Goal: Task Accomplishment & Management: Complete application form

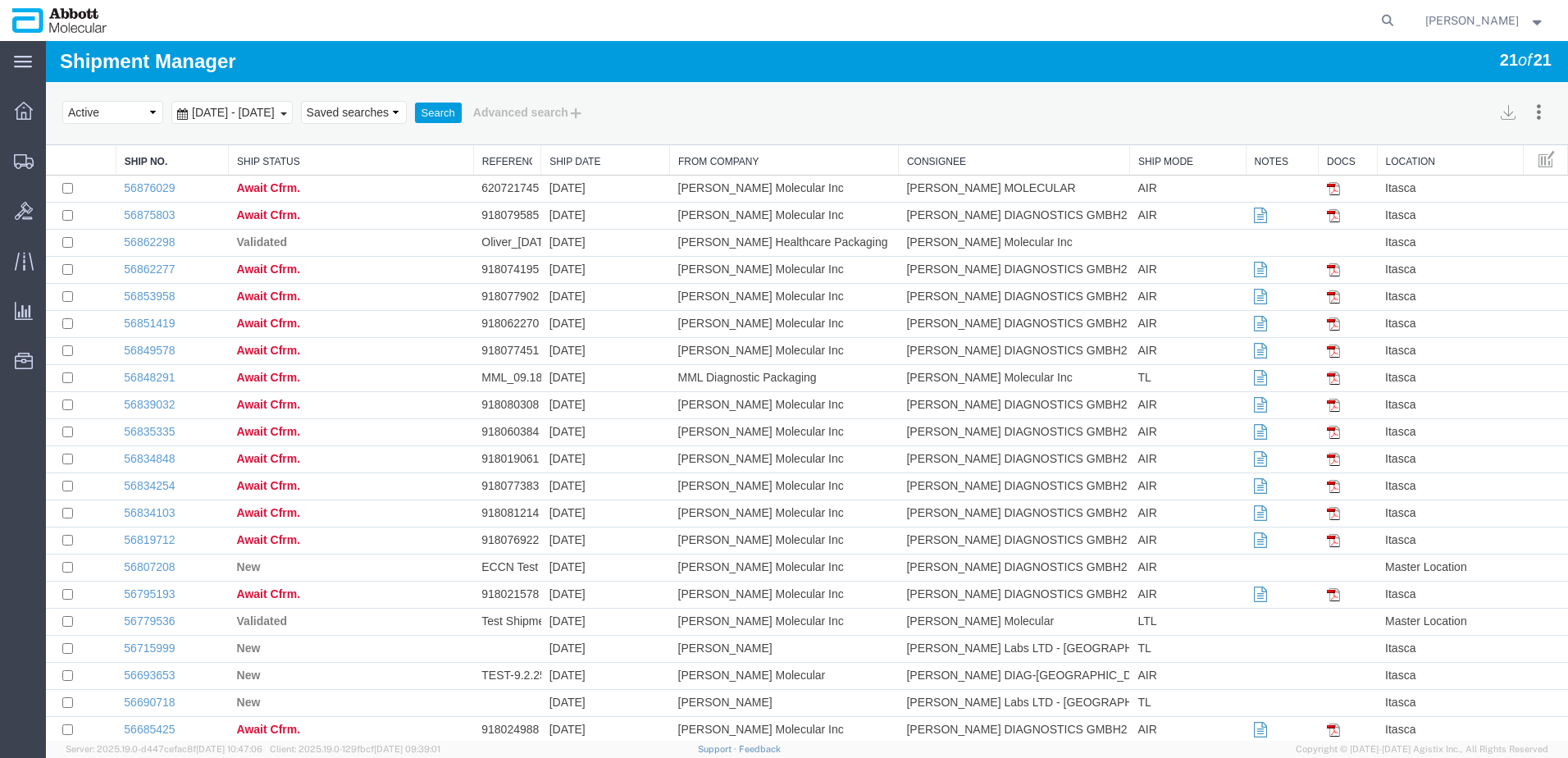
drag, startPoint x: 117, startPoint y: 236, endPoint x: 0, endPoint y: 229, distance: 117.2
click at [0, 0] on span "Create from Template" at bounding box center [0, 0] width 0 height 0
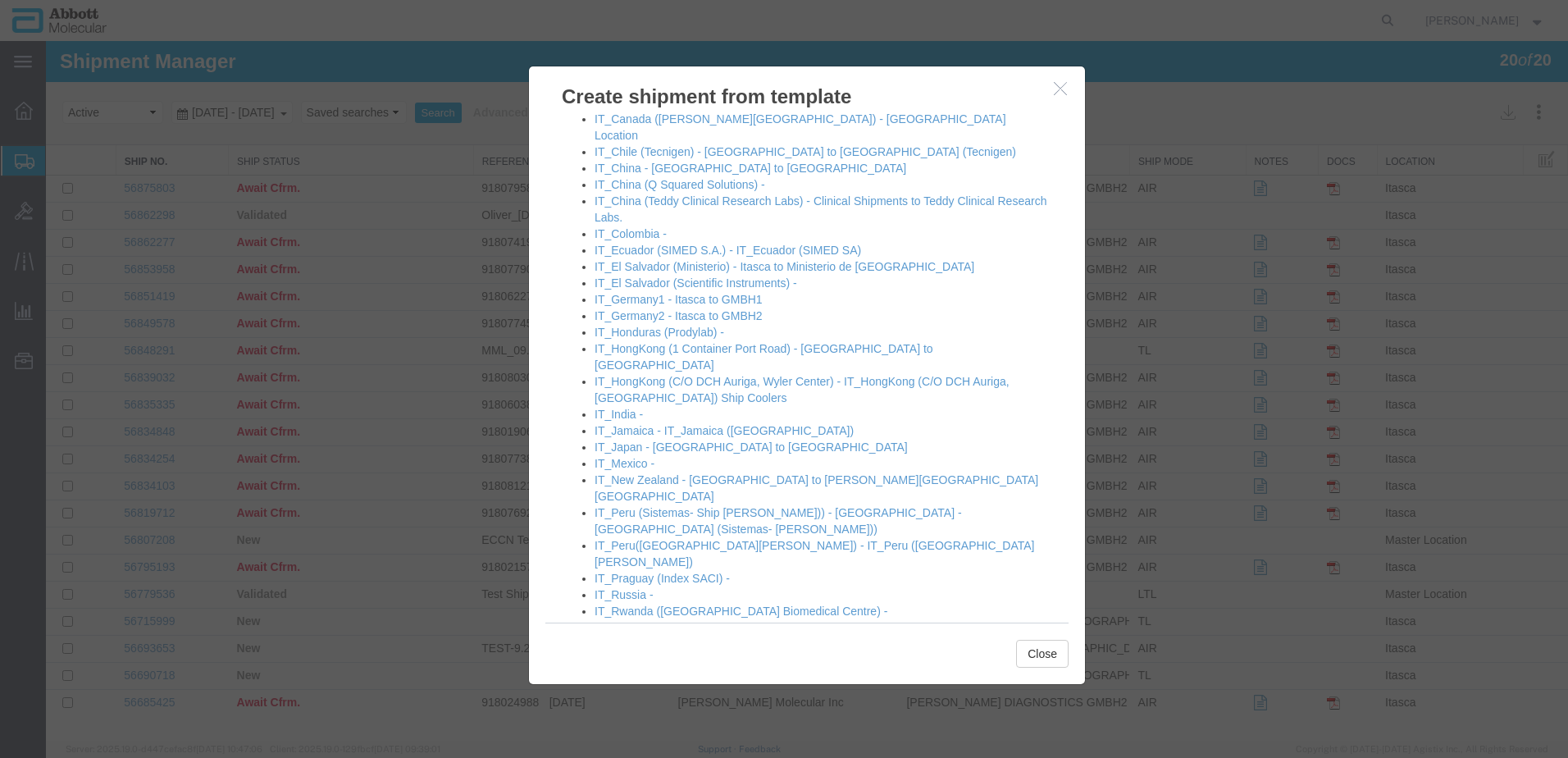
scroll to position [1066, 0]
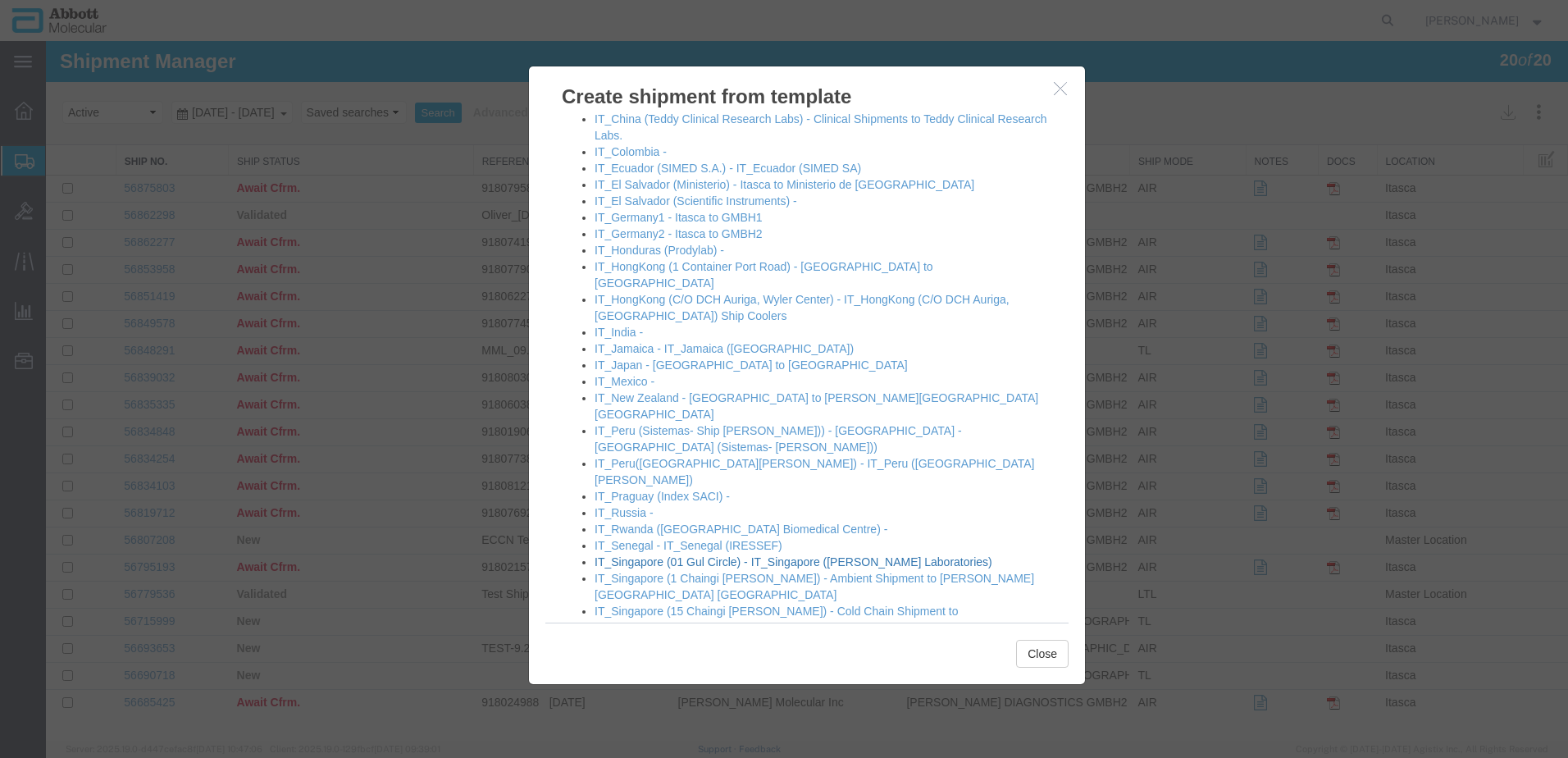
click at [690, 555] on link "IT_Singapore (01 Gul Circle) - IT_Singapore ([PERSON_NAME] Laboratories)" at bounding box center [793, 562] width 398 height 13
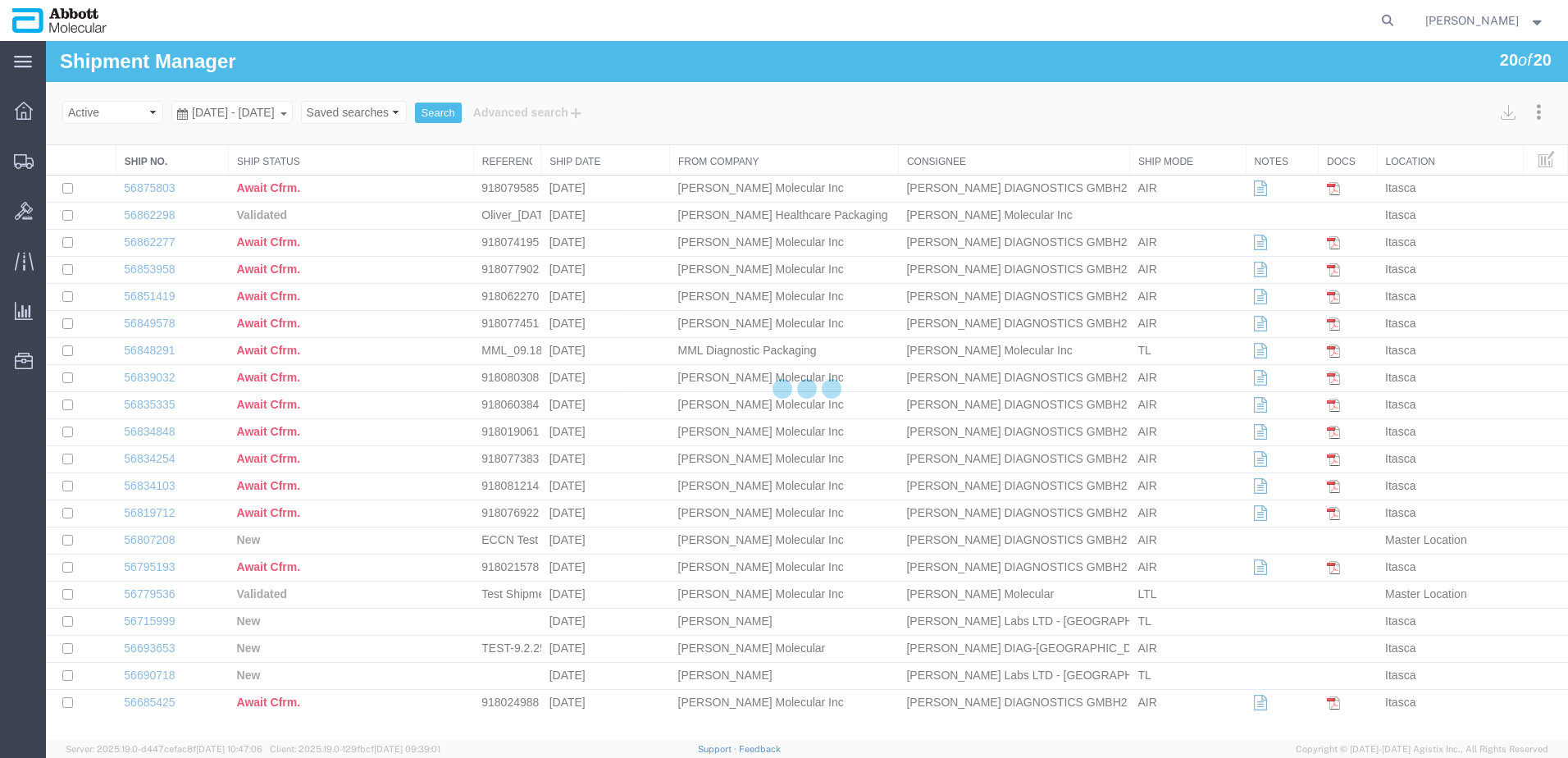
select select "48454"
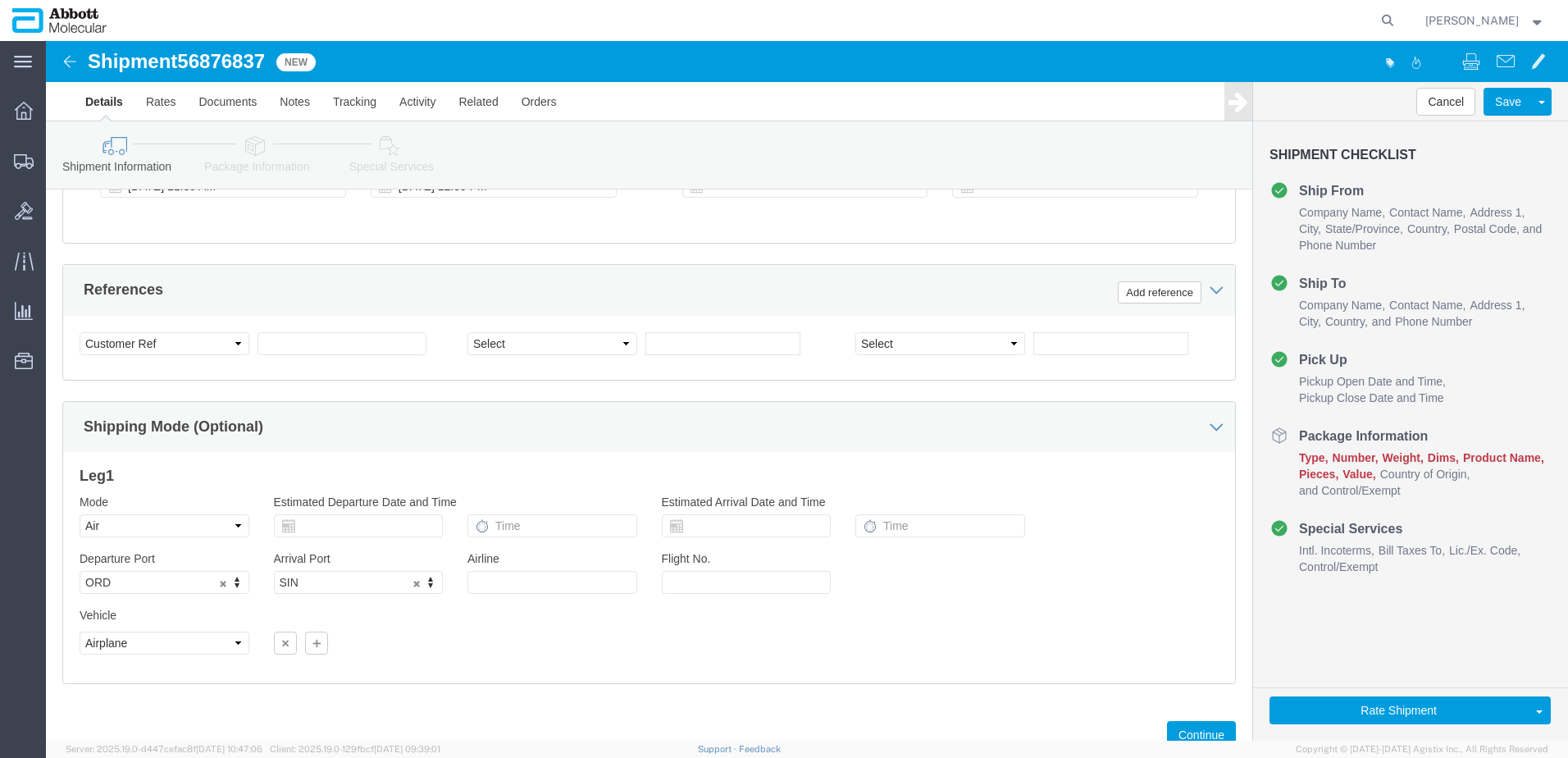
scroll to position [984, 0]
click input "text"
paste input "620708581"
type input "620708581"
select select "INVOICE"
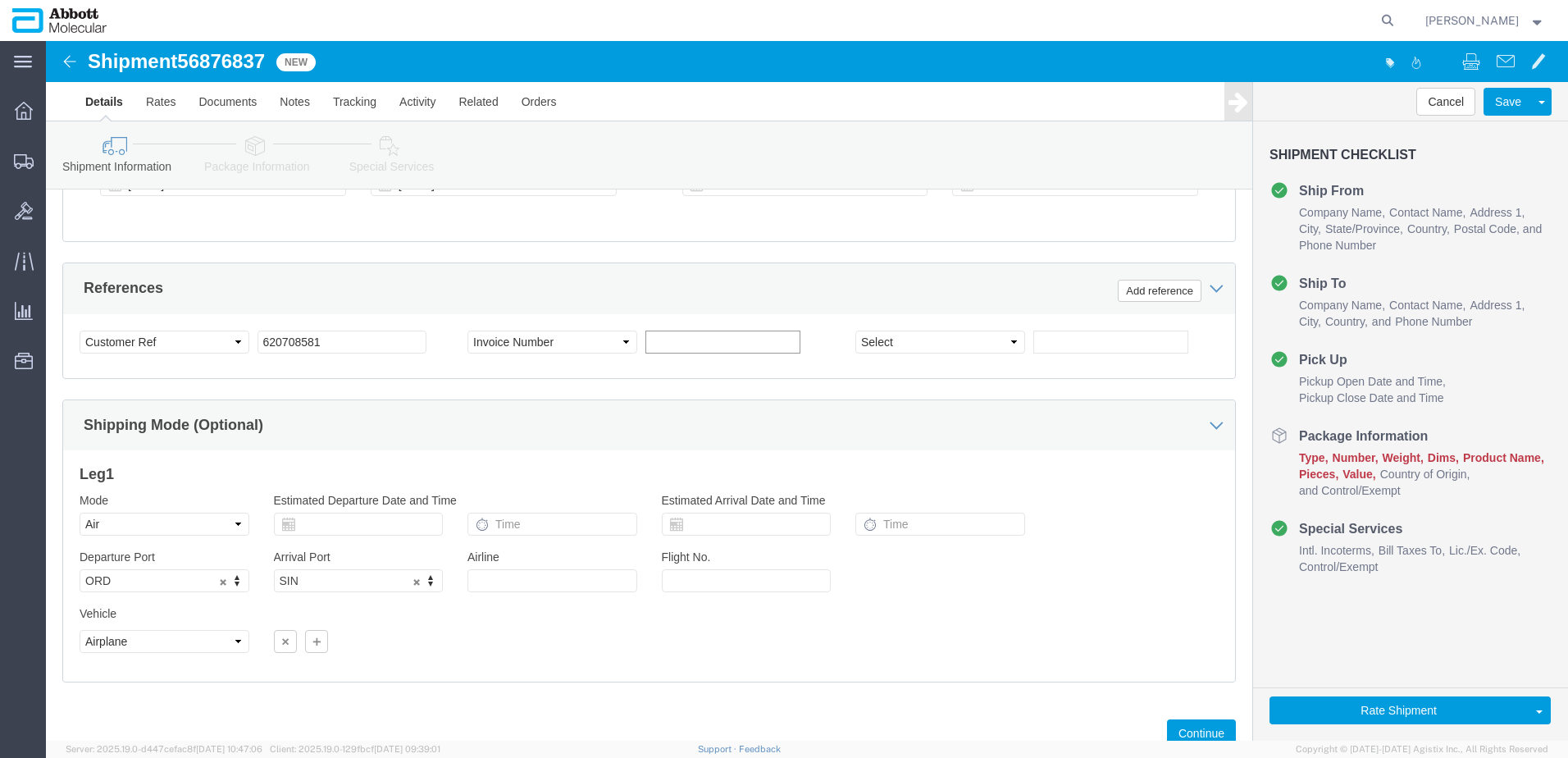
paste input "620726137"
type input "620726137"
drag, startPoint x: 319, startPoint y: 301, endPoint x: -218, endPoint y: 309, distance: 537.1
click html "Shipment 56876837 New Details Rates Documents Notes Tracking Activity Related O…"
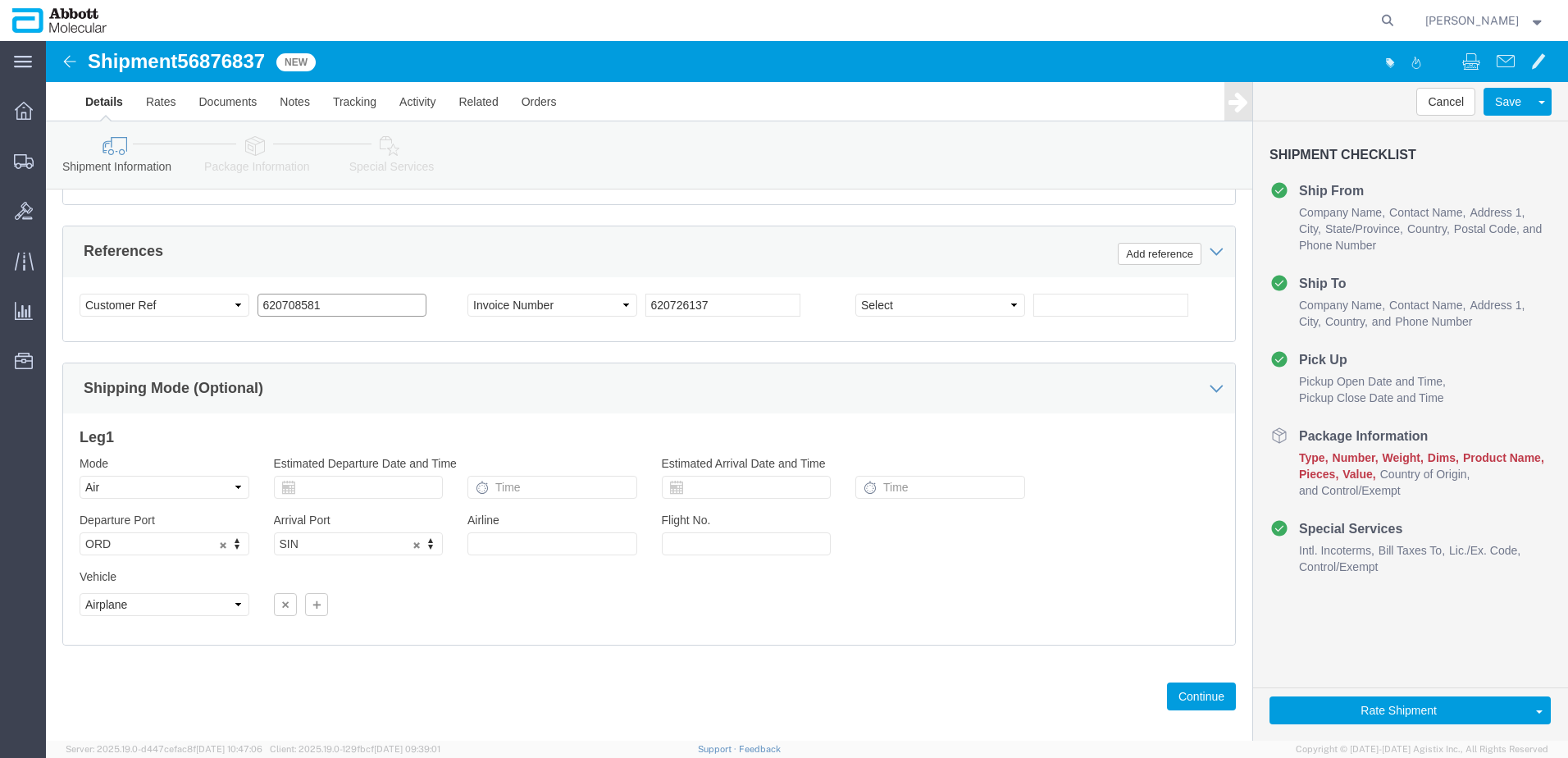
scroll to position [1040, 0]
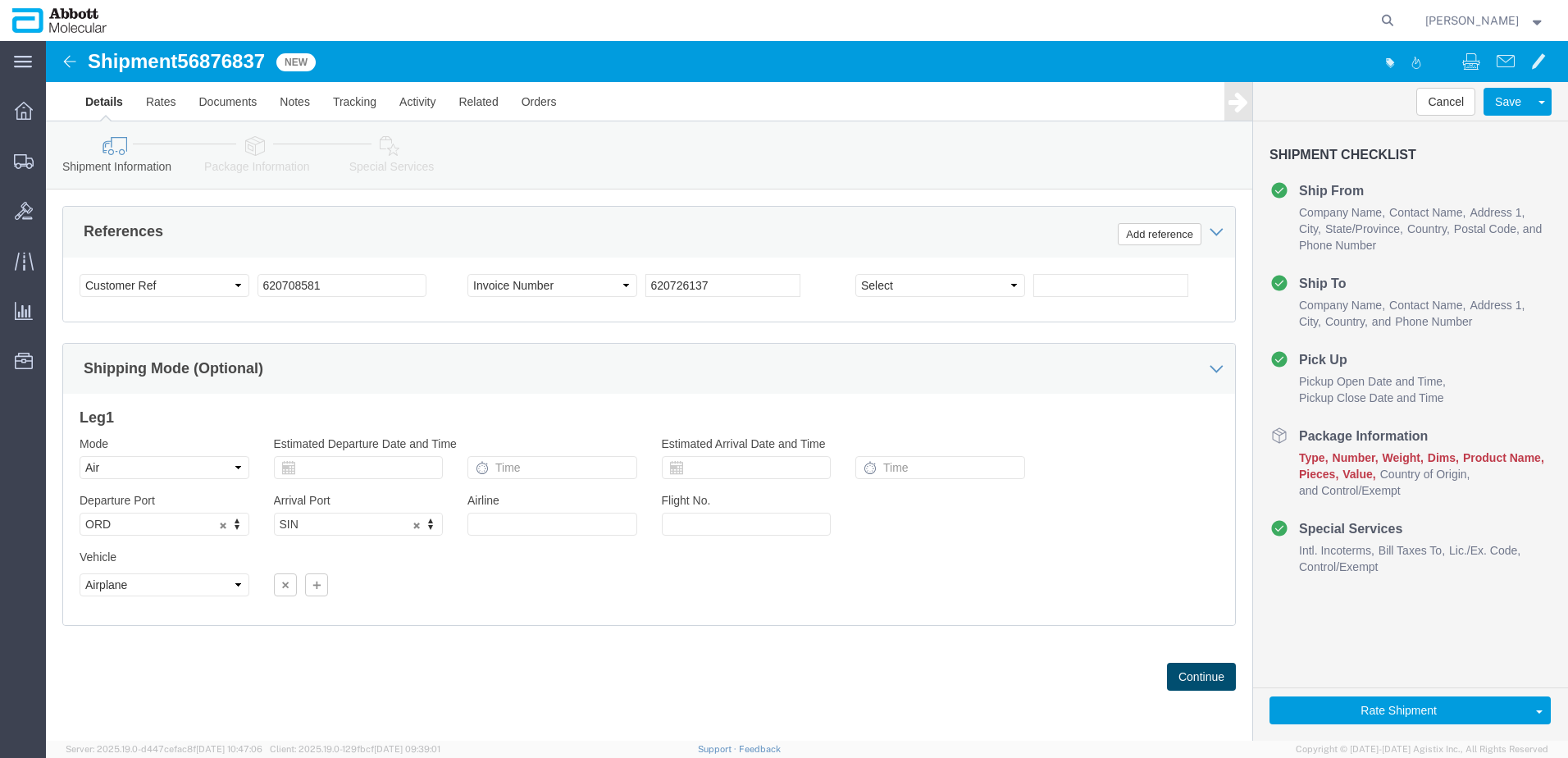
click button "Continue"
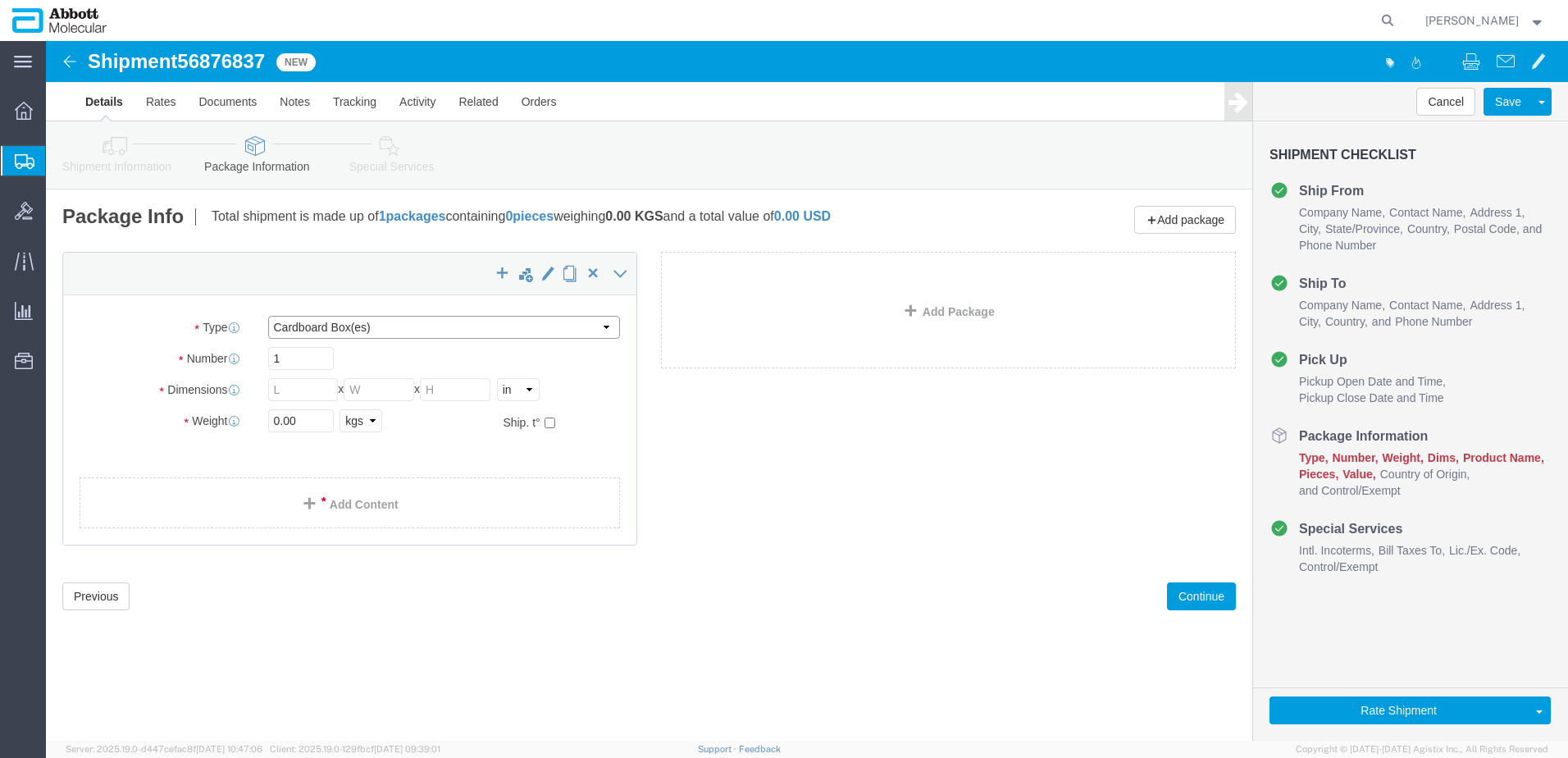
click select "Select Box (B) Box (C) Box (D) Cardboard Box(es) Crate (Instrument) Crate(s) En…"
select select "BOXC"
click select "Select Box (B) Box (C) Box (D) Cardboard Box(es) Crate (Instrument) Crate(s) En…"
type input "22.00"
type input "18.00"
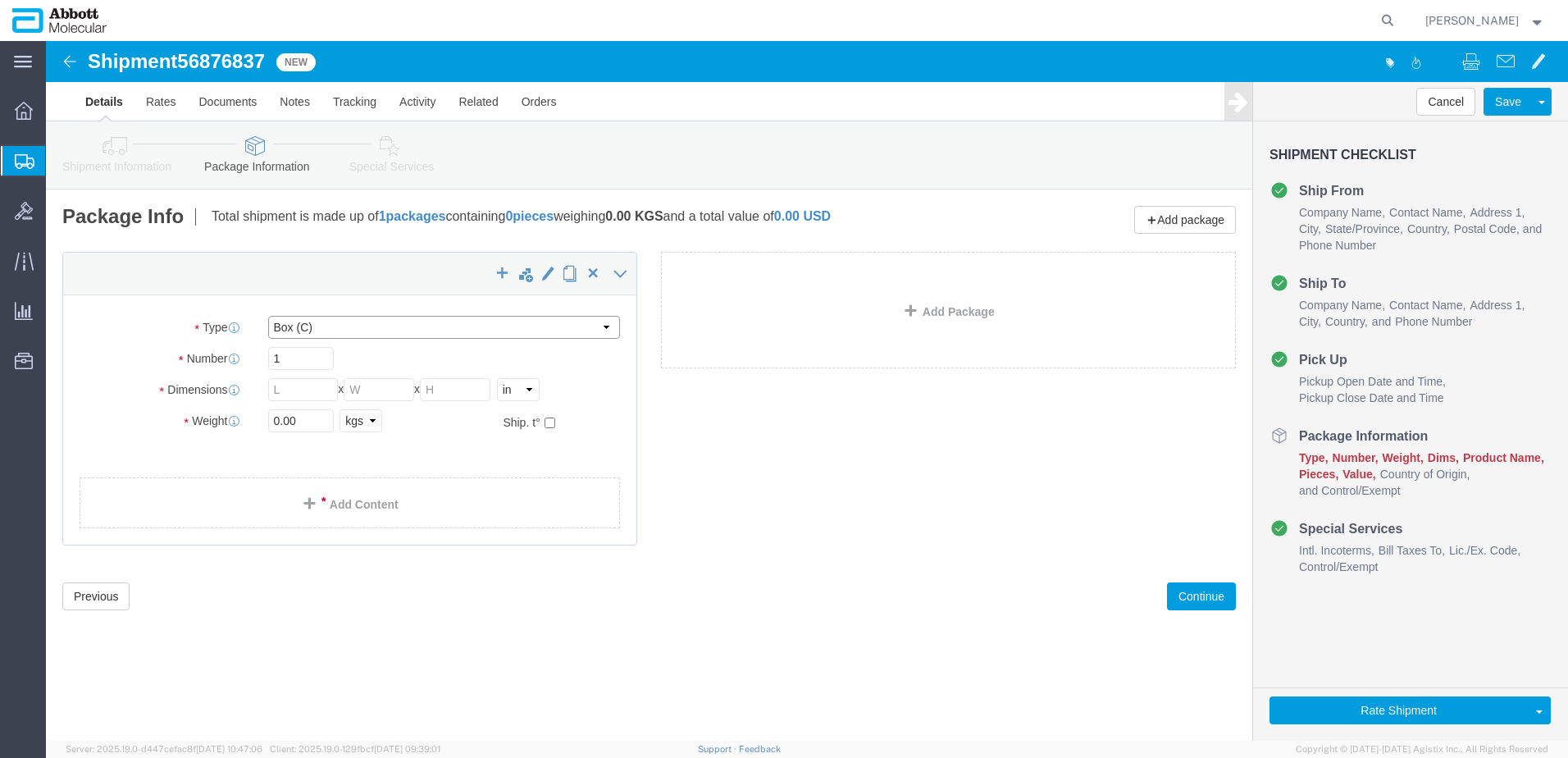
type input "18.00"
drag, startPoint x: 255, startPoint y: 383, endPoint x: 161, endPoint y: 386, distance: 94.0
click div "Weight 0.00 Select kgs lbs Ship. t°"
type input "5"
click input "checkbox"
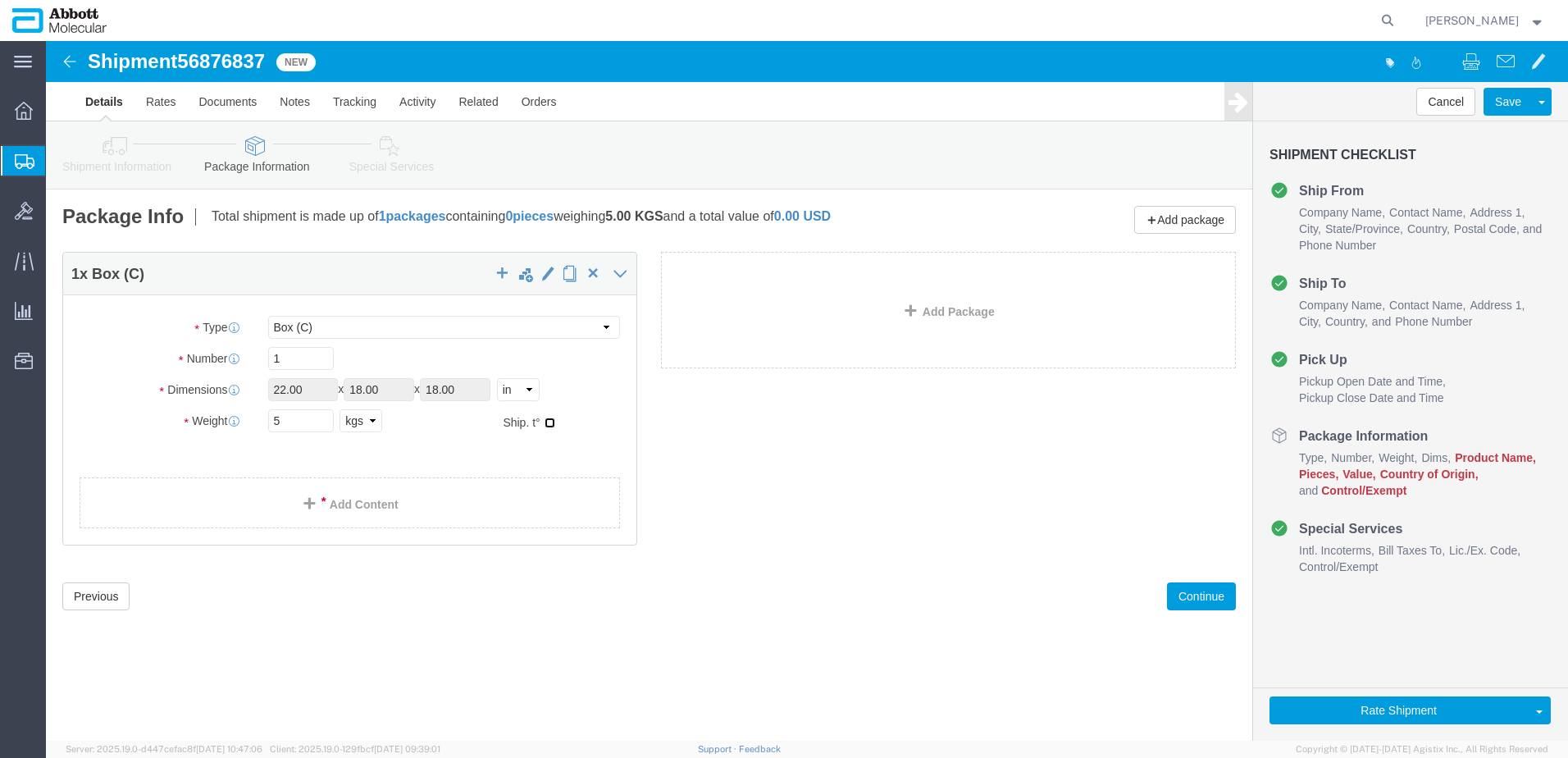
checkbox input "true"
type input "AMBIENT"
click link "Add Package"
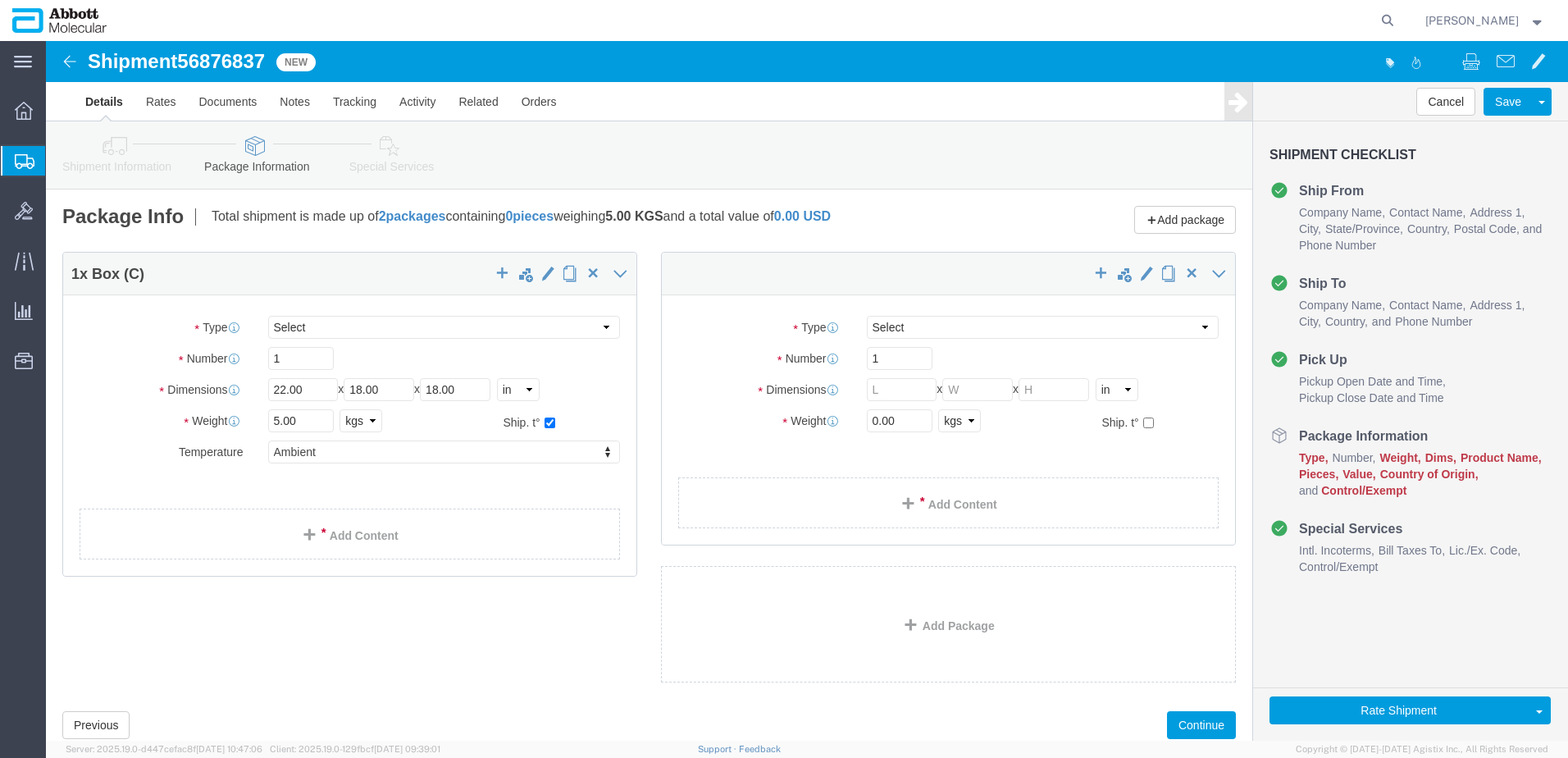
select select "BOXC"
click select "Select Box (B) Box (C) Box (D) Cardboard Box(es) Crate (Instrument) Crate(s) En…"
select select "BOXD"
click select "Select Box (B) Box (C) Box (D) Cardboard Box(es) Crate (Instrument) Crate(s) En…"
type input "28.00"
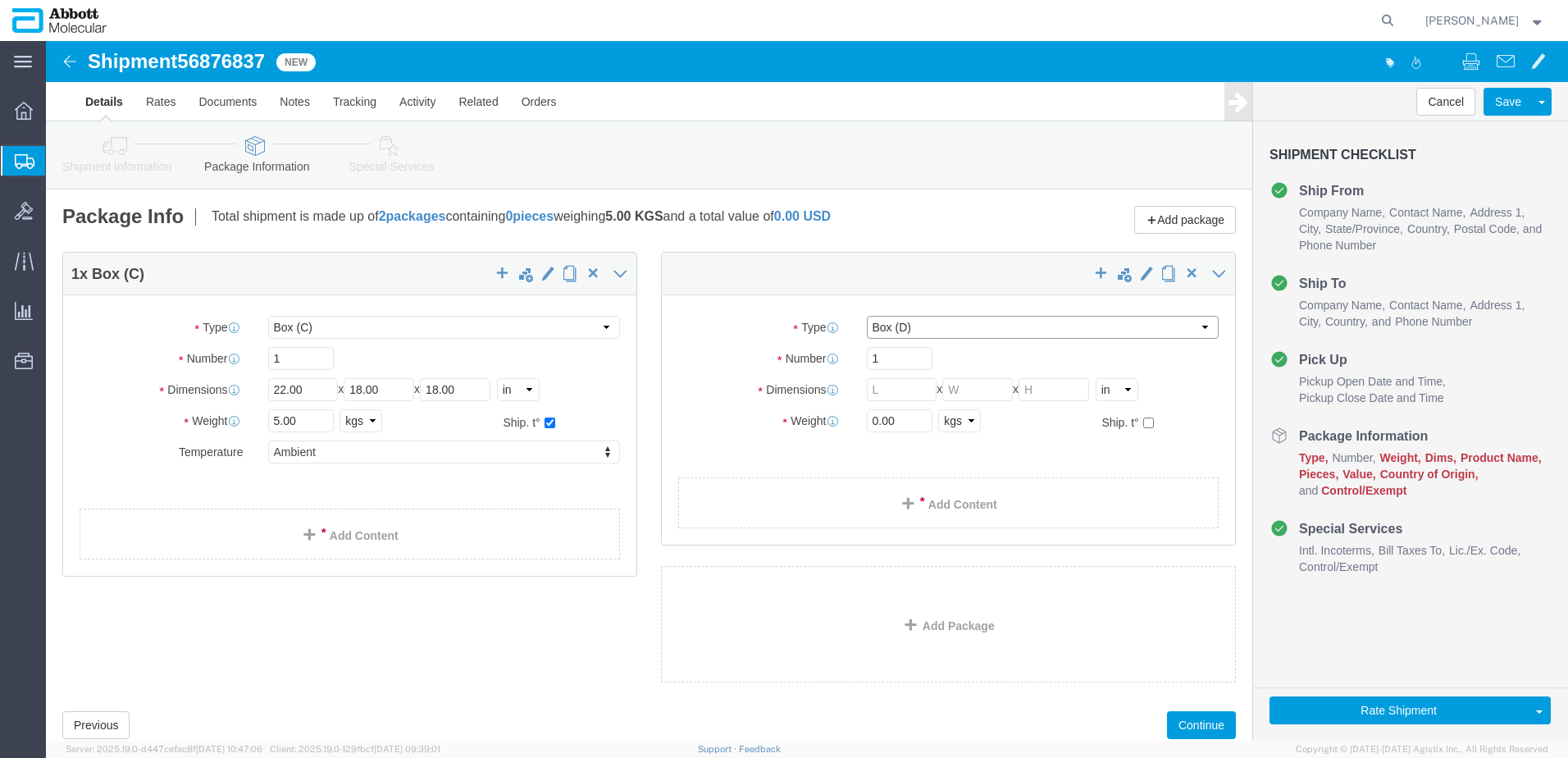
type input "24.00"
type input "21.00"
drag, startPoint x: 849, startPoint y: 319, endPoint x: 656, endPoint y: 319, distance: 193.0
click div "Number 1"
type input "3"
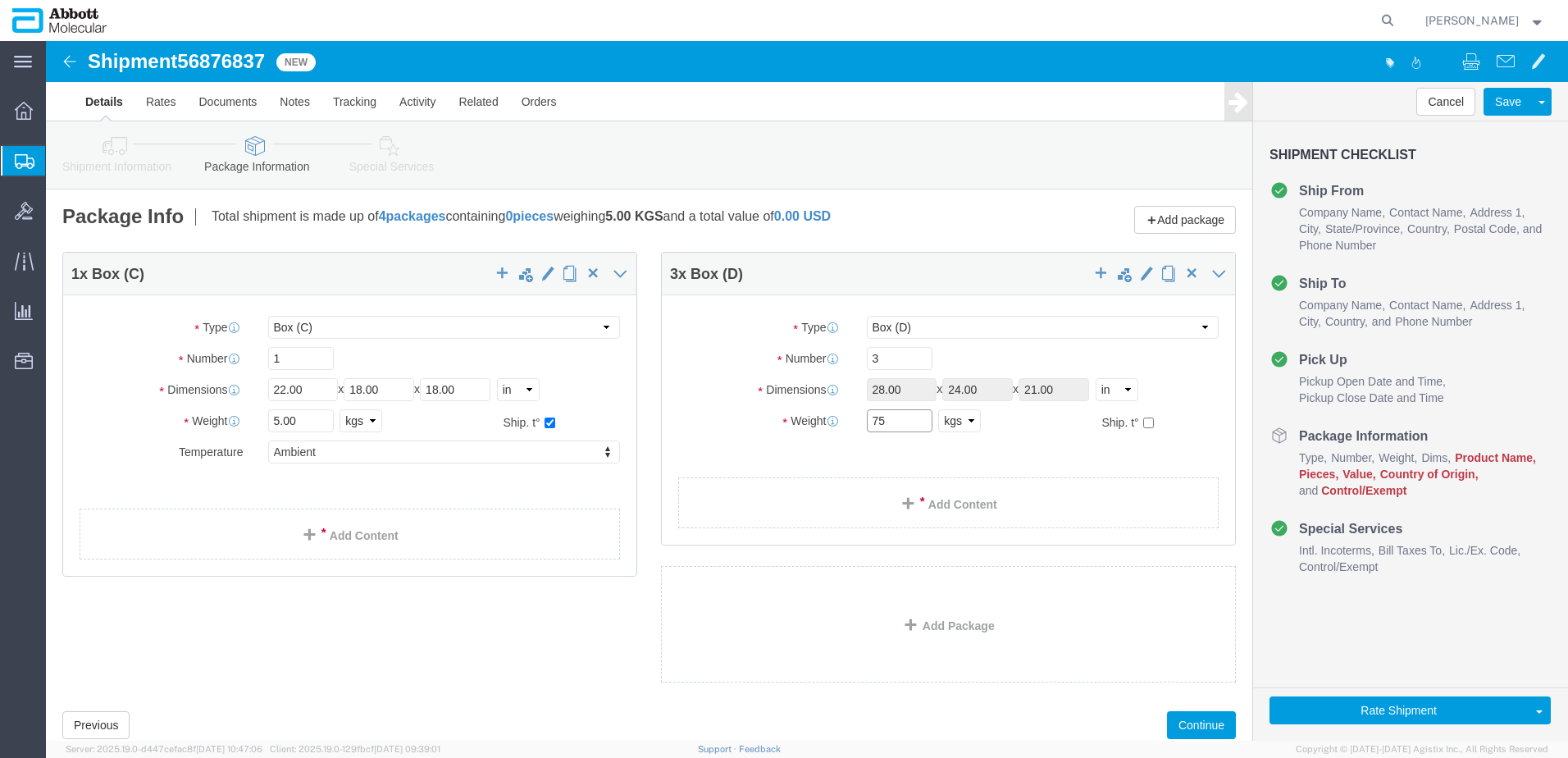
type input "75"
click input "checkbox"
checkbox input "true"
type input "FROM_2_TO_8"
click link "Add Package"
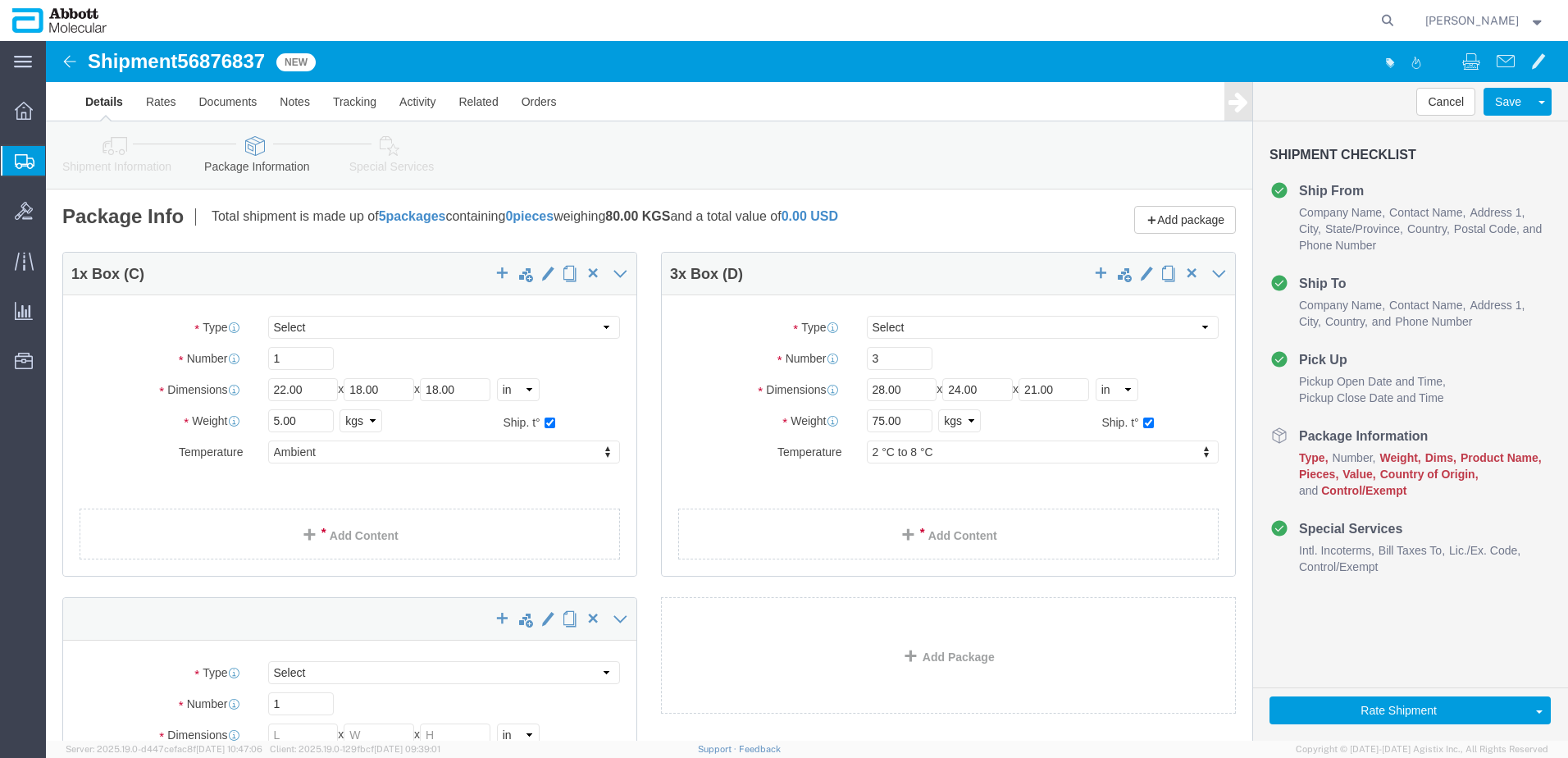
select select "BOXC"
select select "BOXD"
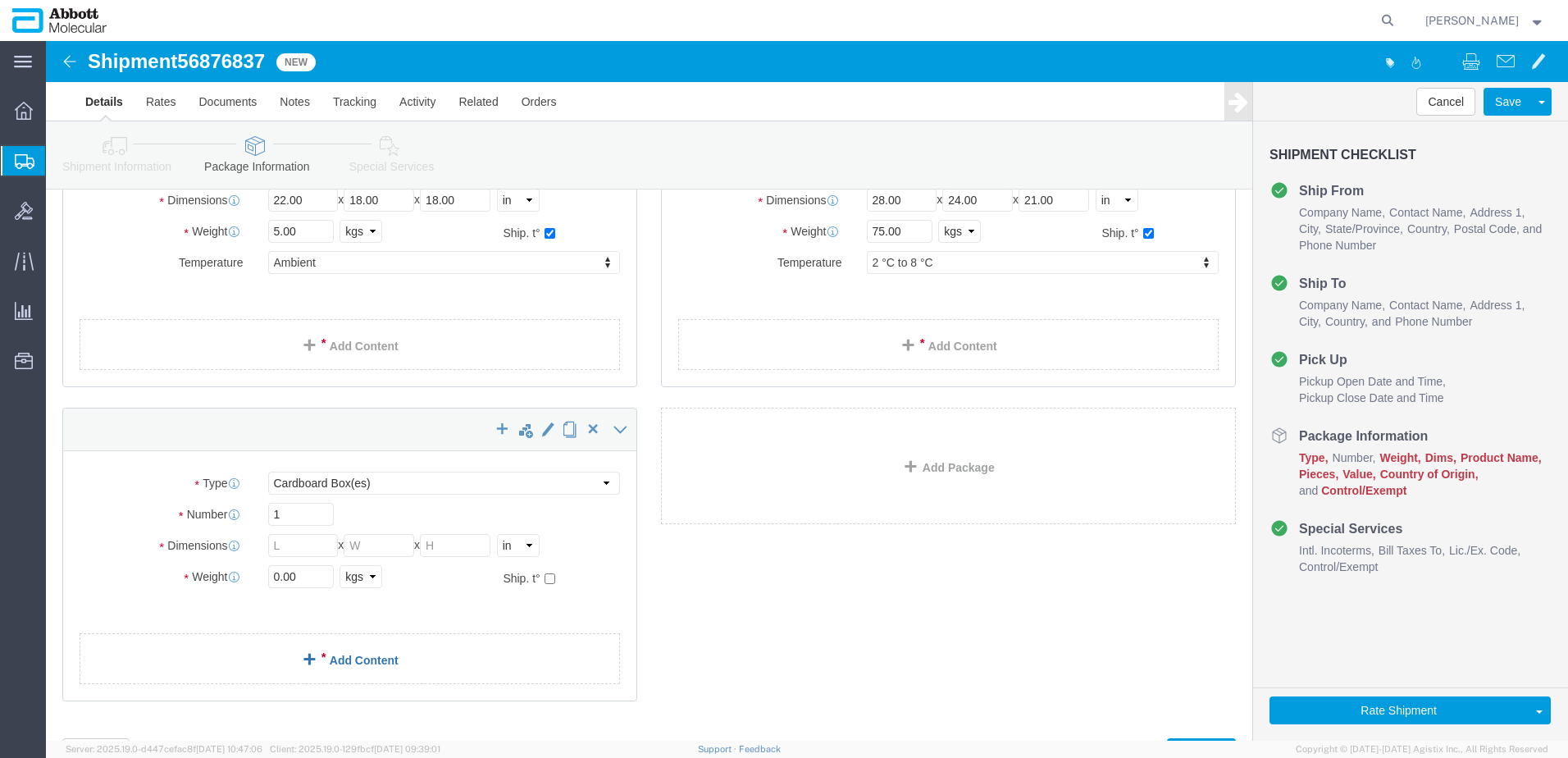
scroll to position [265, 0]
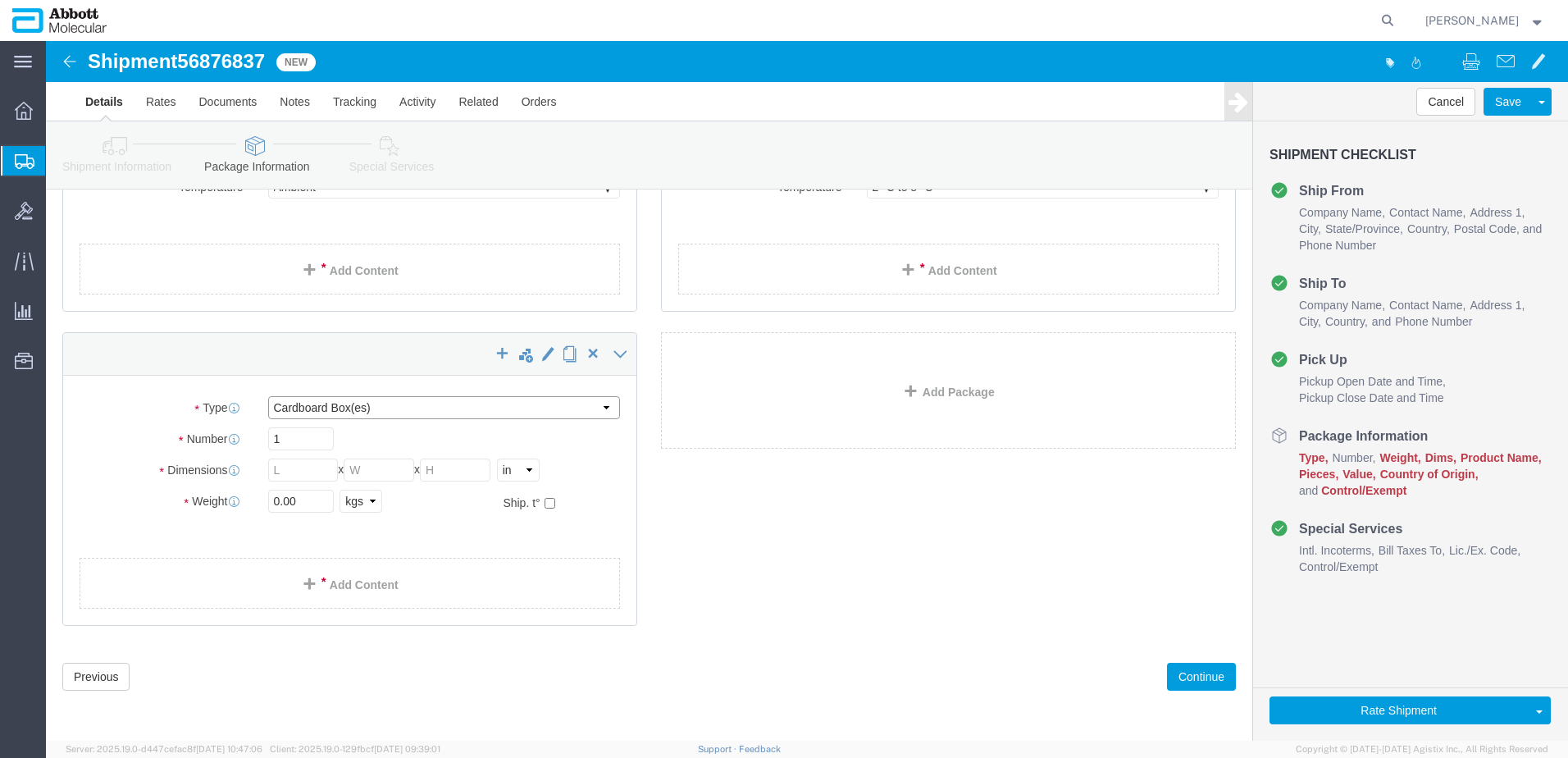
click select "Select Box (B) Box (C) Box (D) Cardboard Box(es) Crate (Instrument) Crate(s) En…"
select select "BOXC"
click select "Select Box (B) Box (C) Box (D) Cardboard Box(es) Crate (Instrument) Crate(s) En…"
type input "22.00"
type input "18.00"
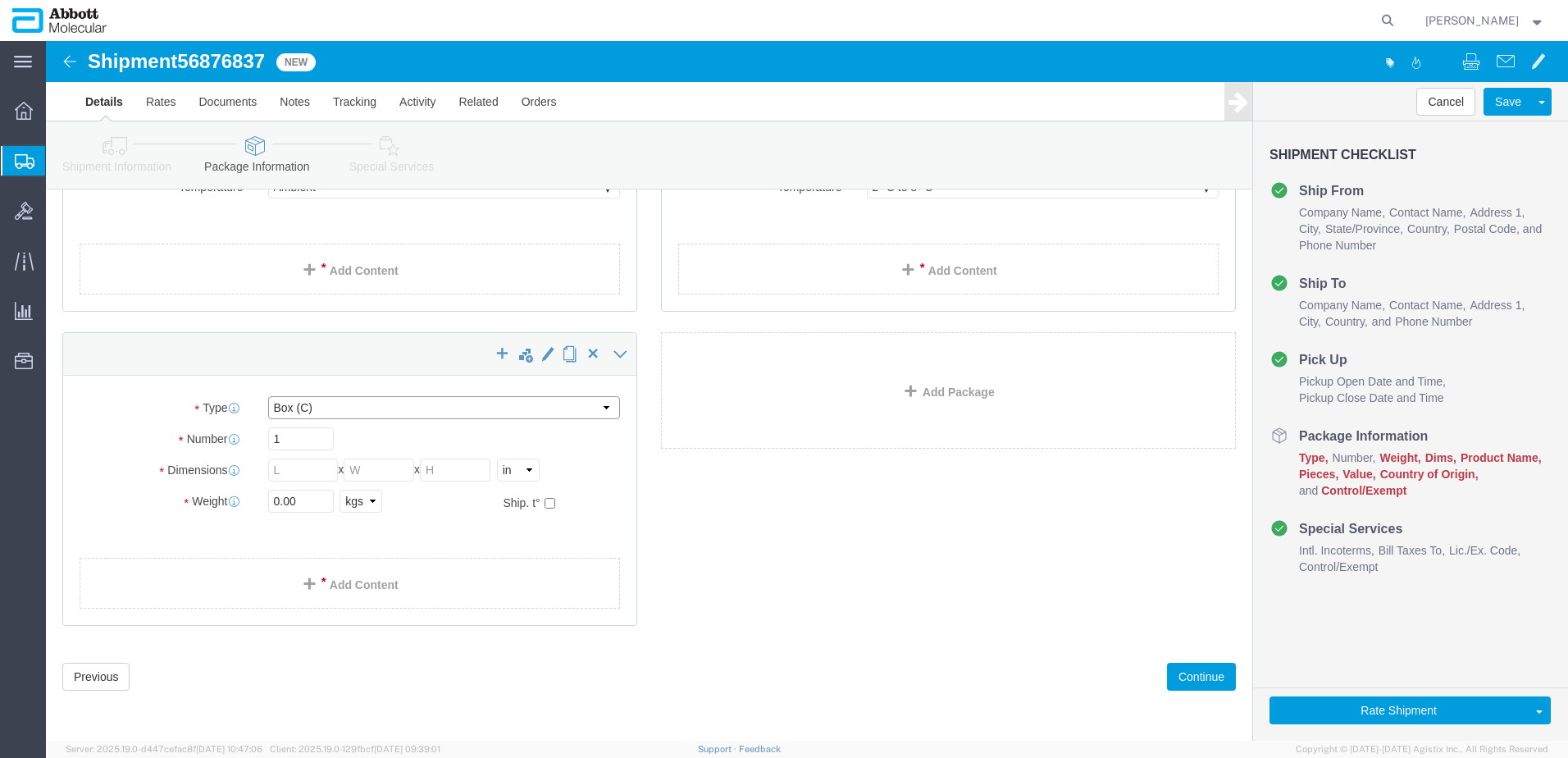
type input "18.00"
drag, startPoint x: 261, startPoint y: 455, endPoint x: 189, endPoint y: 454, distance: 72.0
click div "Weight 0.00 Select kgs lbs Ship. t°"
type input "15"
click input "checkbox"
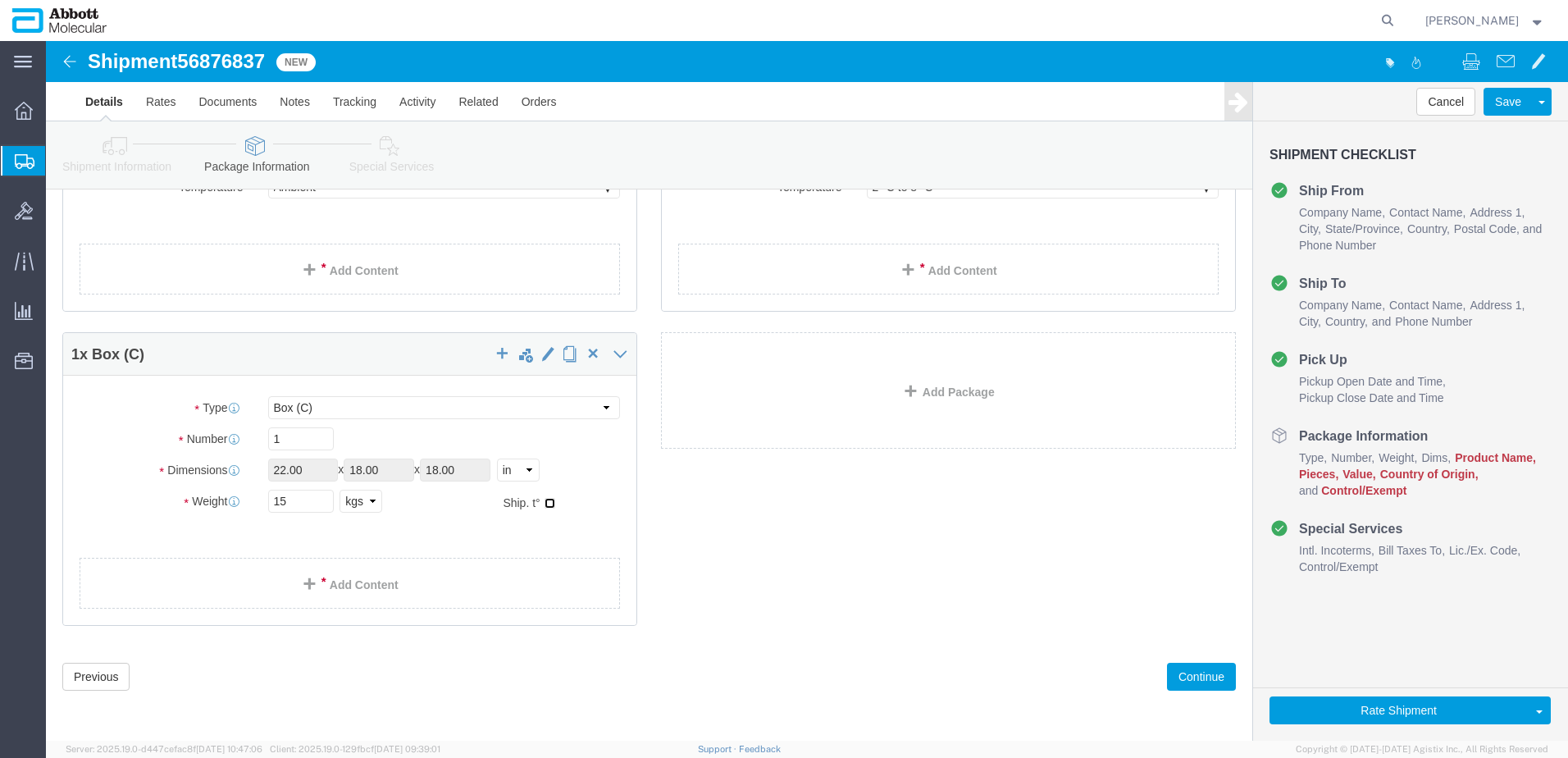
checkbox input "true"
type input "FROM_2_TO_8"
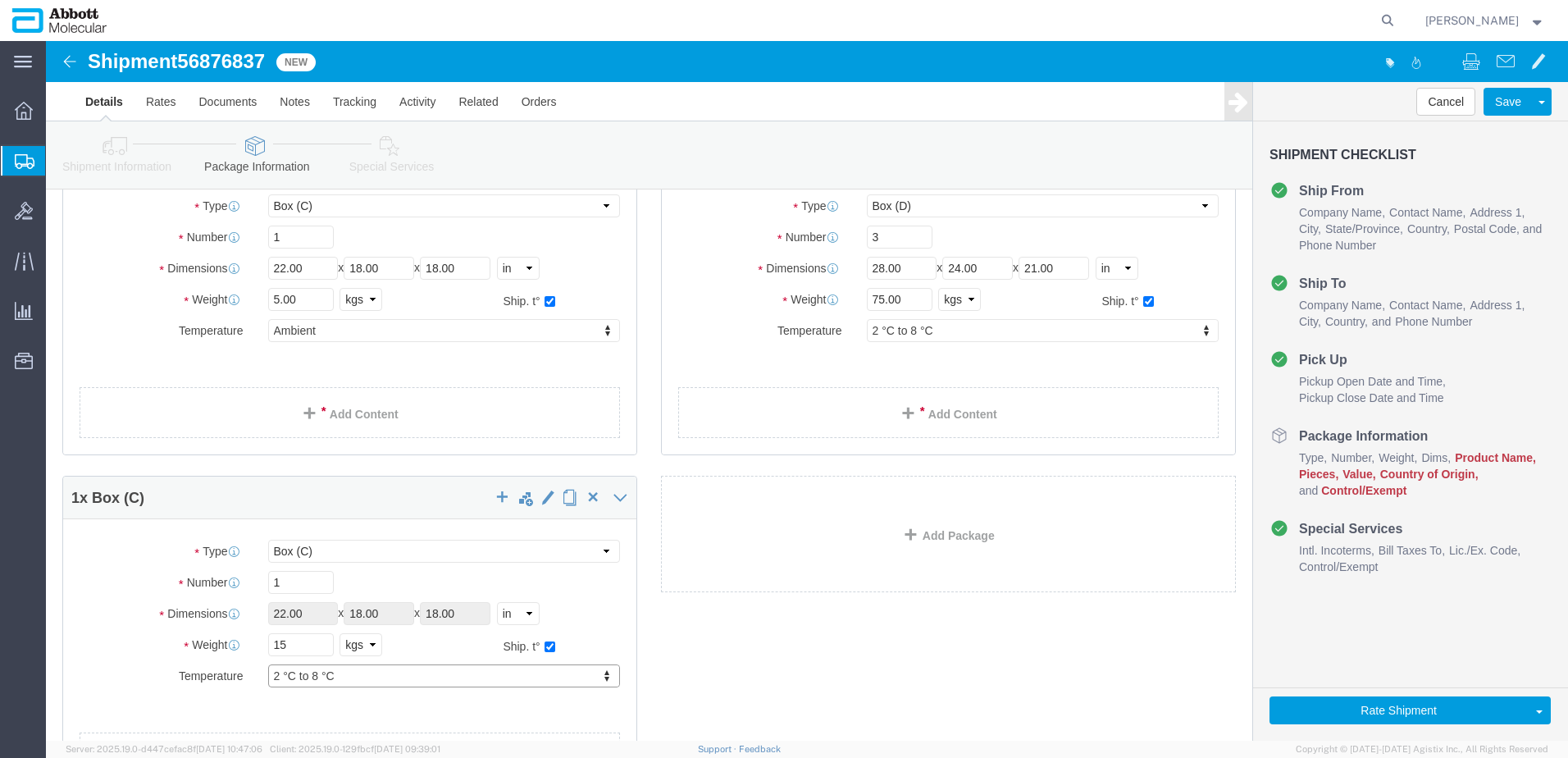
scroll to position [101, 0]
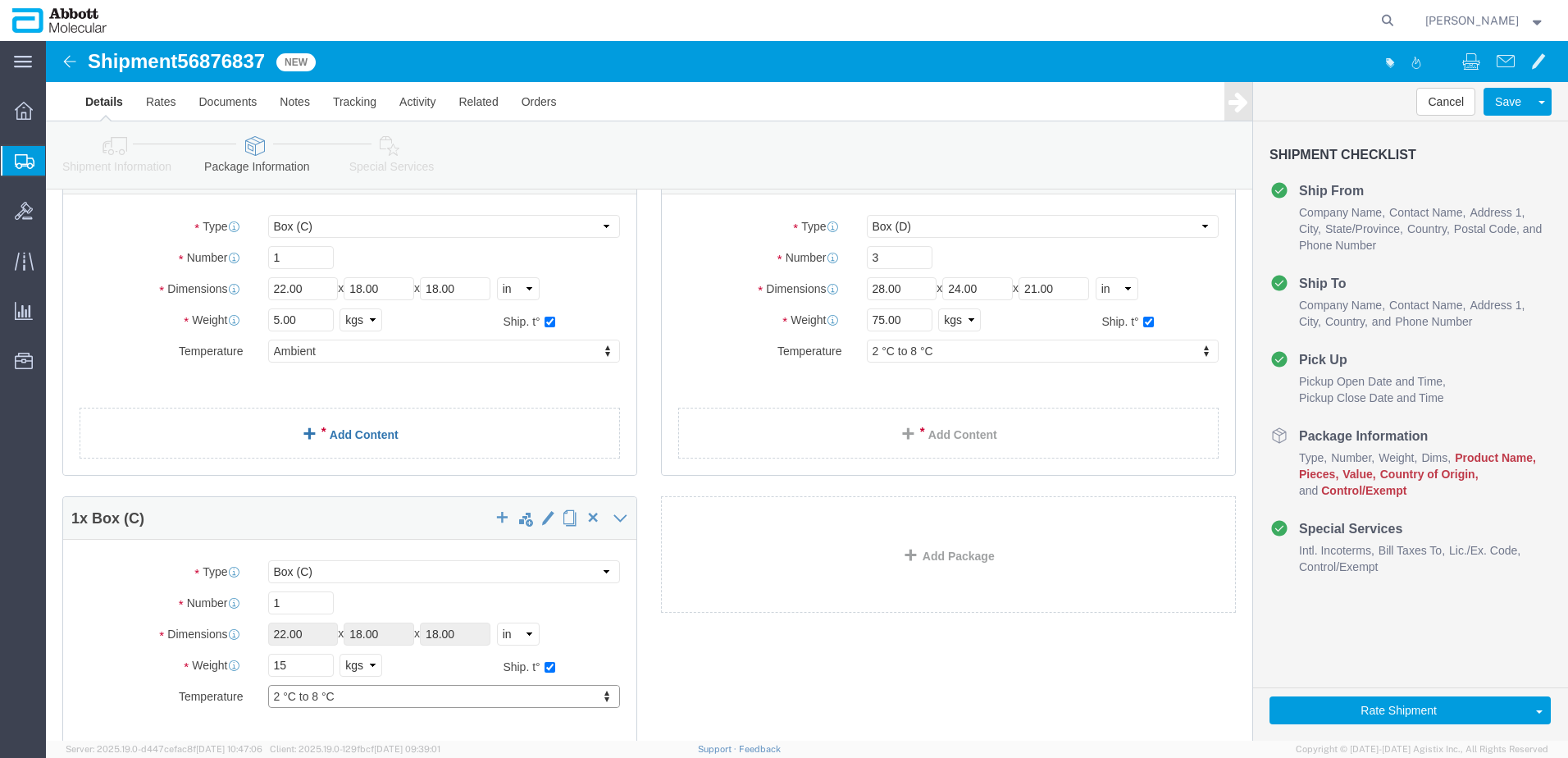
click link "Add Content"
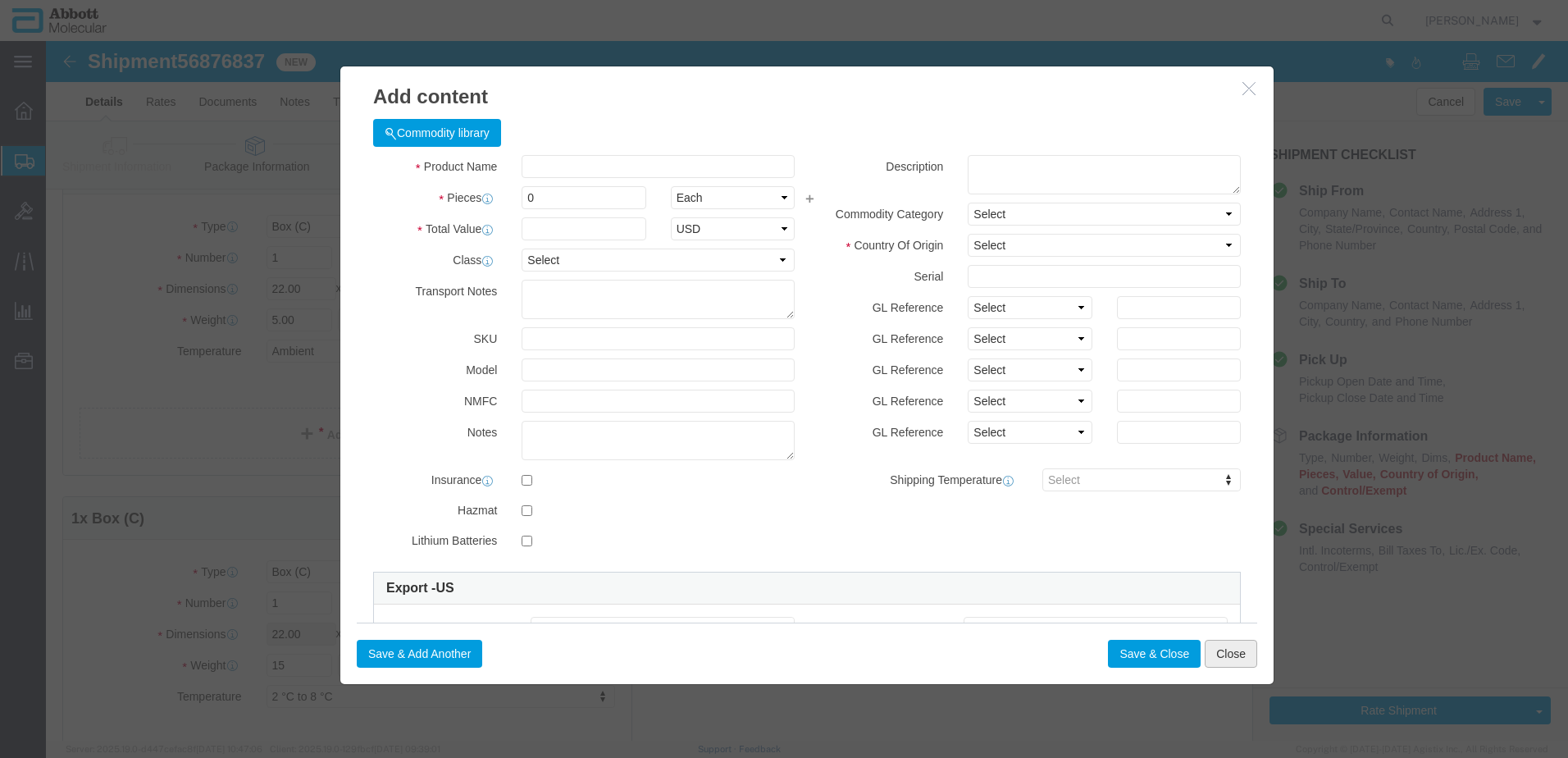
click button "Close"
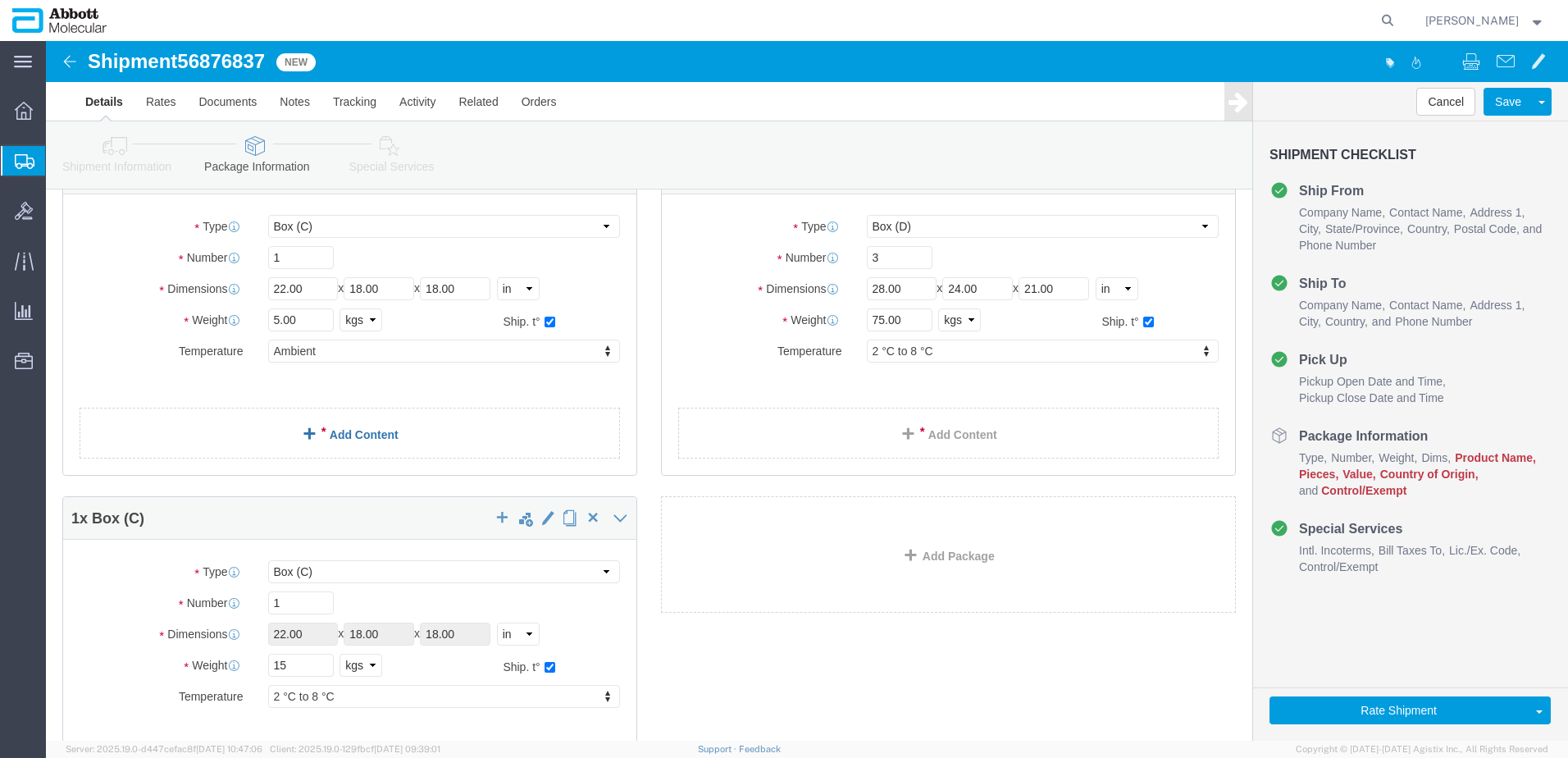
click link "Add Content"
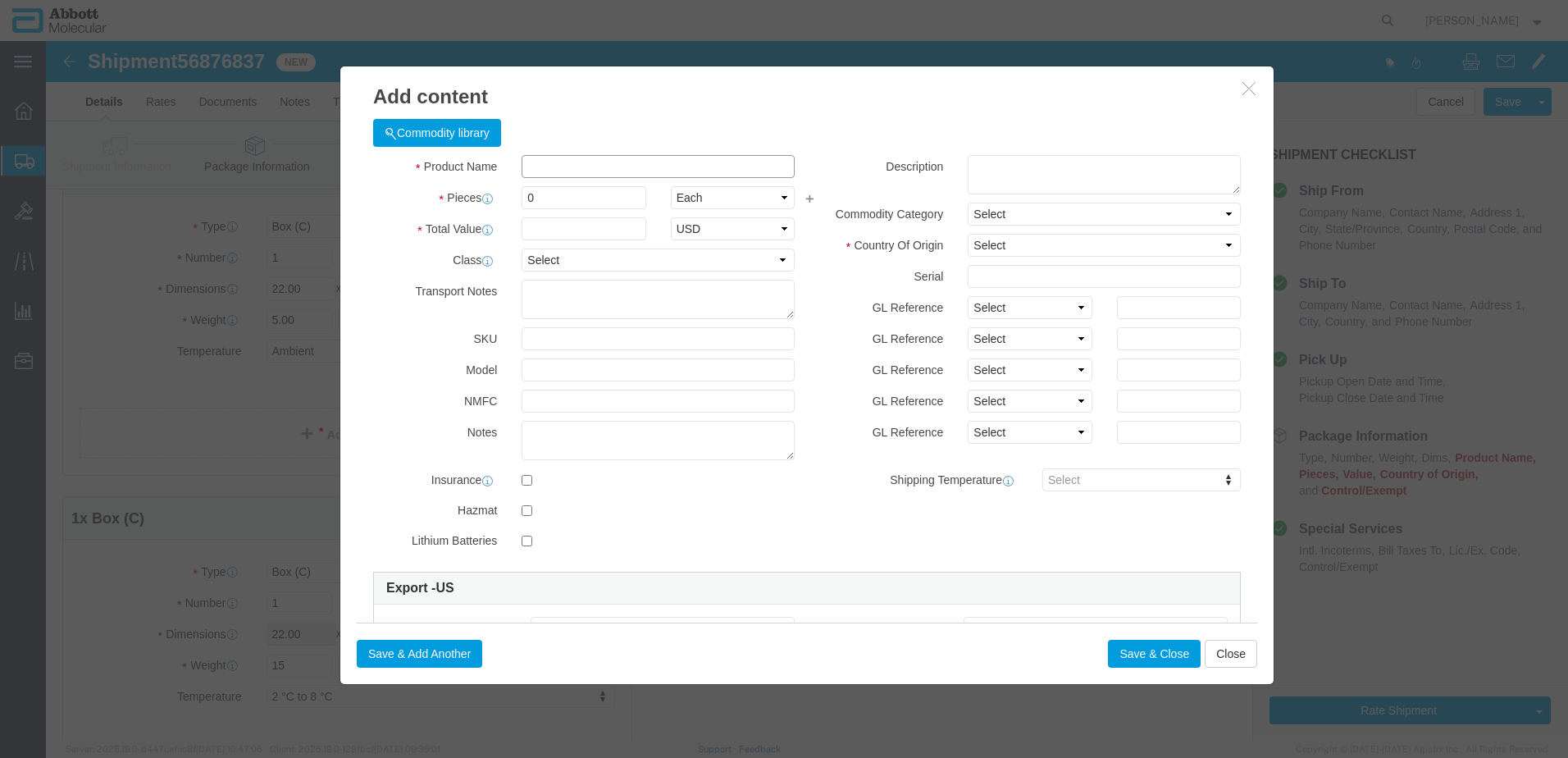
click input "text"
type input "08n8505"
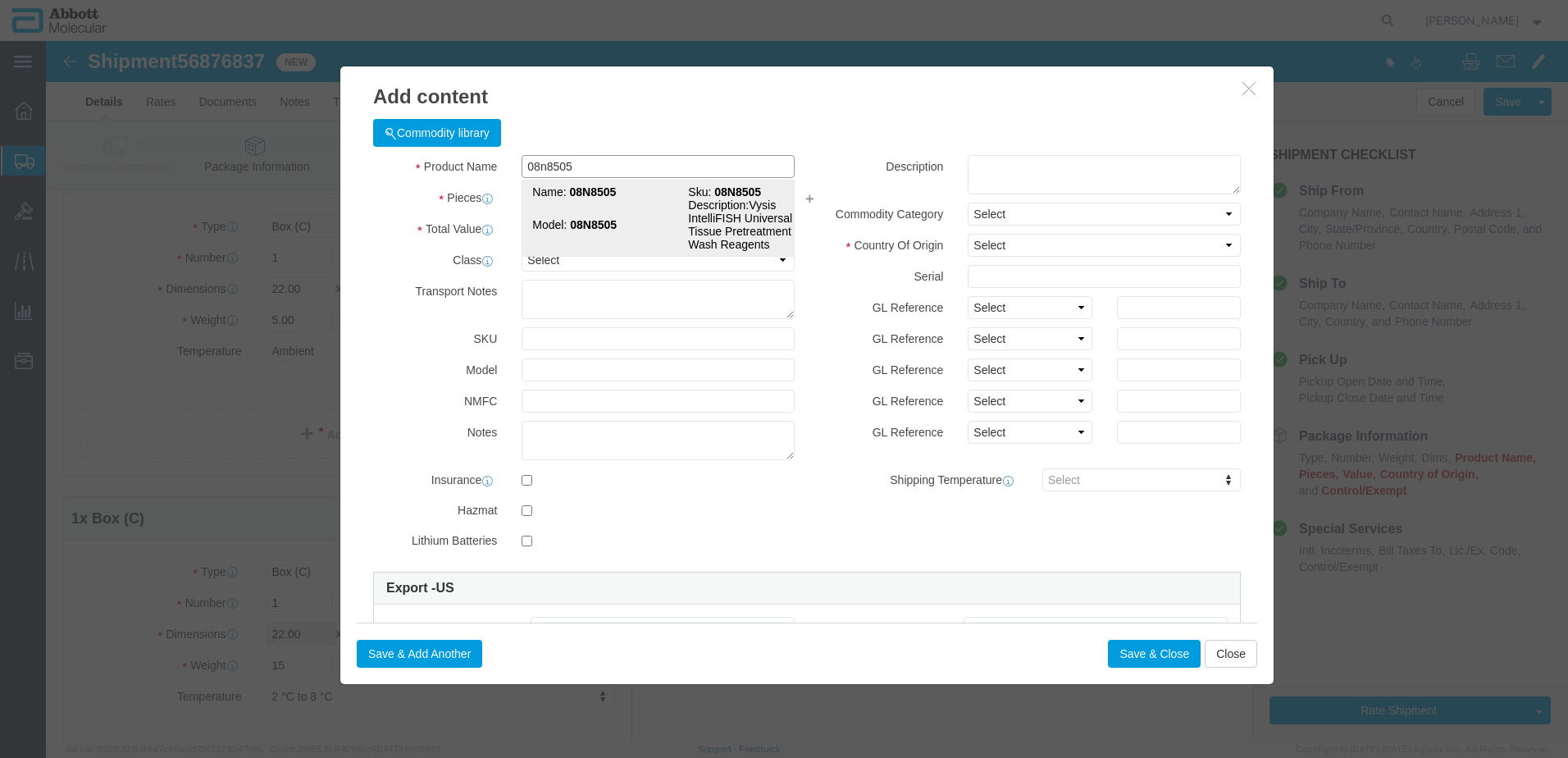
click strong "08N8505"
checkbox input "true"
type input "1"
select select "USD"
select select "US"
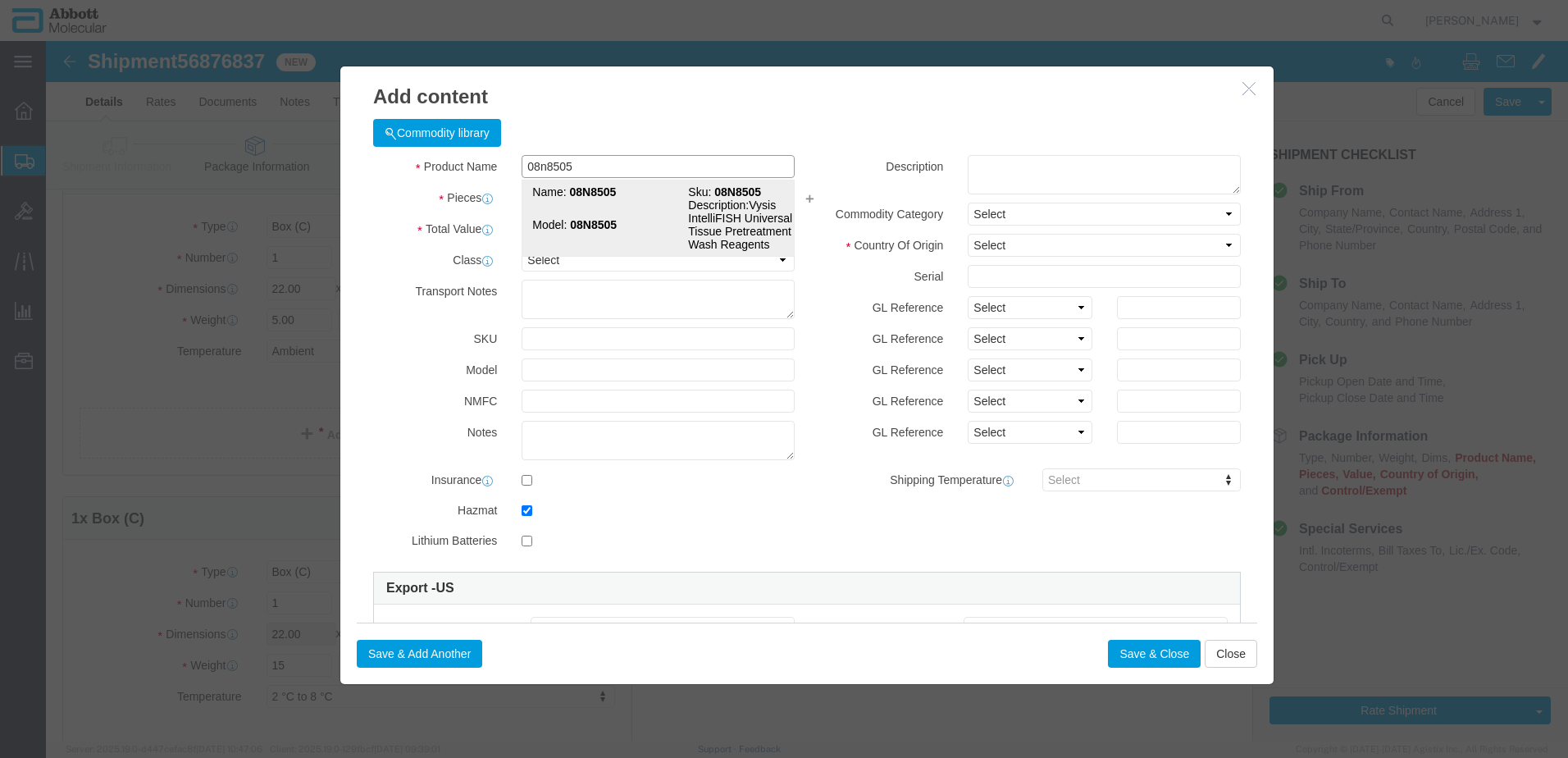
type input "HYDROCHLORIC ACID"
type input "1789"
select select "8 Corrosive"
select select "III"
select select "BOXES"
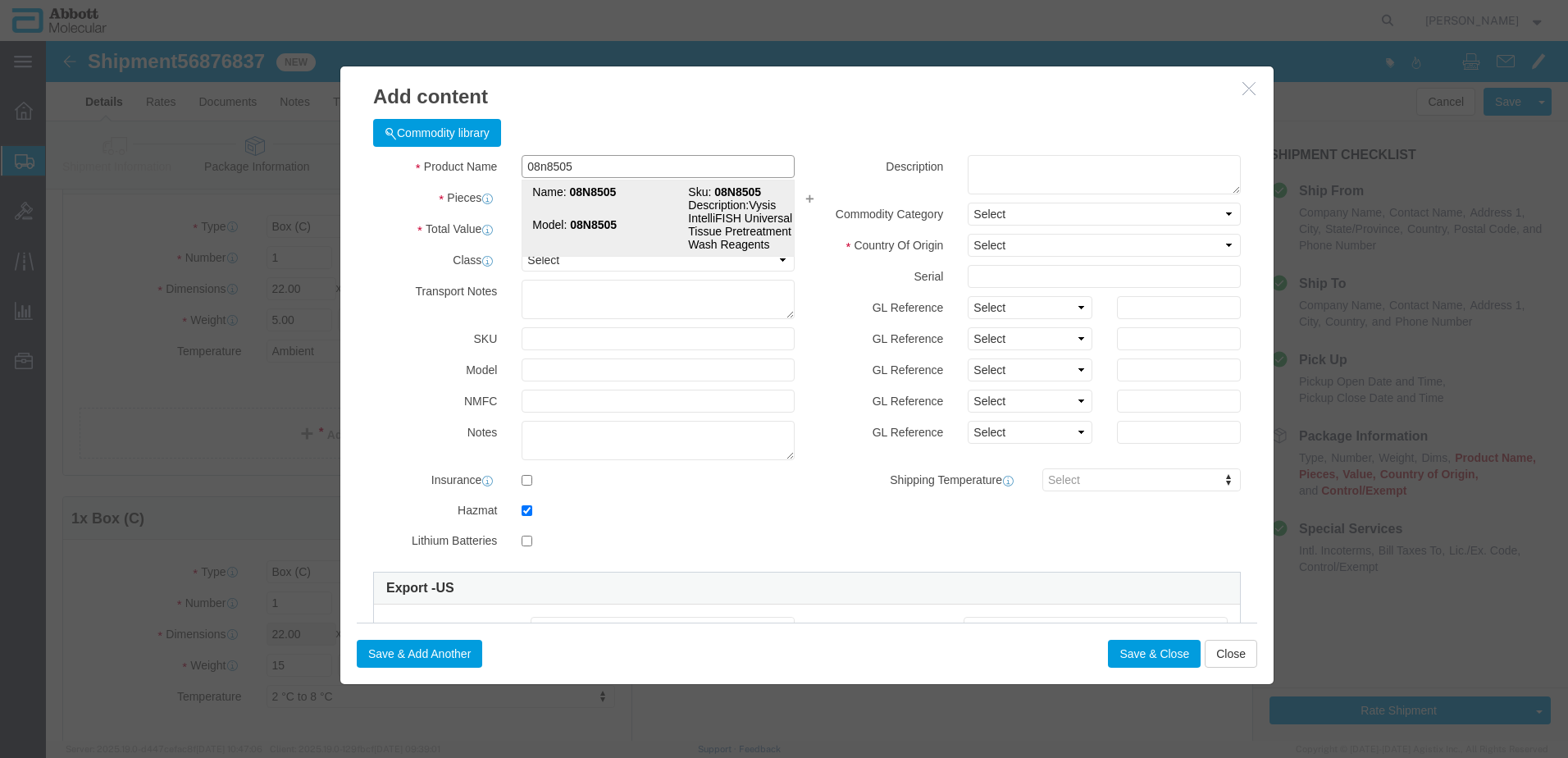
select select "FIBERBOARD"
type input "[PERSON_NAME] Molecular"
type input "[PERSON_NAME]"
type input "[PHONE_NUMBER]"
type input "3824999397"
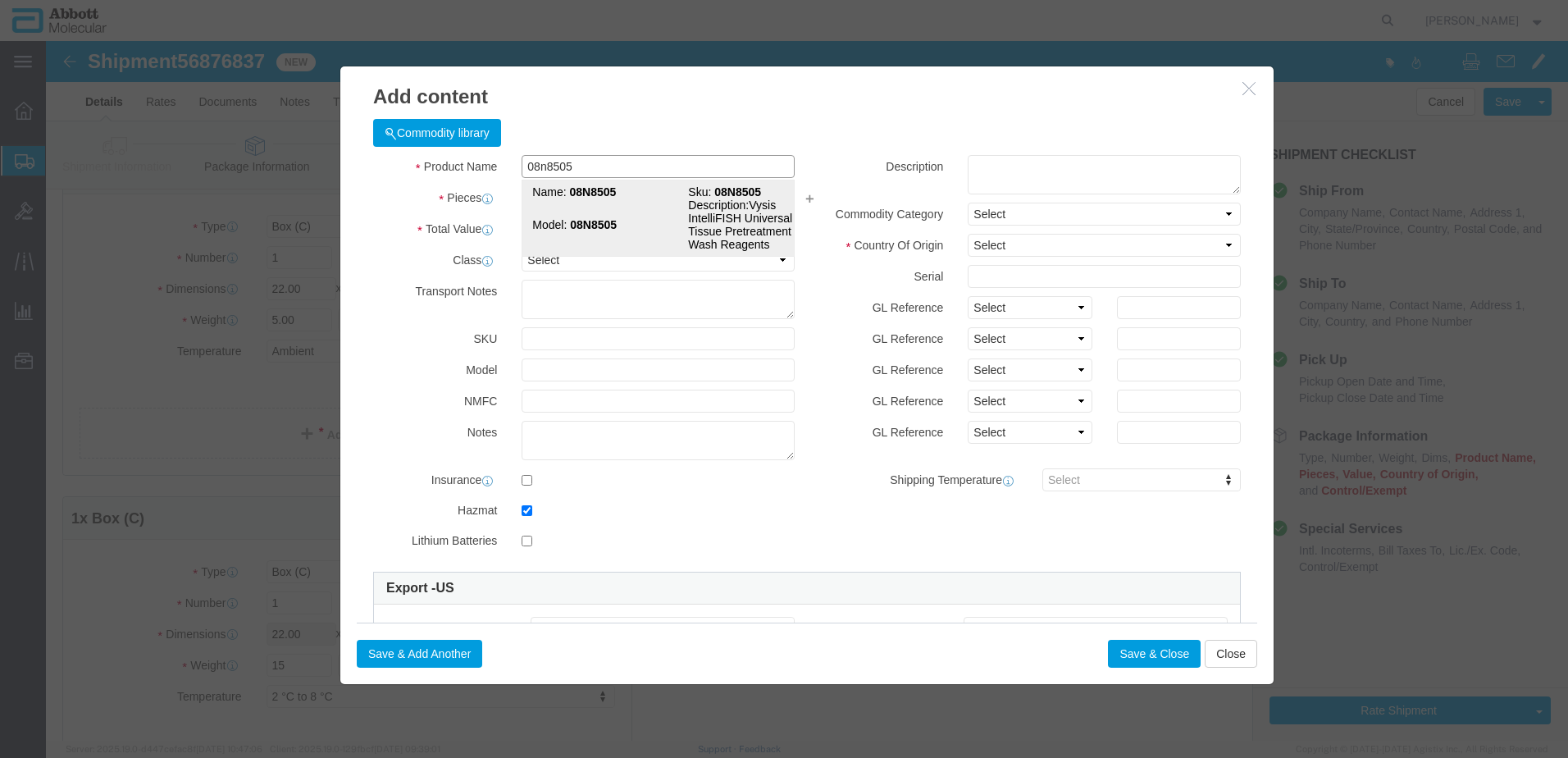
select select "BIS"
checkbox input "false"
type input "08N8505"
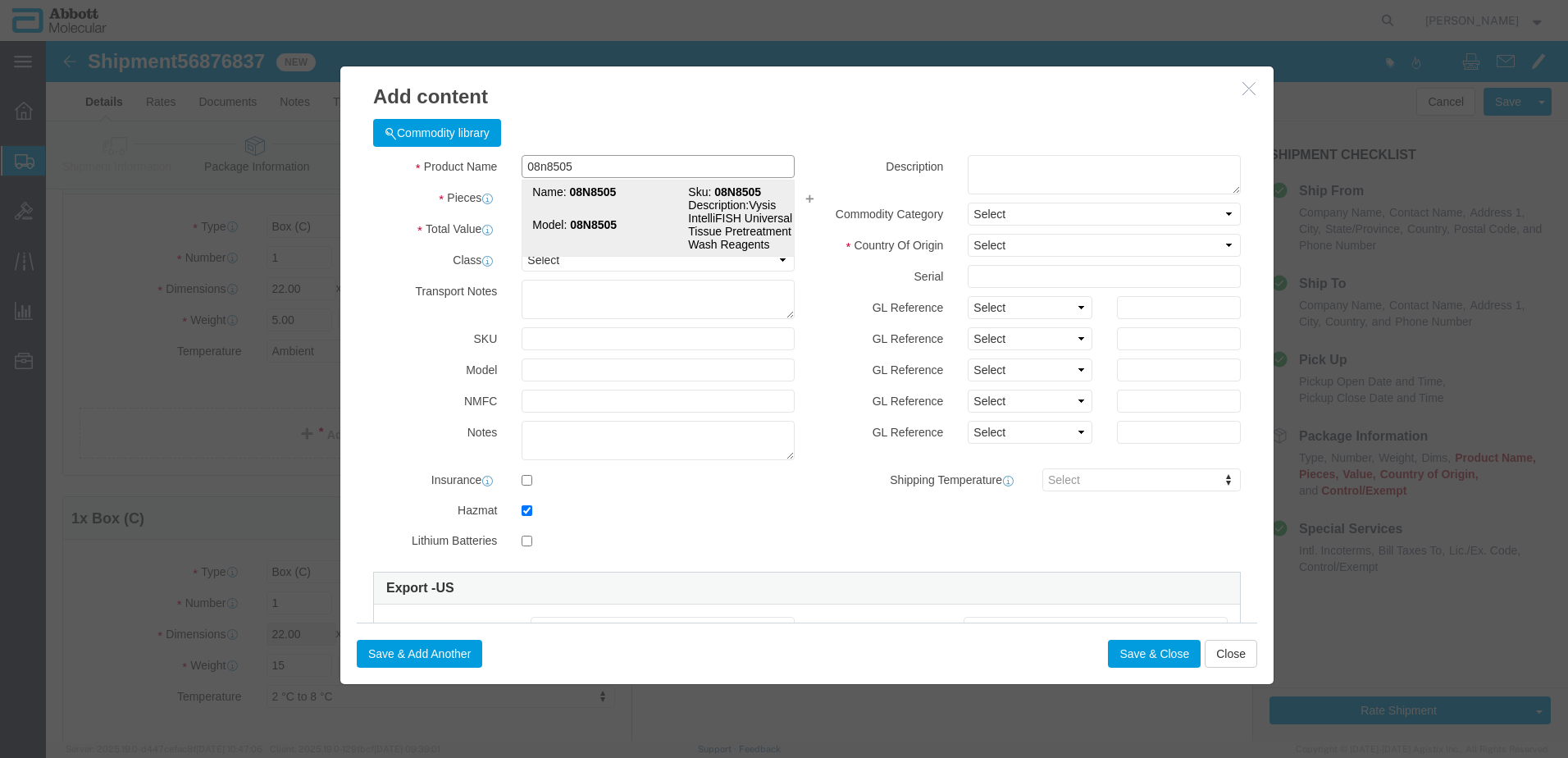
type textarea "Vysis IntelliFISH Universal FFPE Tissue Pretreatment and Wash Reagents"
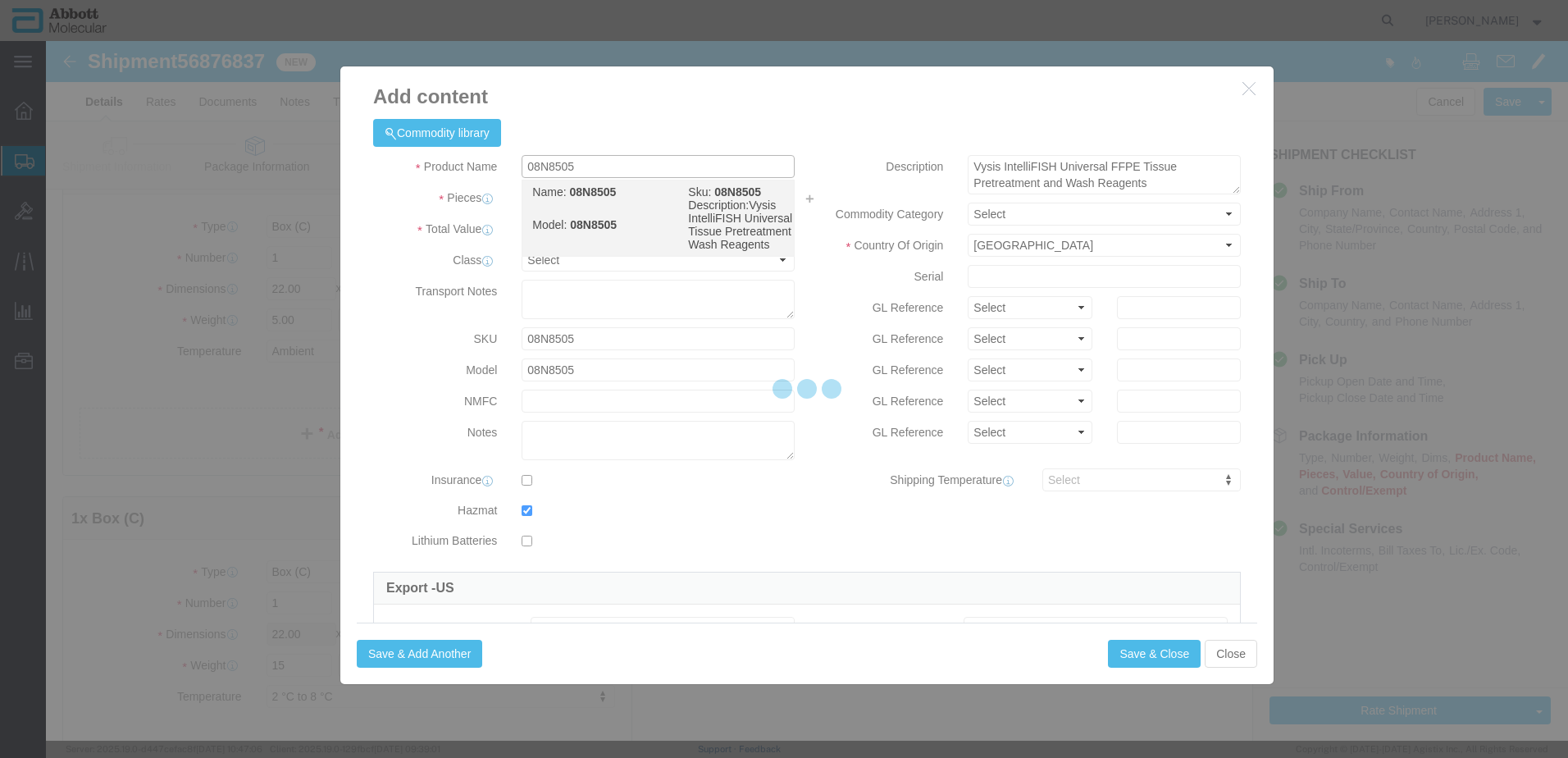
select select "NLR"
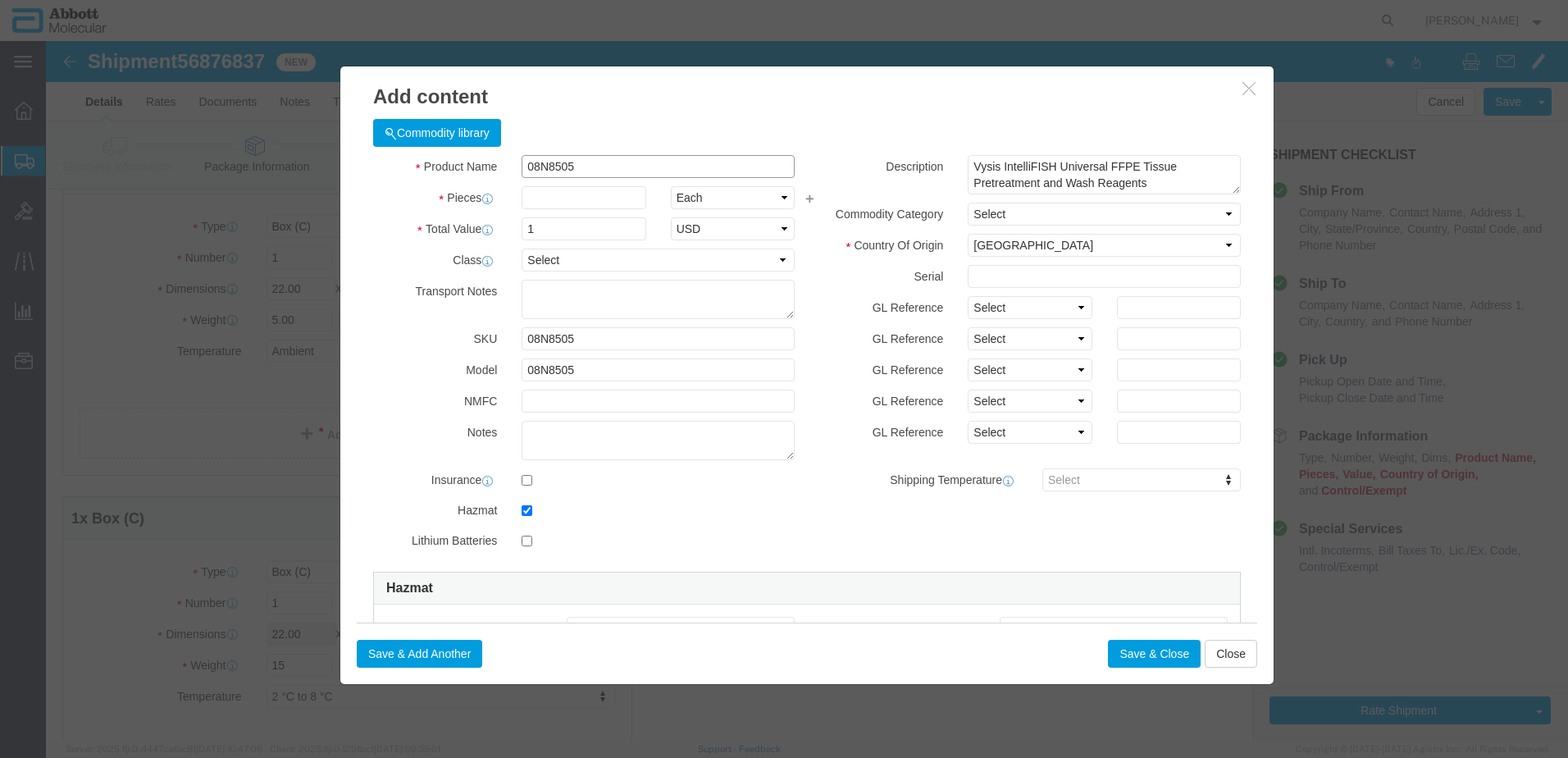
type input "08N8505"
type input "1"
click select "Select Account Type Activity ID Airline Appointment Number ASN Batch Number Bil…"
select select "BATCH_NUMBER"
click select "Select Account Type Activity ID Airline Appointment Number ASN Batch Number Bil…"
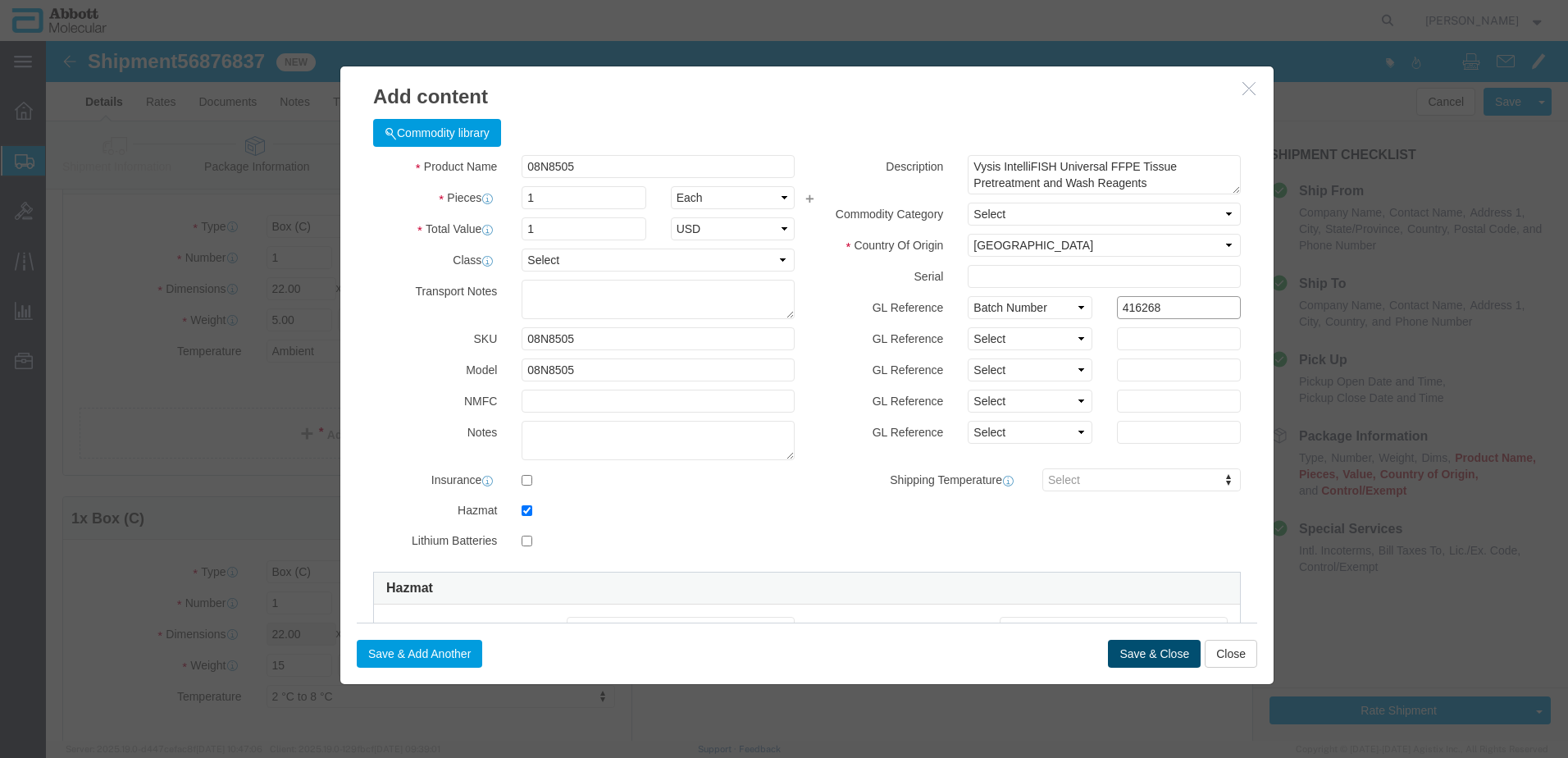
type input "416268"
click button "Save & Close"
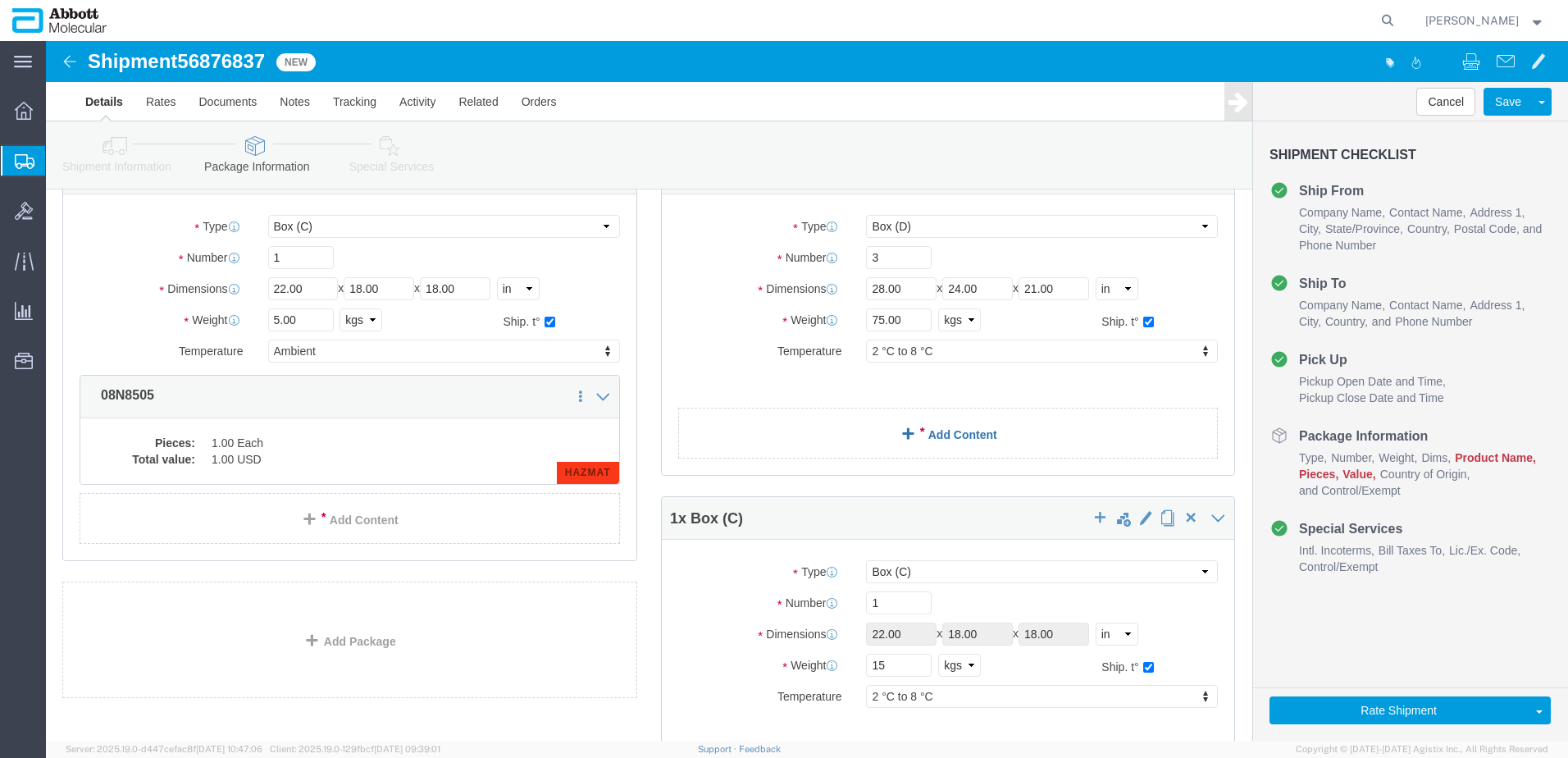
click link "Add Content"
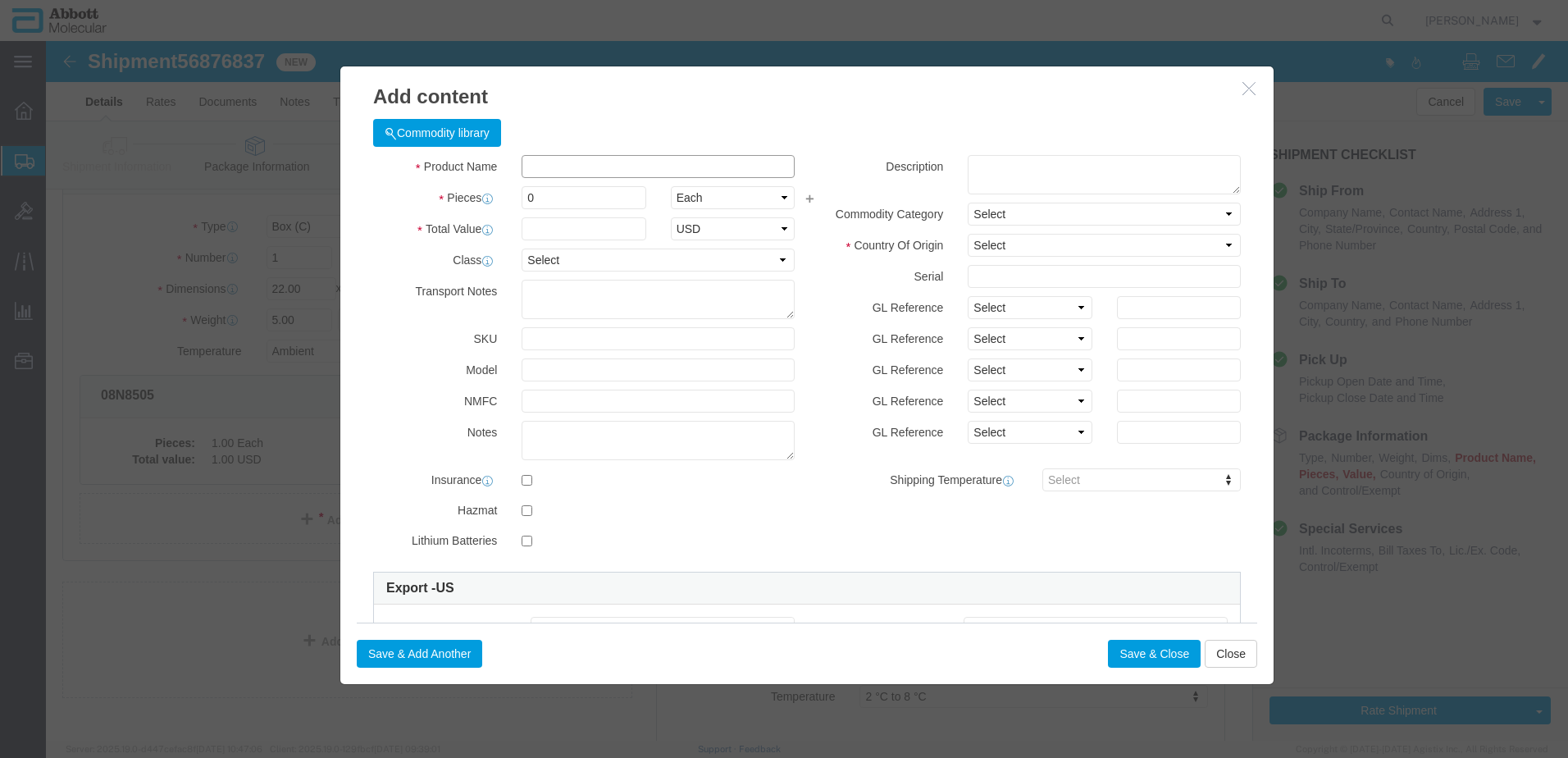
click input "text"
type input "01N3105"
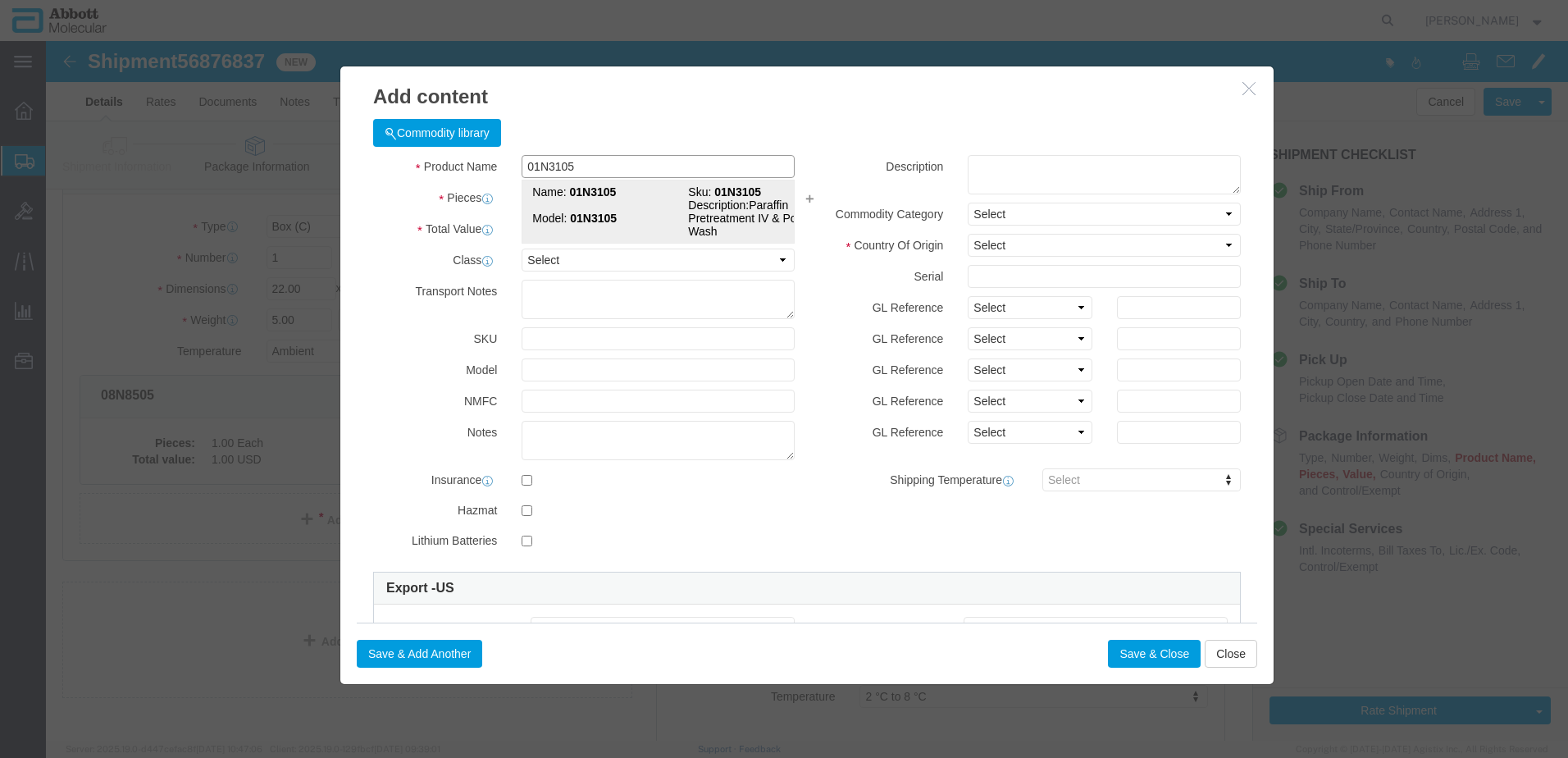
click strong "01N3105"
checkbox input "true"
type input "1"
select select "USD"
select select "US"
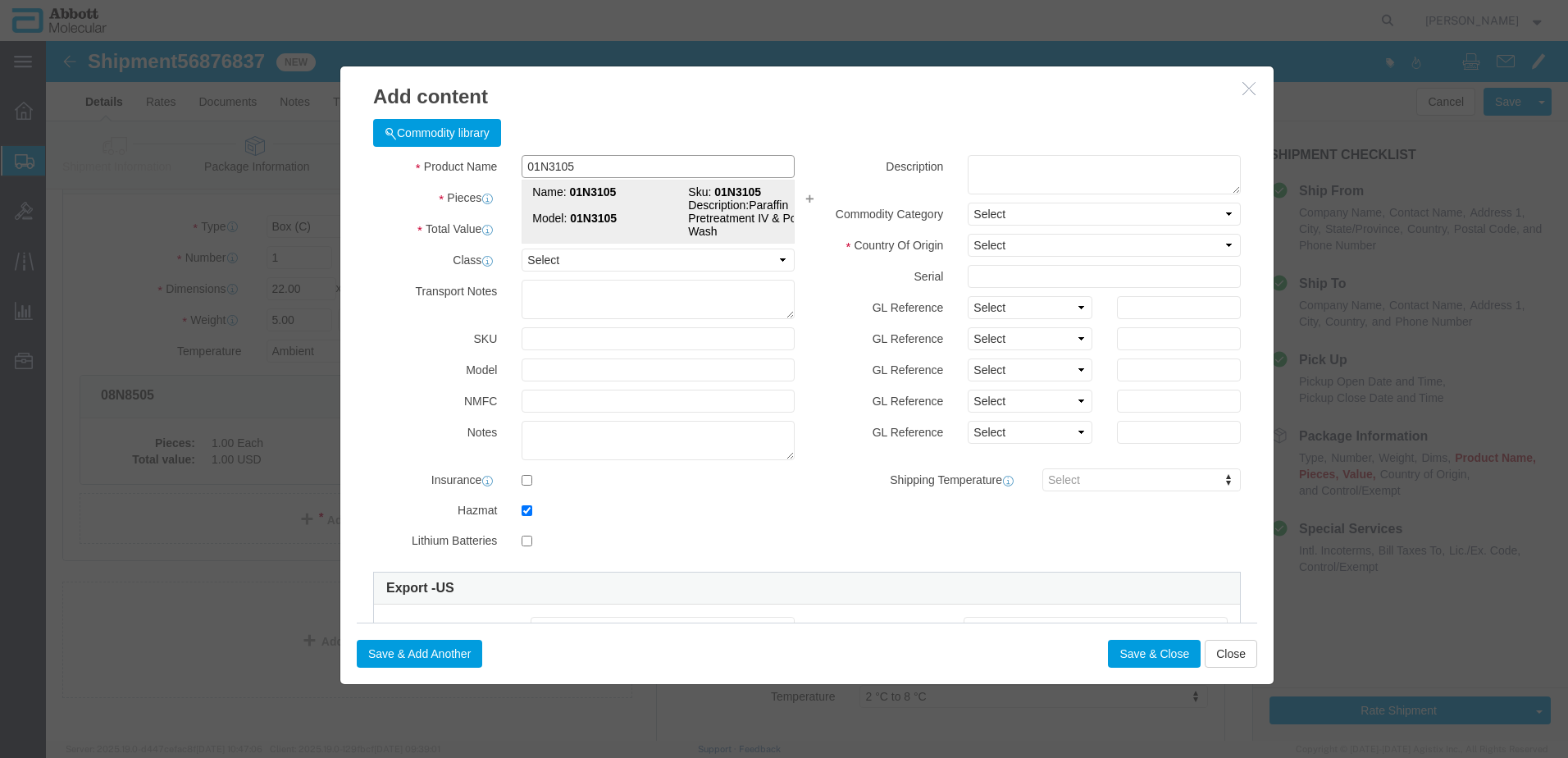
type input "HYDROCHLORIC ACID"
type input "1789"
select select "8 Corrosive"
select select "III"
select select "BOXES"
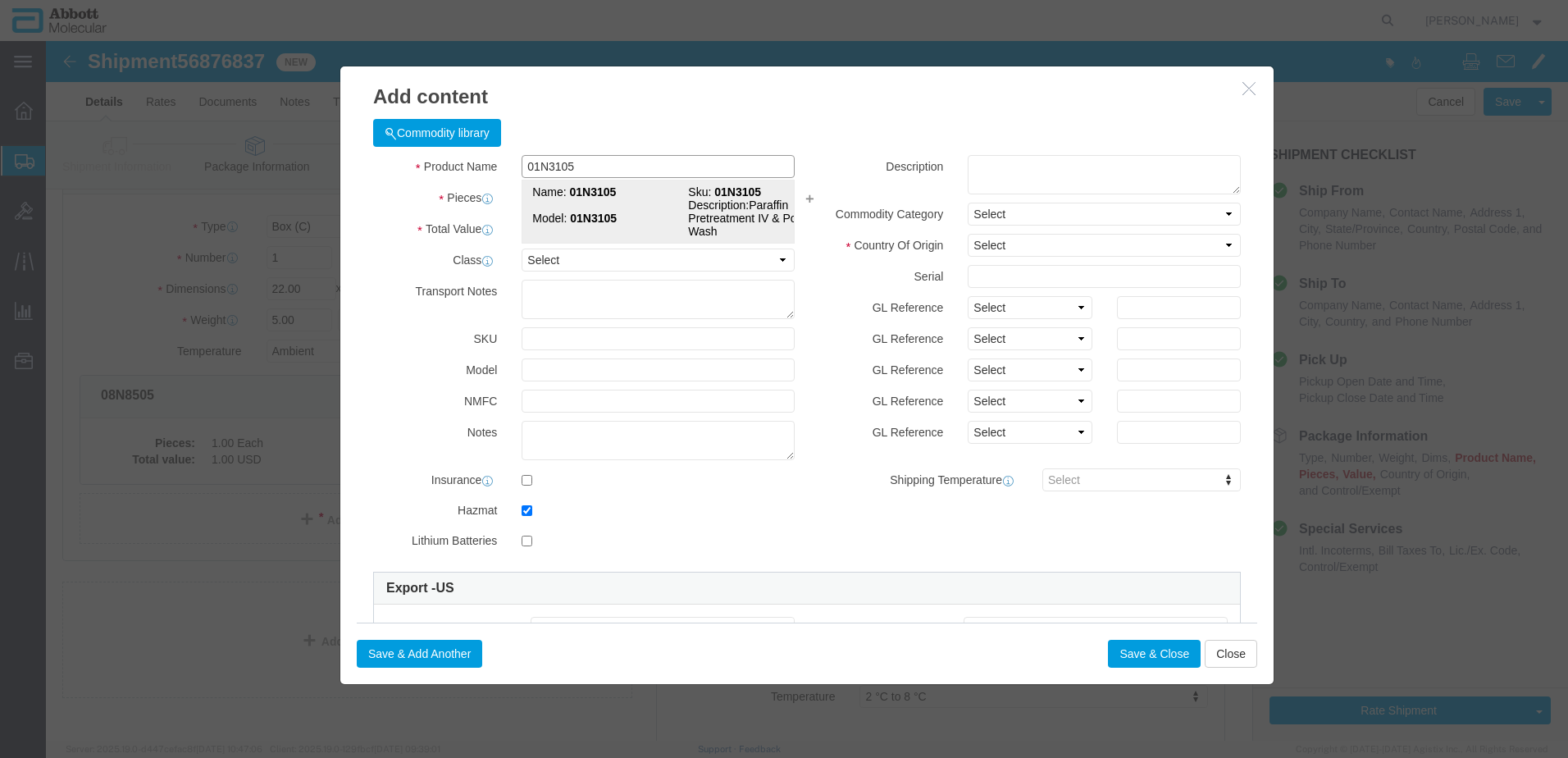
select select "FIBERBOARD"
type input "[PERSON_NAME] Molecular"
type input "[PERSON_NAME]"
type input "[PHONE_NUMBER]"
type input "3824999397"
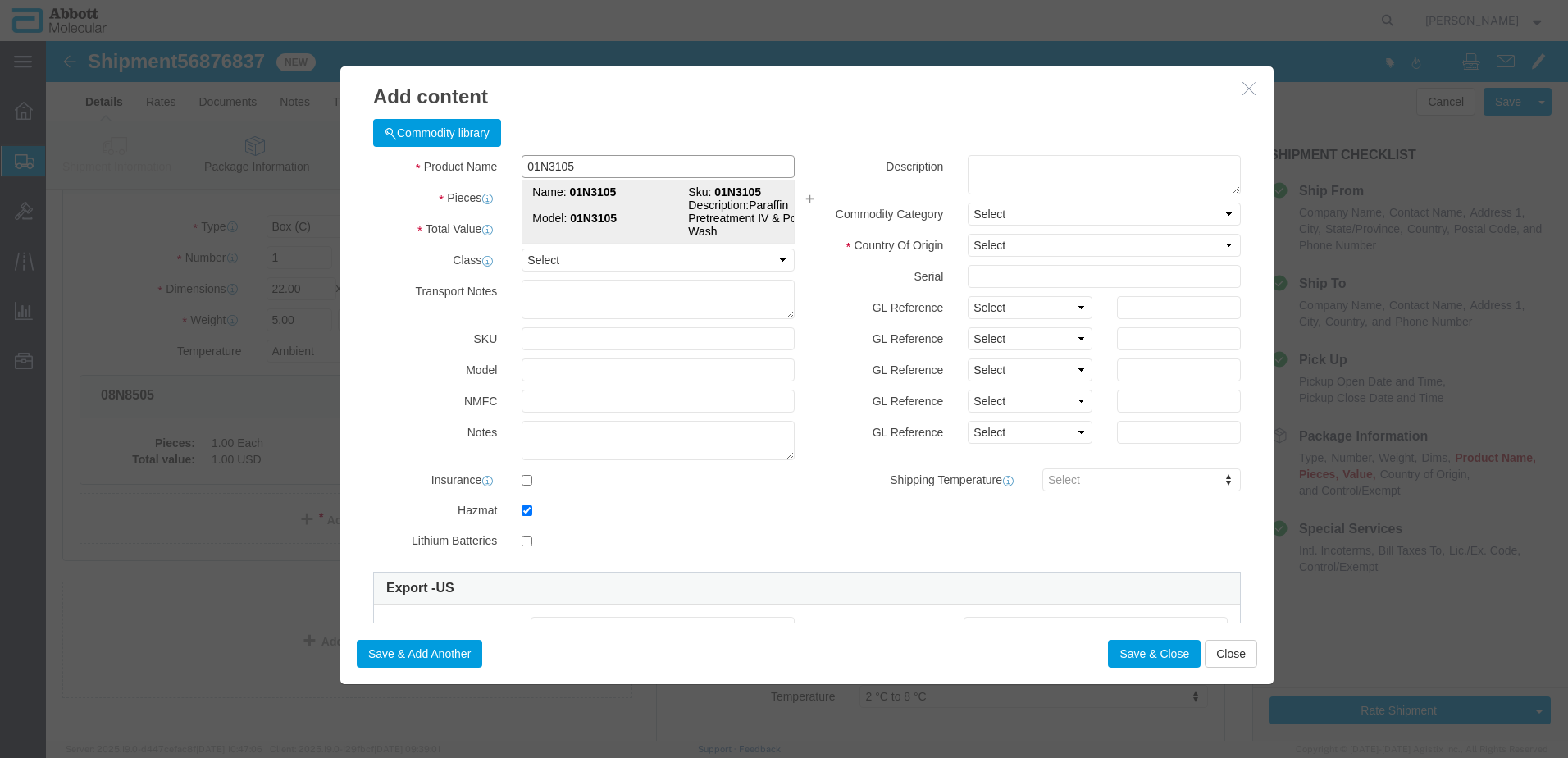
select select "BIS"
checkbox input "false"
type input "01N3105"
type textarea "Paraffin Pretreatment IV & PostHyb Wash"
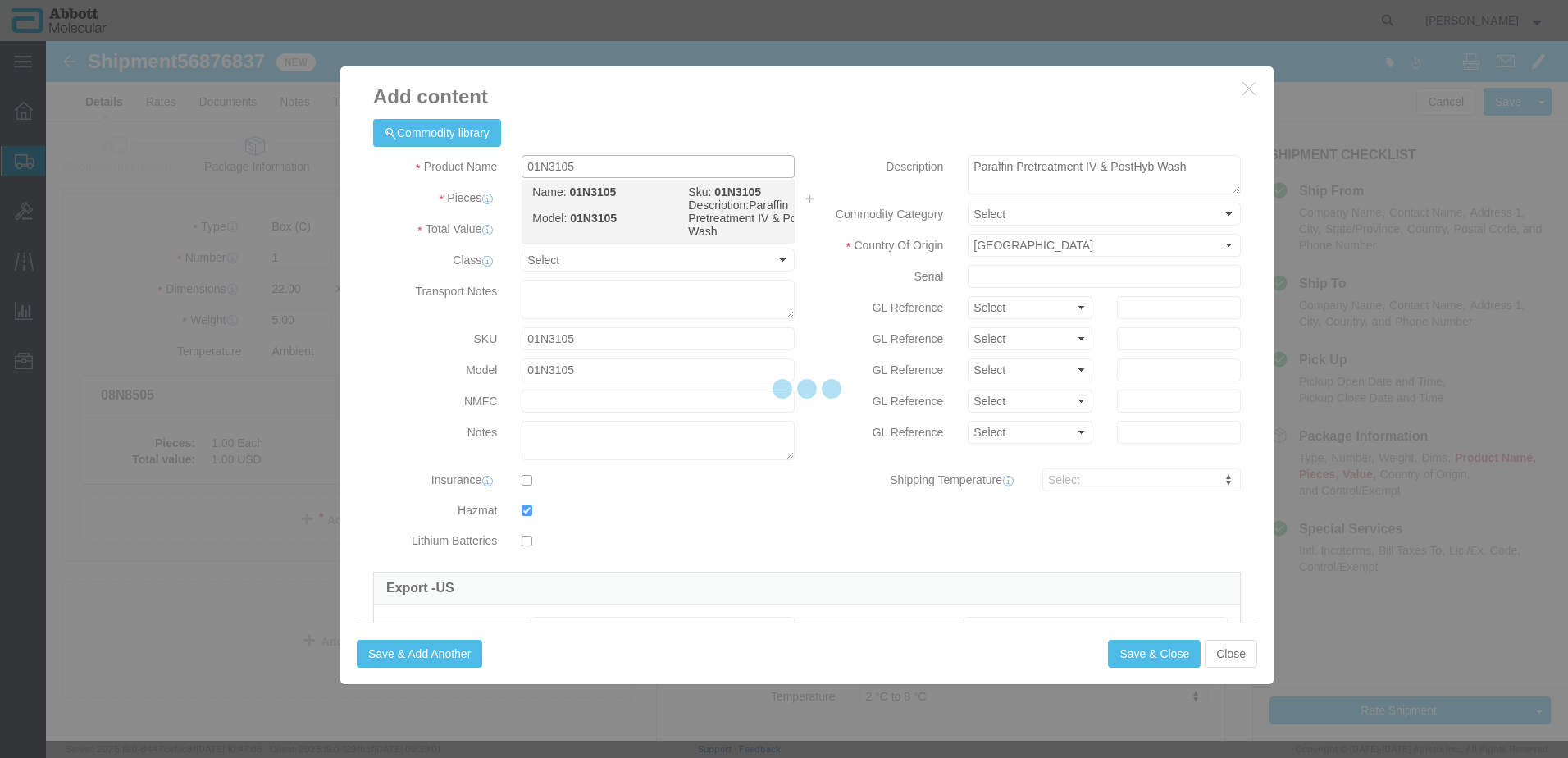
select select "NLR"
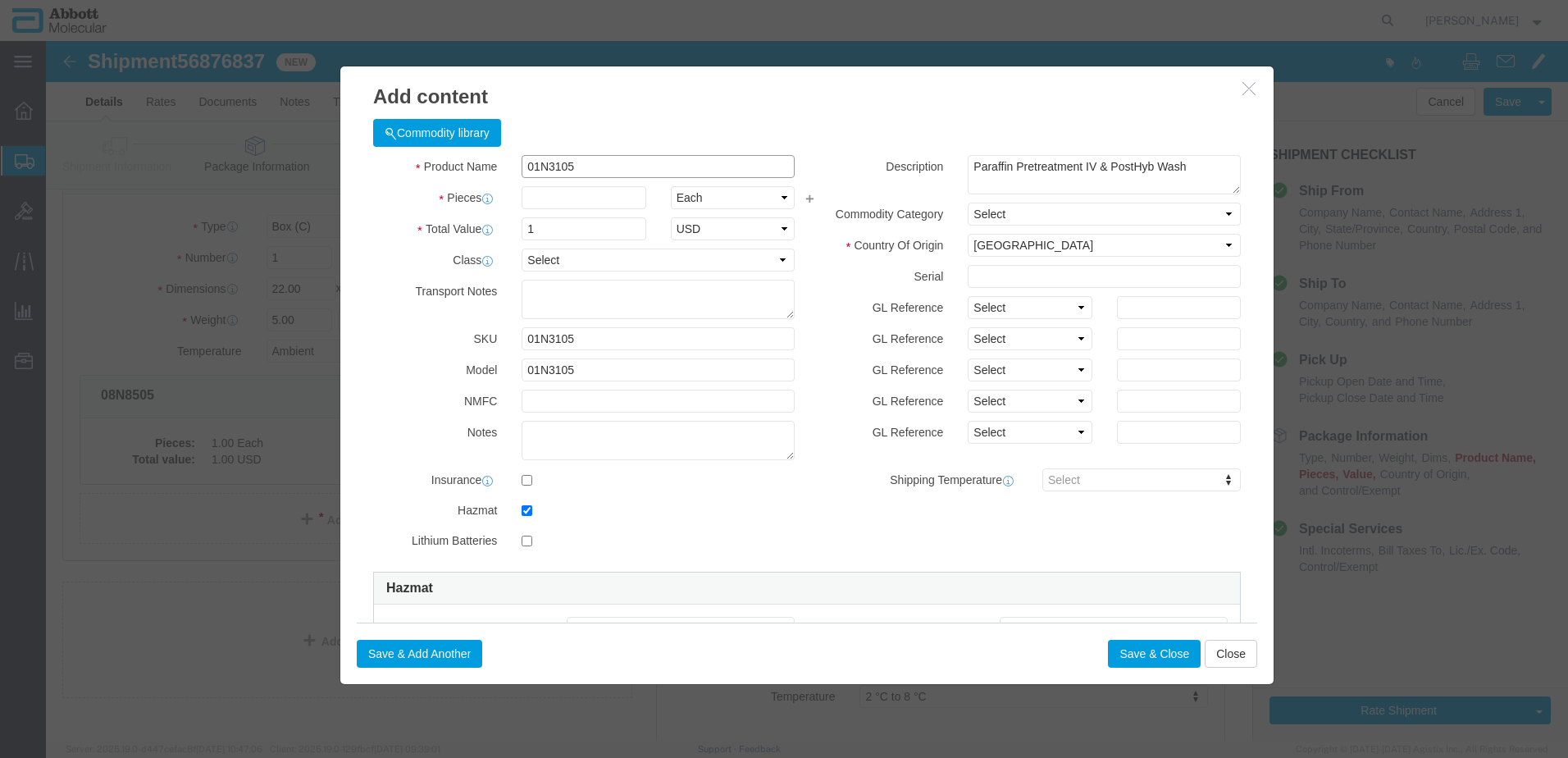
type input "01N3105"
type input "10"
click div "Description Paraffin Pretreatment IV & PostHyb Wash Commodity Category Select C…"
drag, startPoint x: 977, startPoint y: 268, endPoint x: 976, endPoint y: 277, distance: 9.1
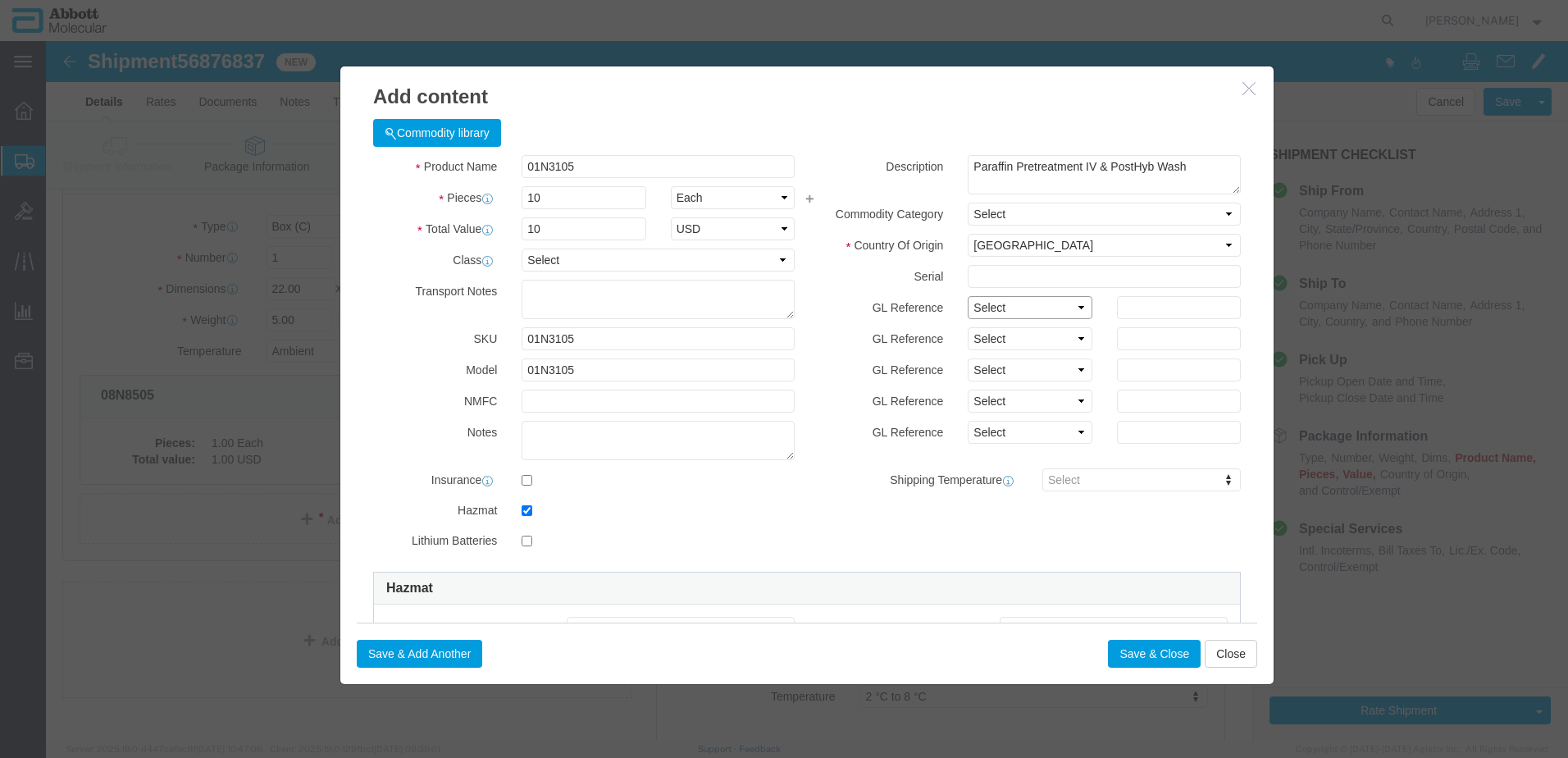
click select "Select Account Type Activity ID Airline Appointment Number ASN Batch Number Bil…"
select select "BATCH_NUMBER"
click select "Select Account Type Activity ID Airline Appointment Number ASN Batch Number Bil…"
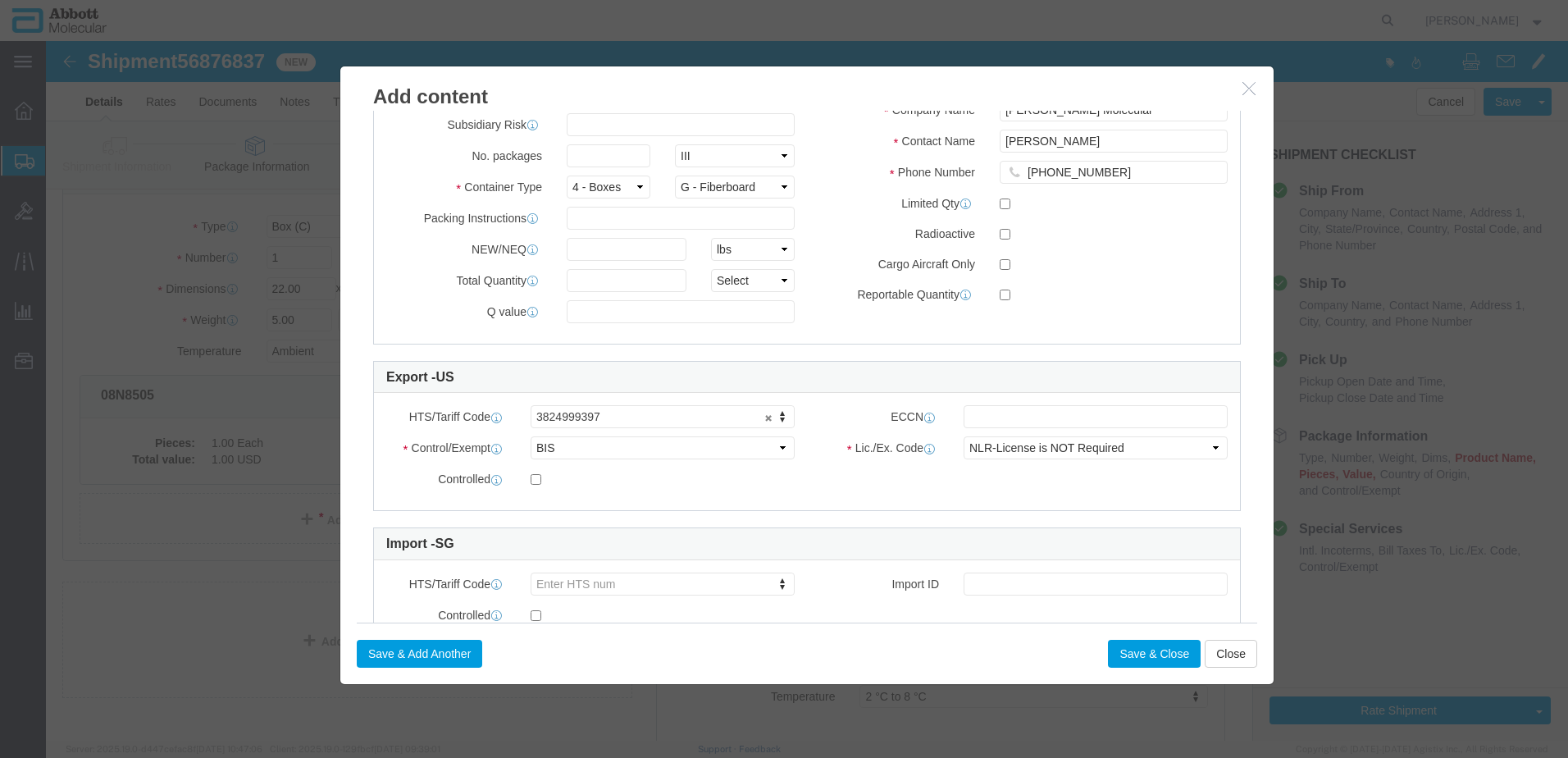
scroll to position [656, 0]
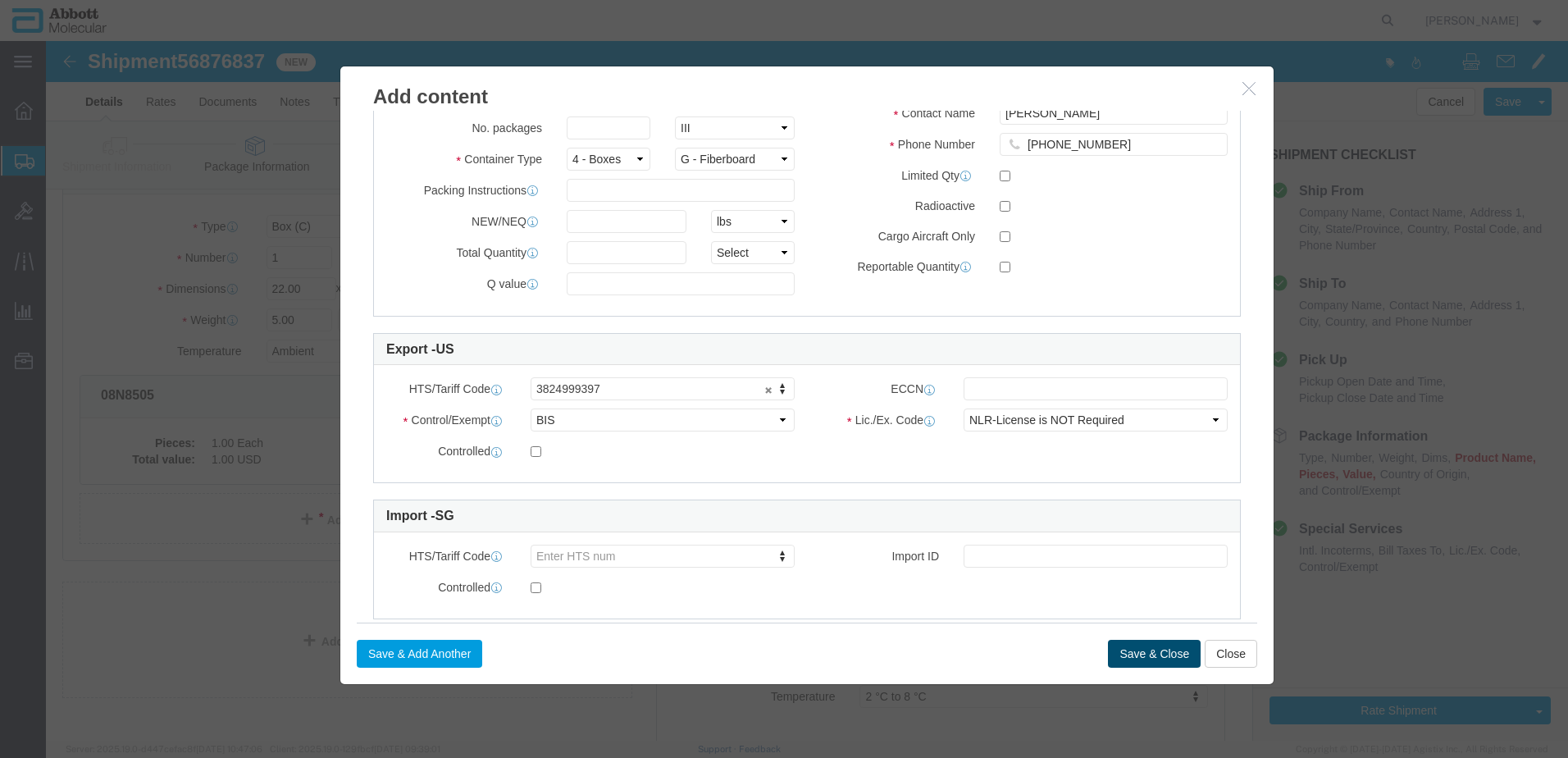
type input "413300"
click button "Save & Close"
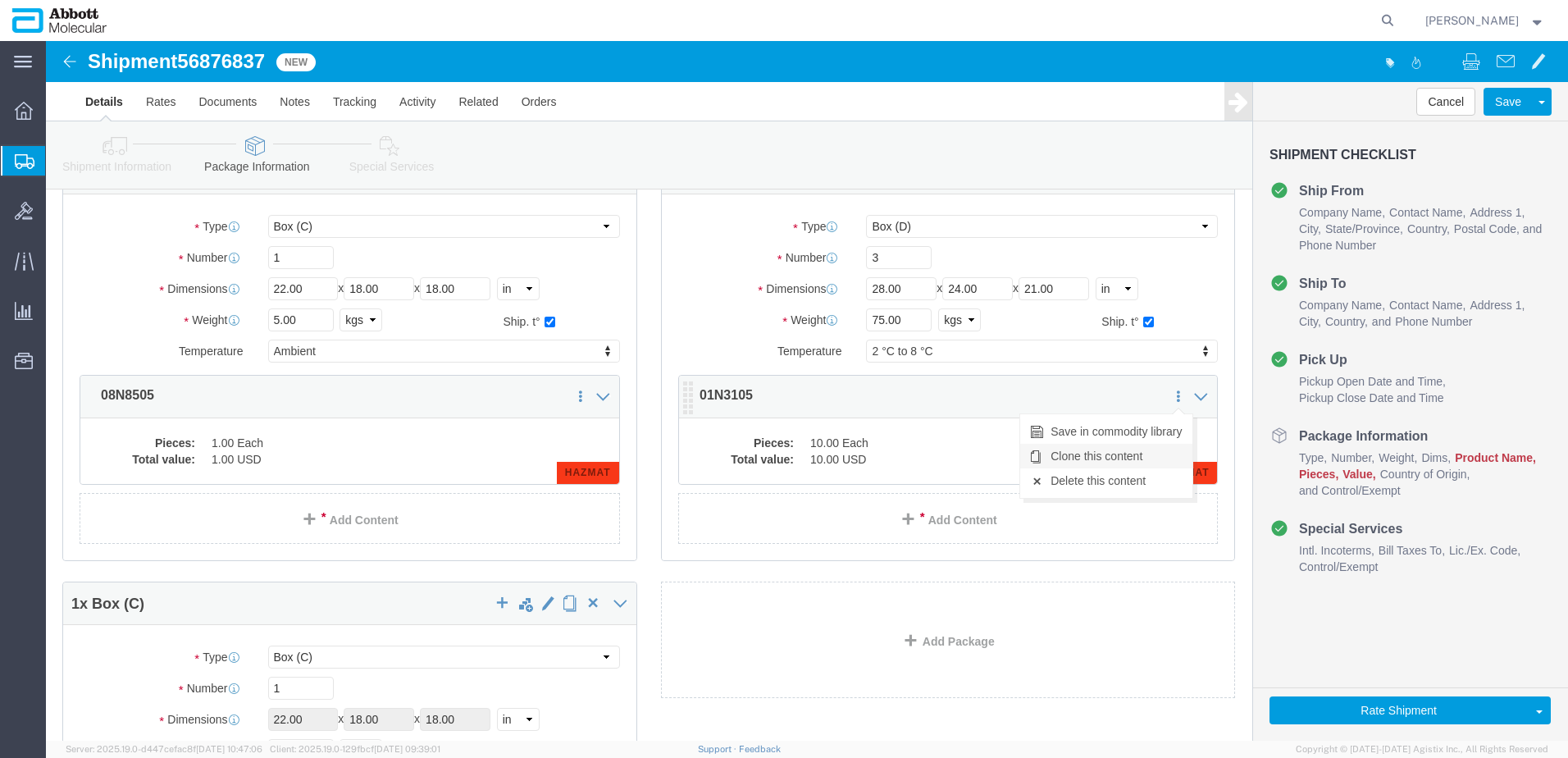
click link "Clone this content"
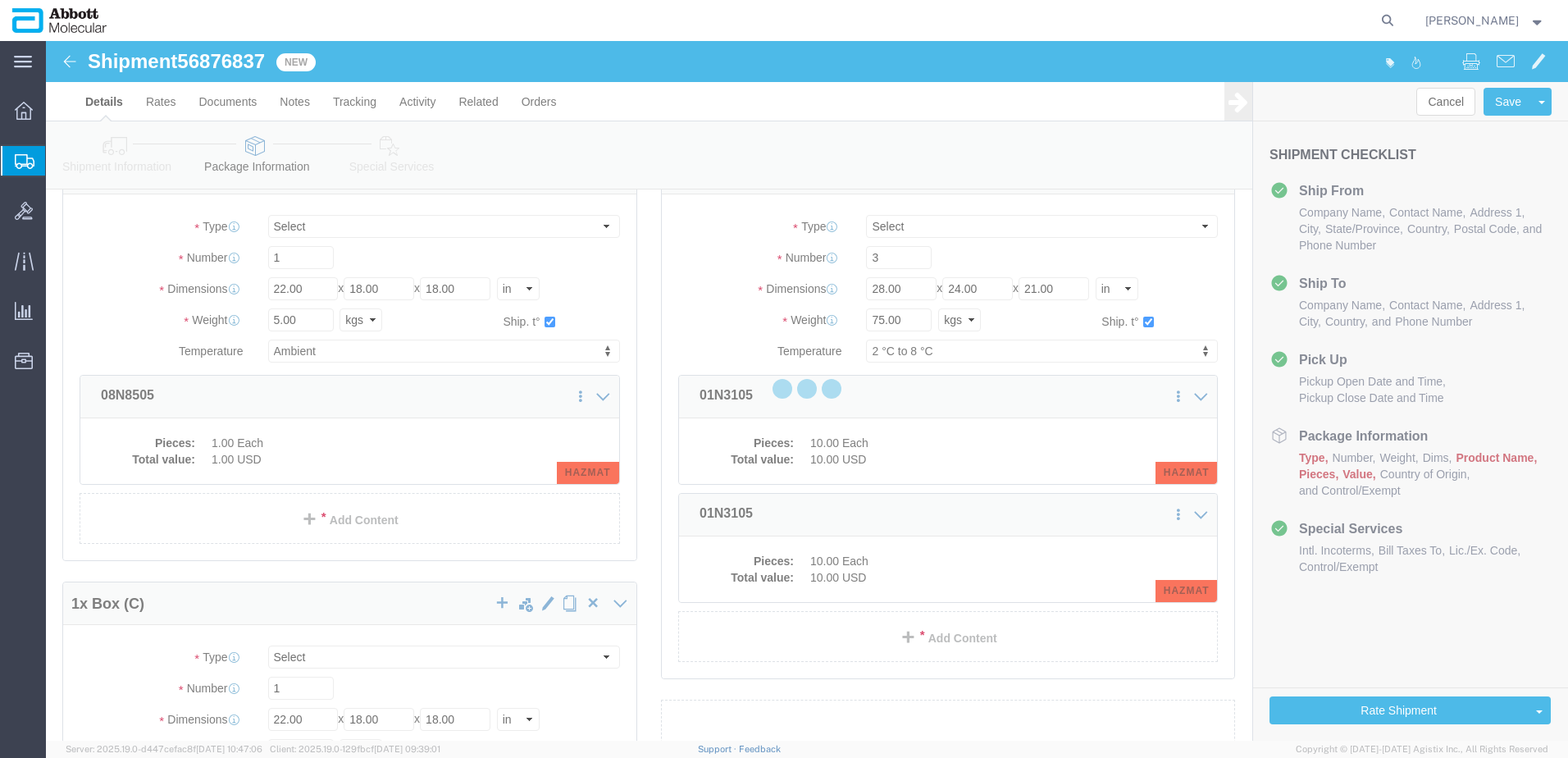
scroll to position [60, 0]
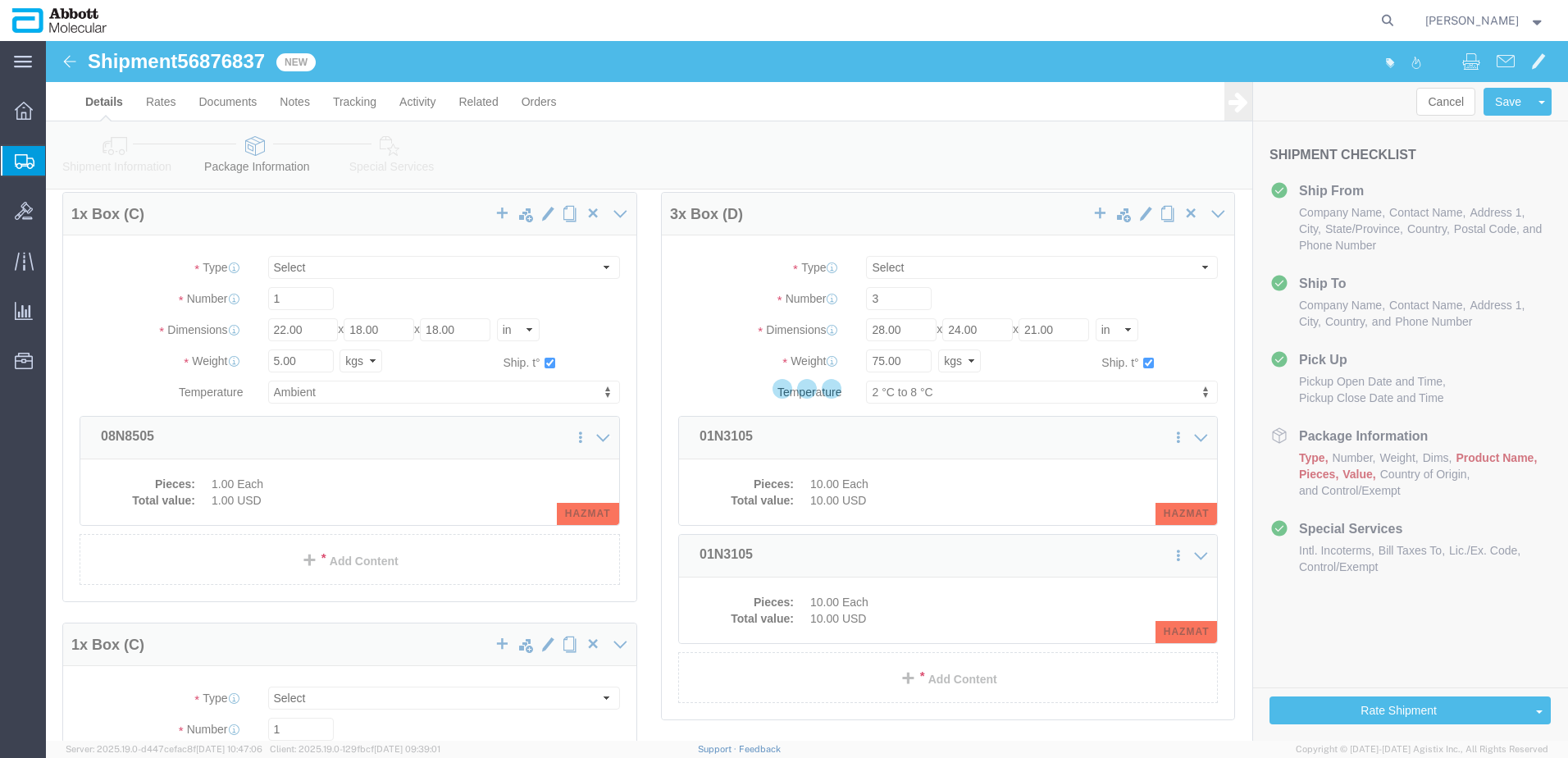
select select "BOXC"
select select "BOXD"
select select "BOXC"
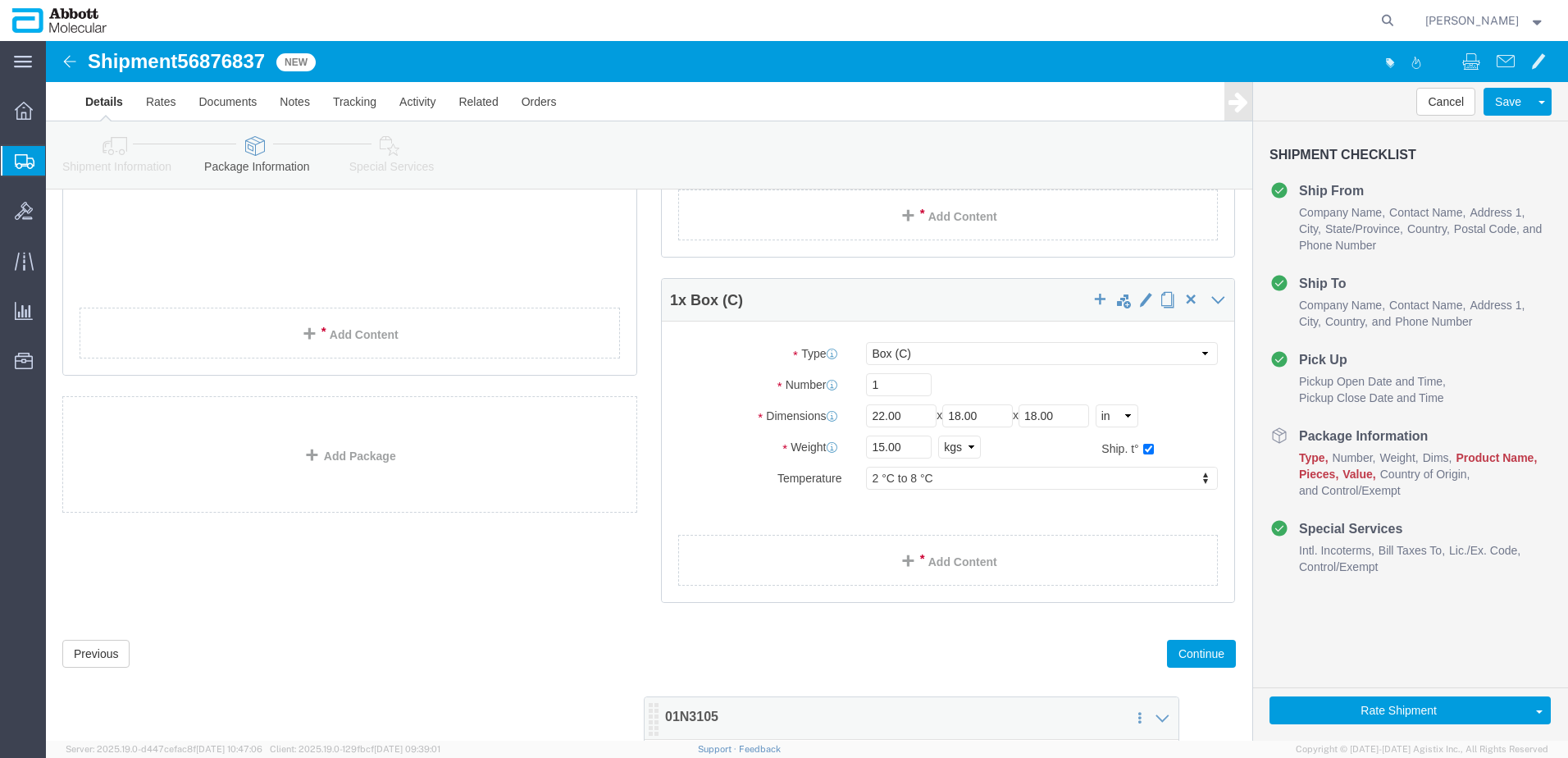
scroll to position [381, 0]
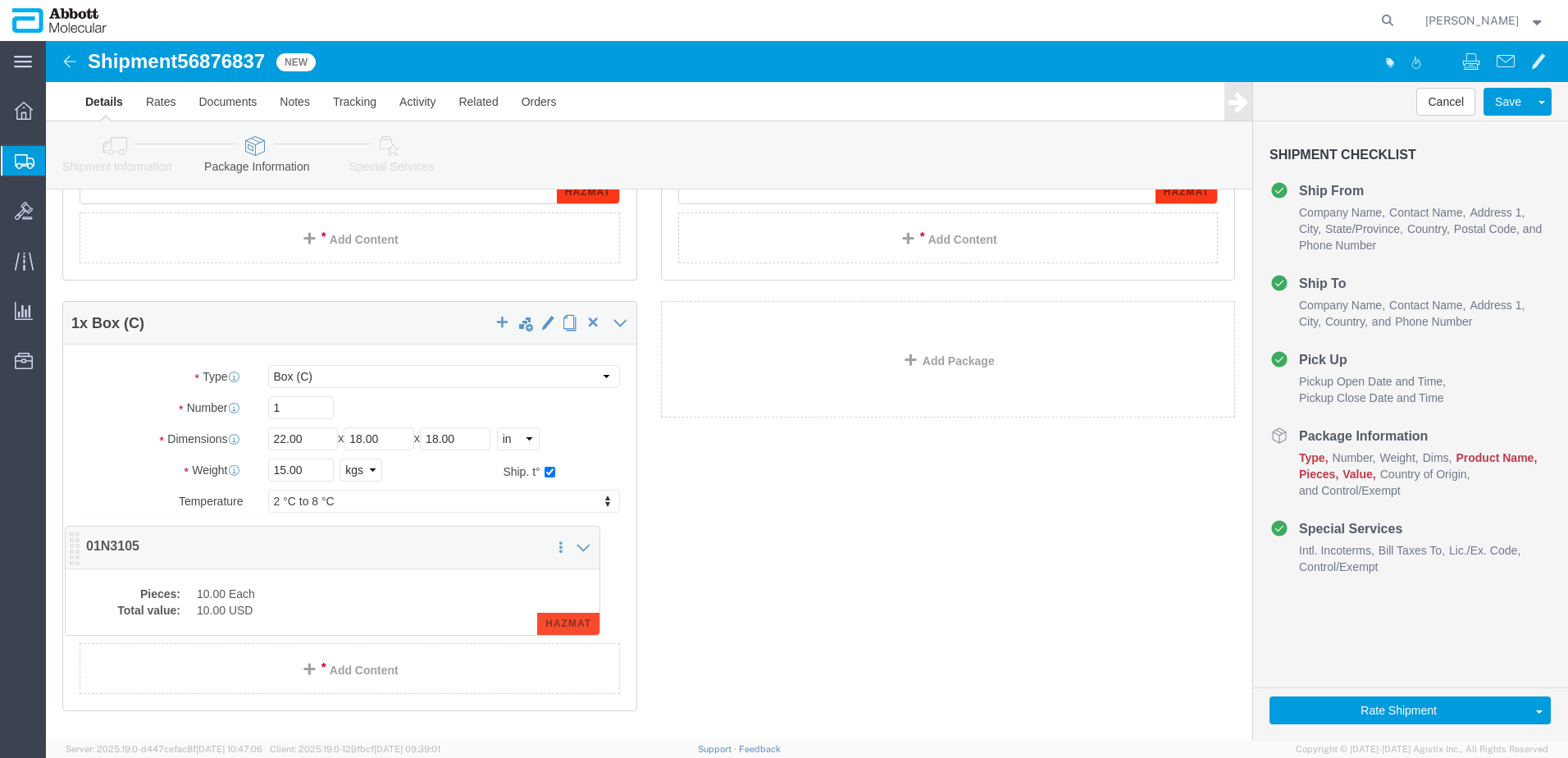
drag, startPoint x: 640, startPoint y: 263, endPoint x: 27, endPoint y: 501, distance: 657.6
click icon
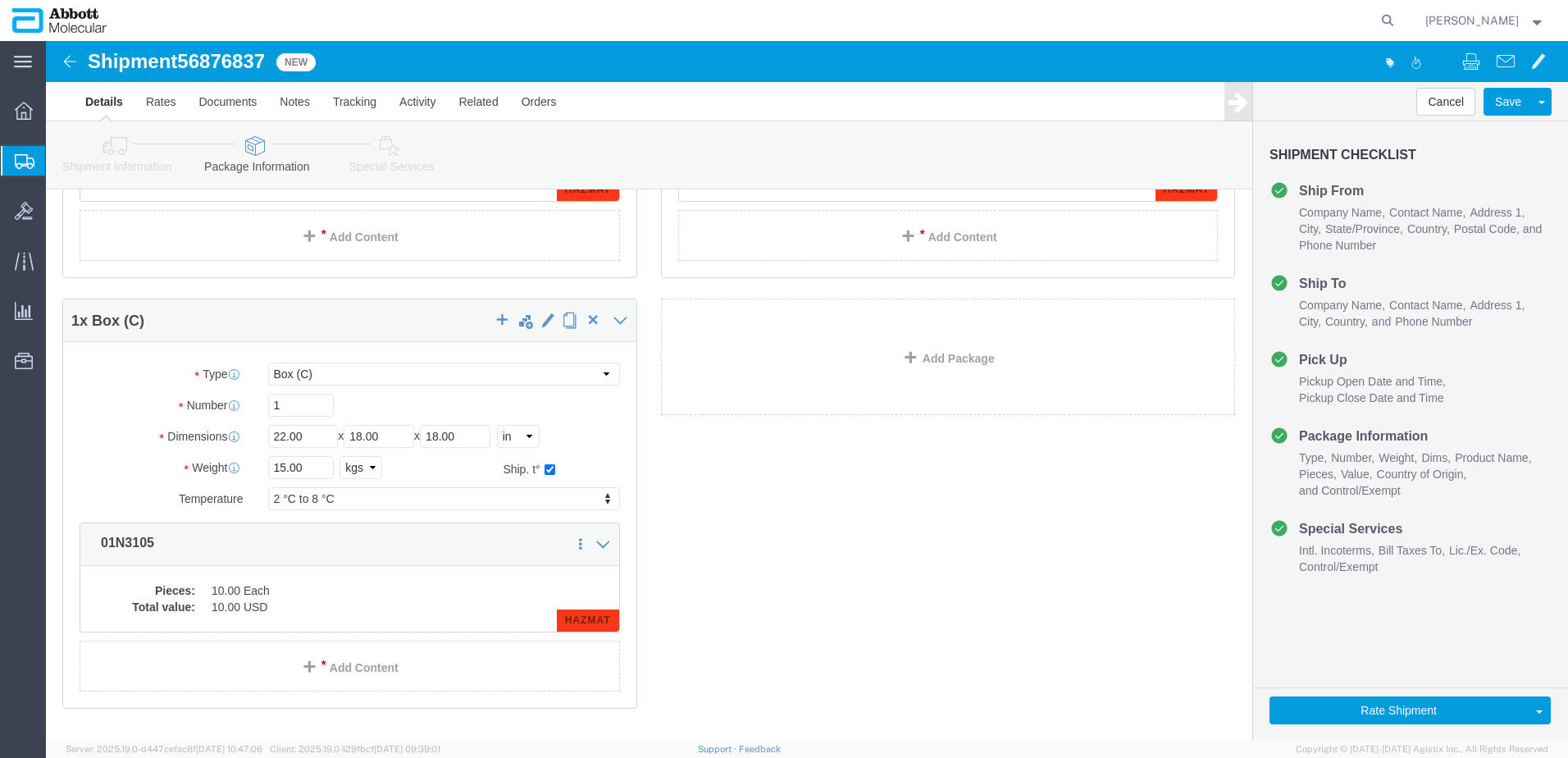
scroll to position [410, 0]
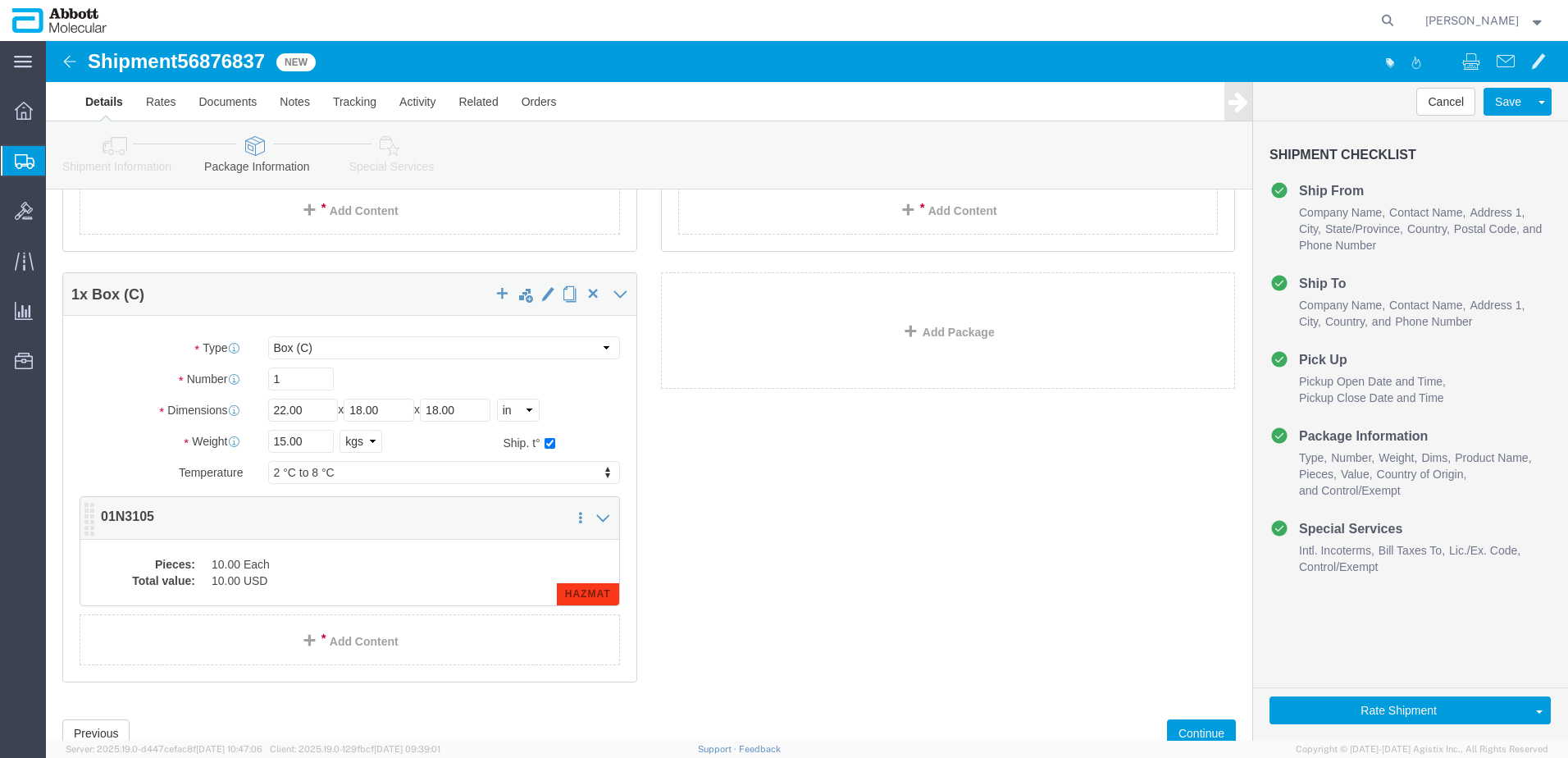
click div "Pieces: 10.00 Each Total value: 10.00 USD HAZMAT"
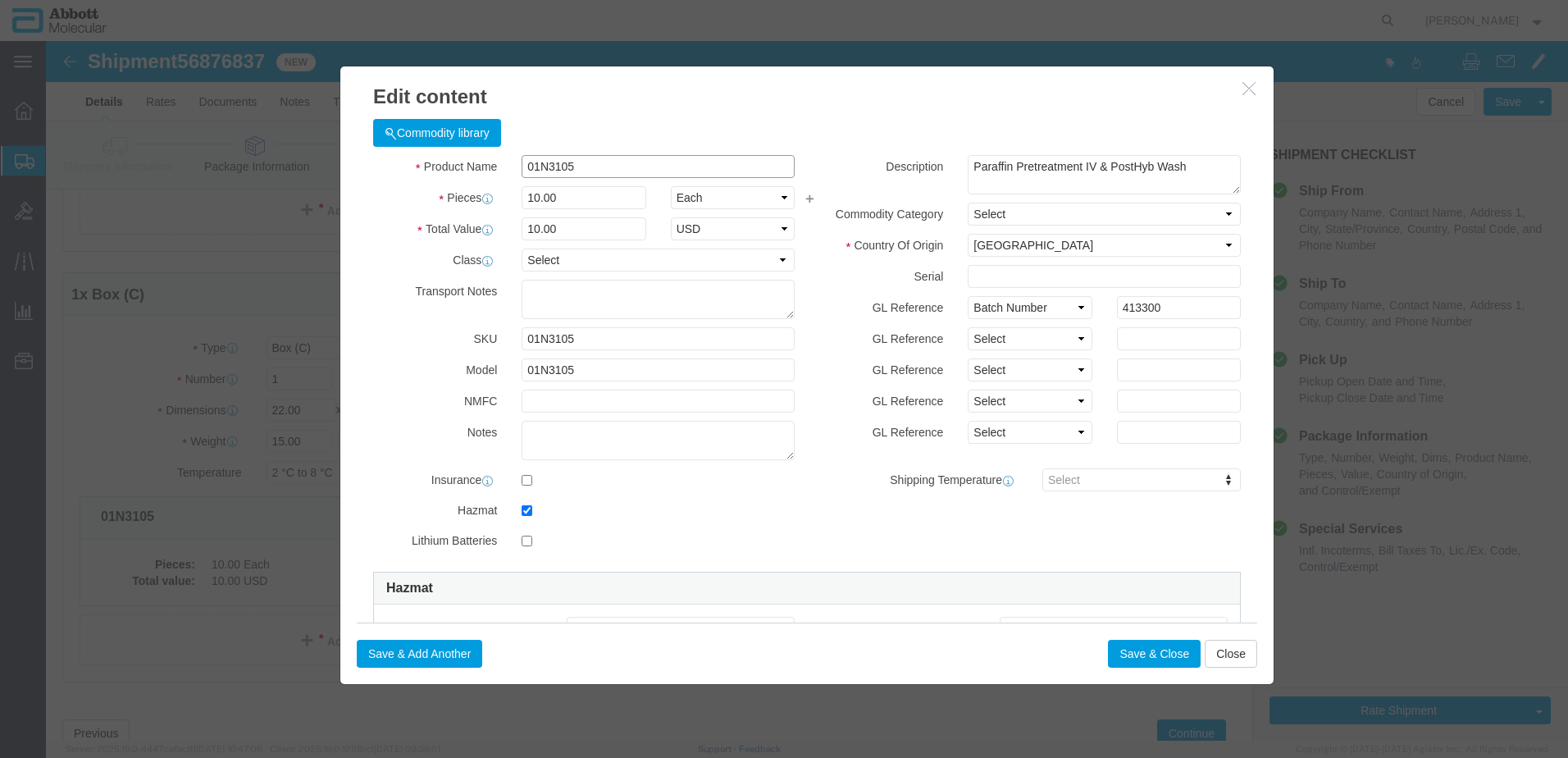
click input "01N3105"
type input "9"
click button "Save & Close"
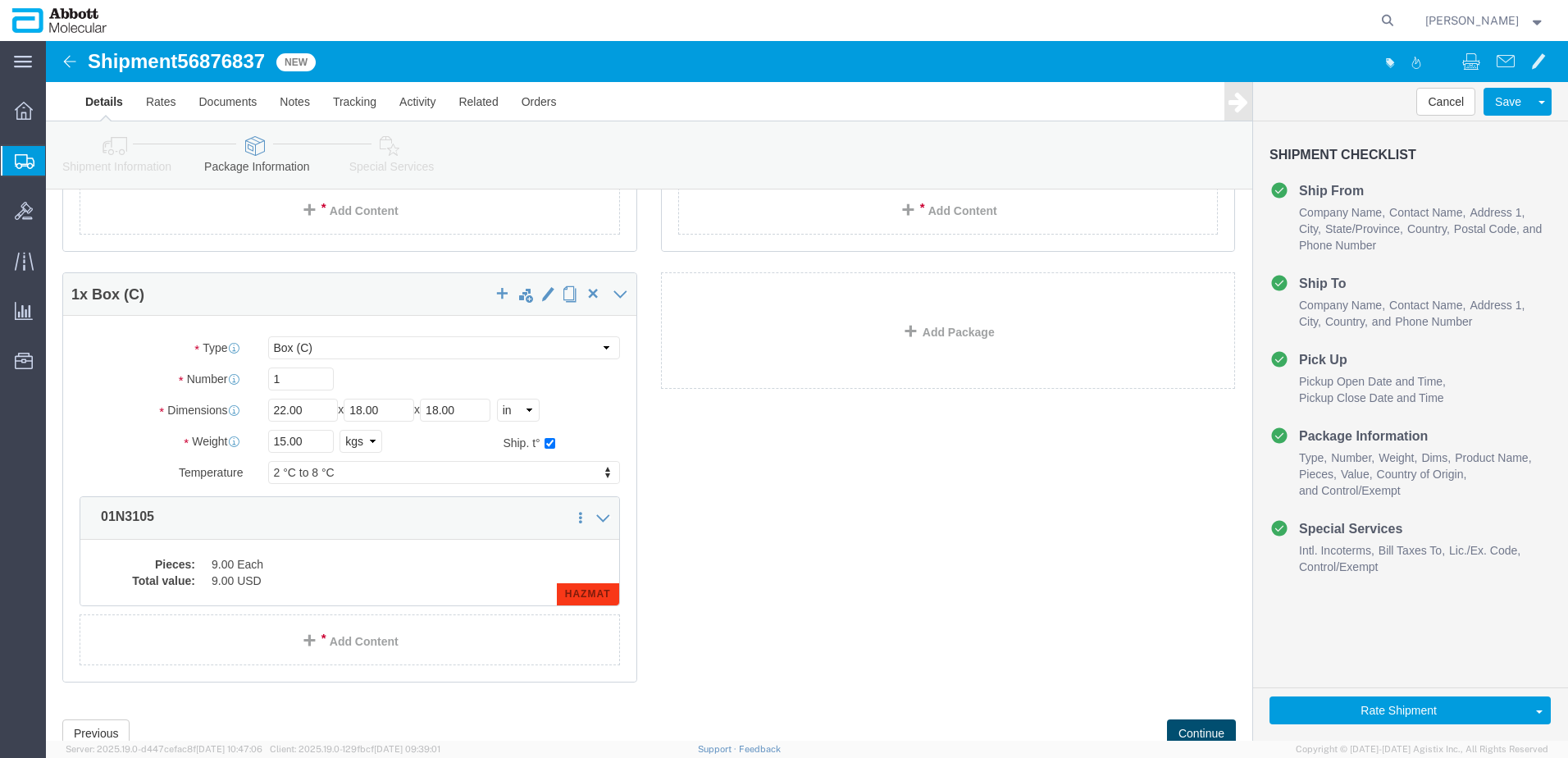
click button "Continue"
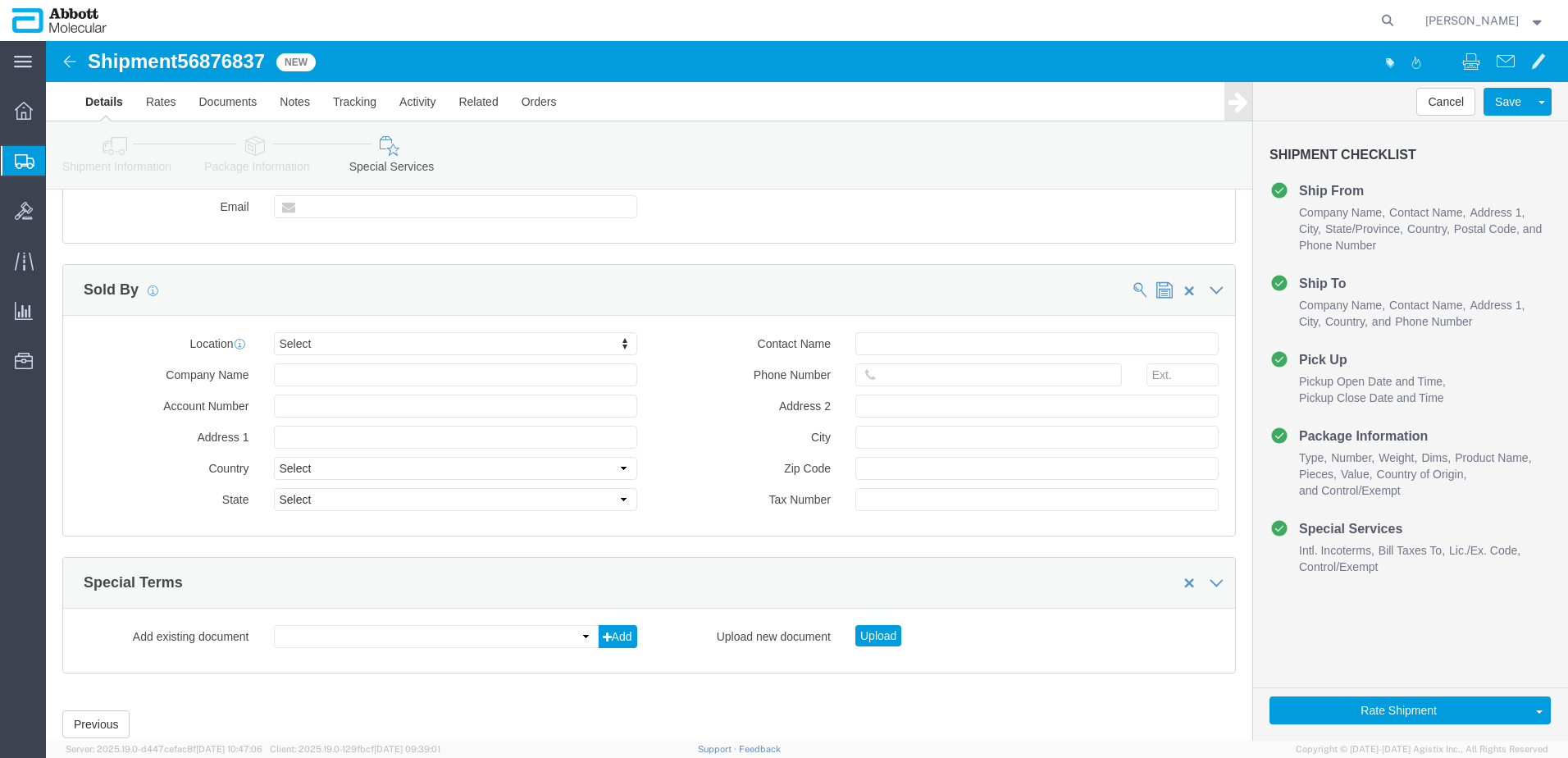
scroll to position [2468, 0]
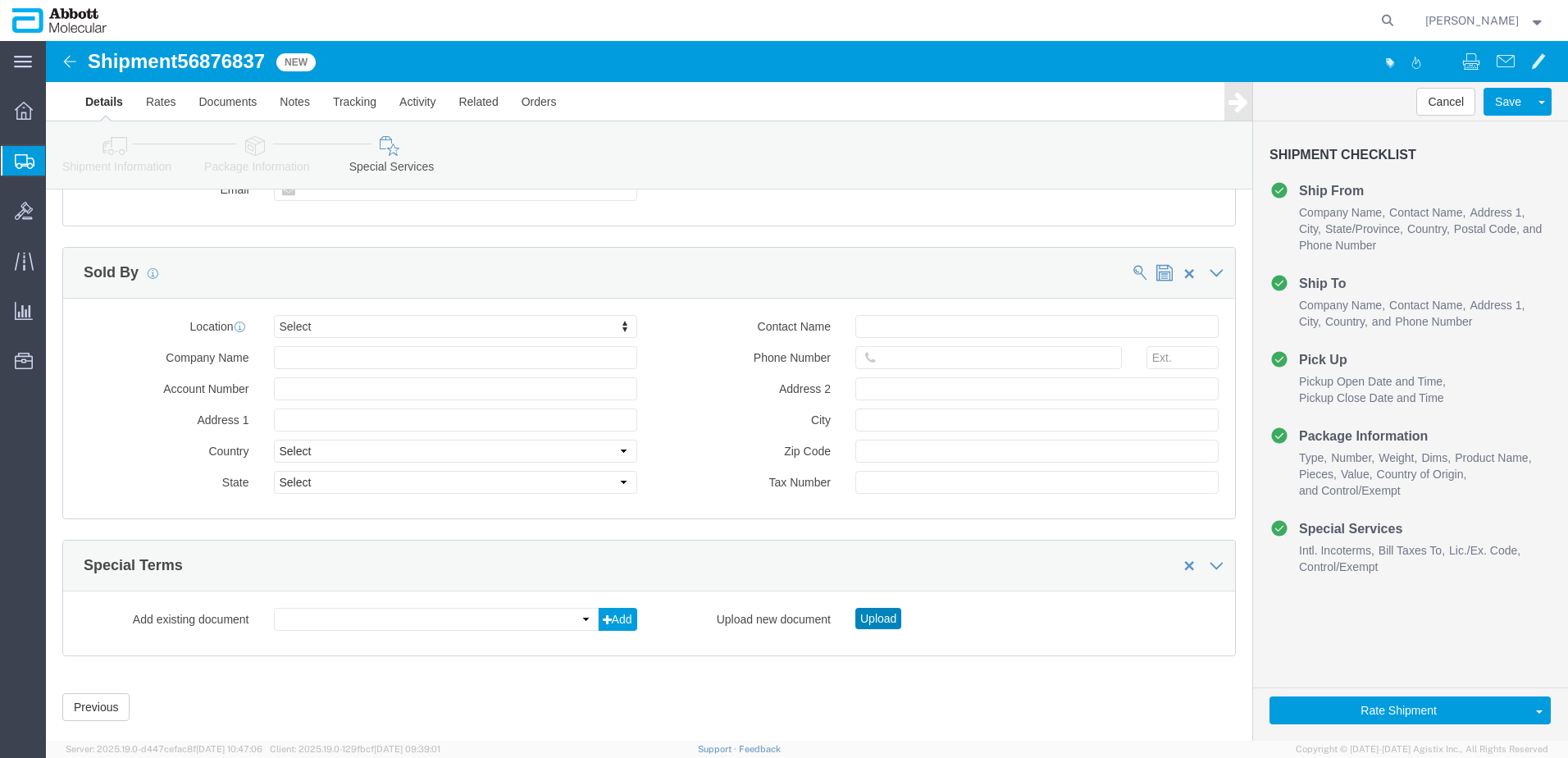
drag, startPoint x: 833, startPoint y: 539, endPoint x: 826, endPoint y: 524, distance: 16.6
click button "Upload"
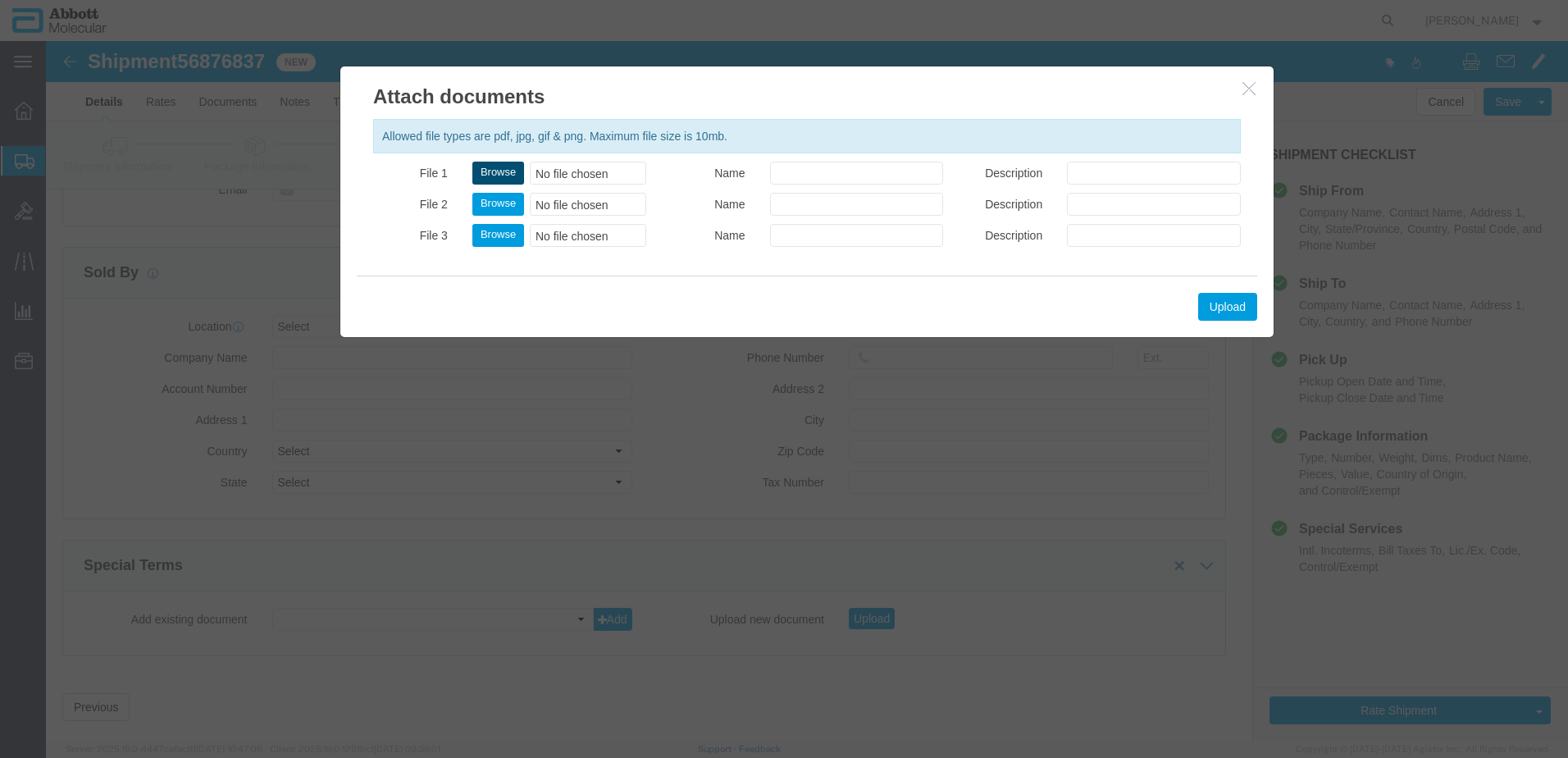
click button "Browse"
type input "C:\fakepath\620708581 SLI KWE.pdf"
click button "Upload"
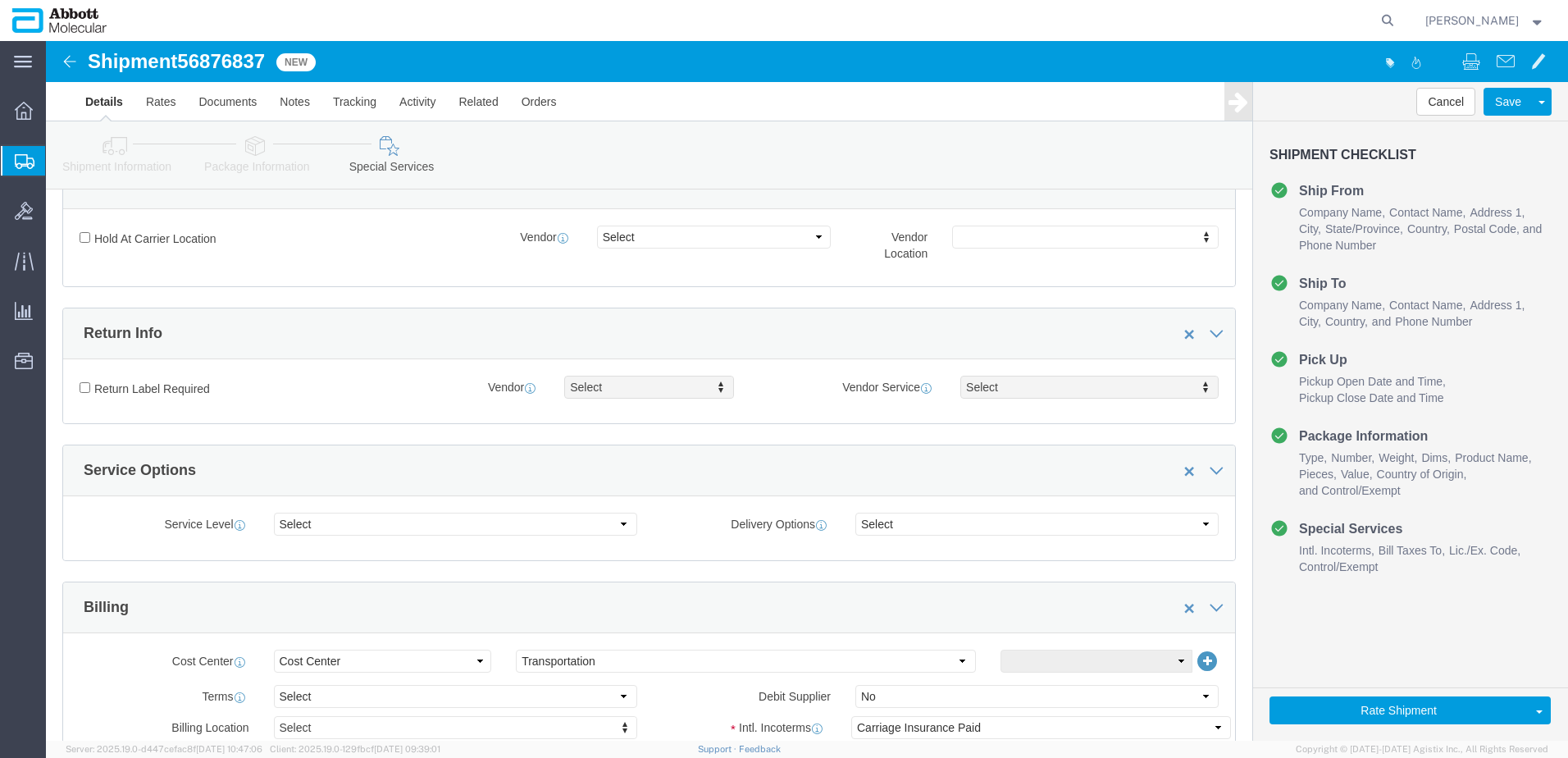
scroll to position [335, 0]
drag, startPoint x: 46, startPoint y: 17, endPoint x: 225, endPoint y: 24, distance: 179.1
click h1 "Shipment 56876837"
copy h1 "Shipment 56876837"
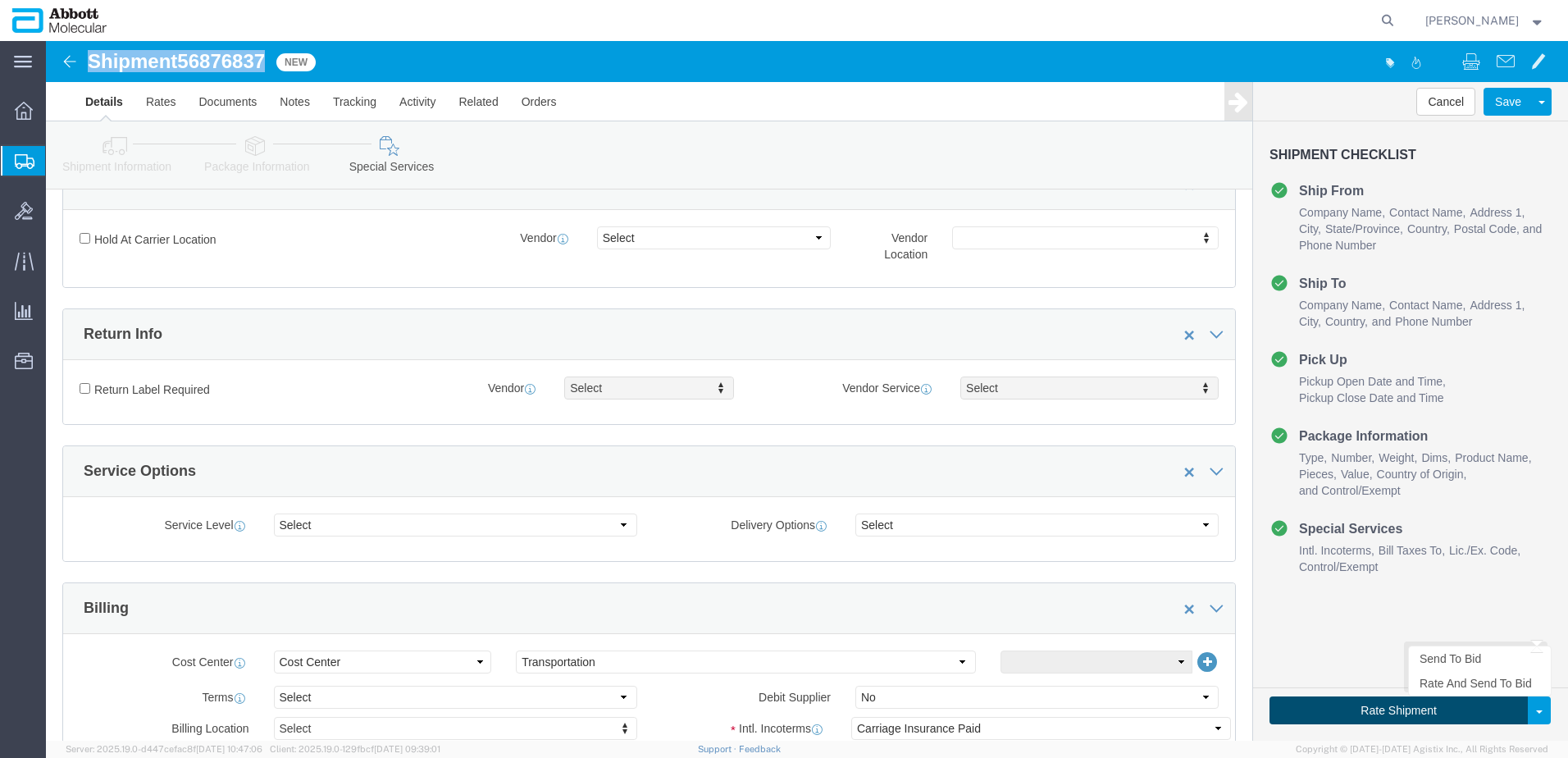
click button "Rate Shipment"
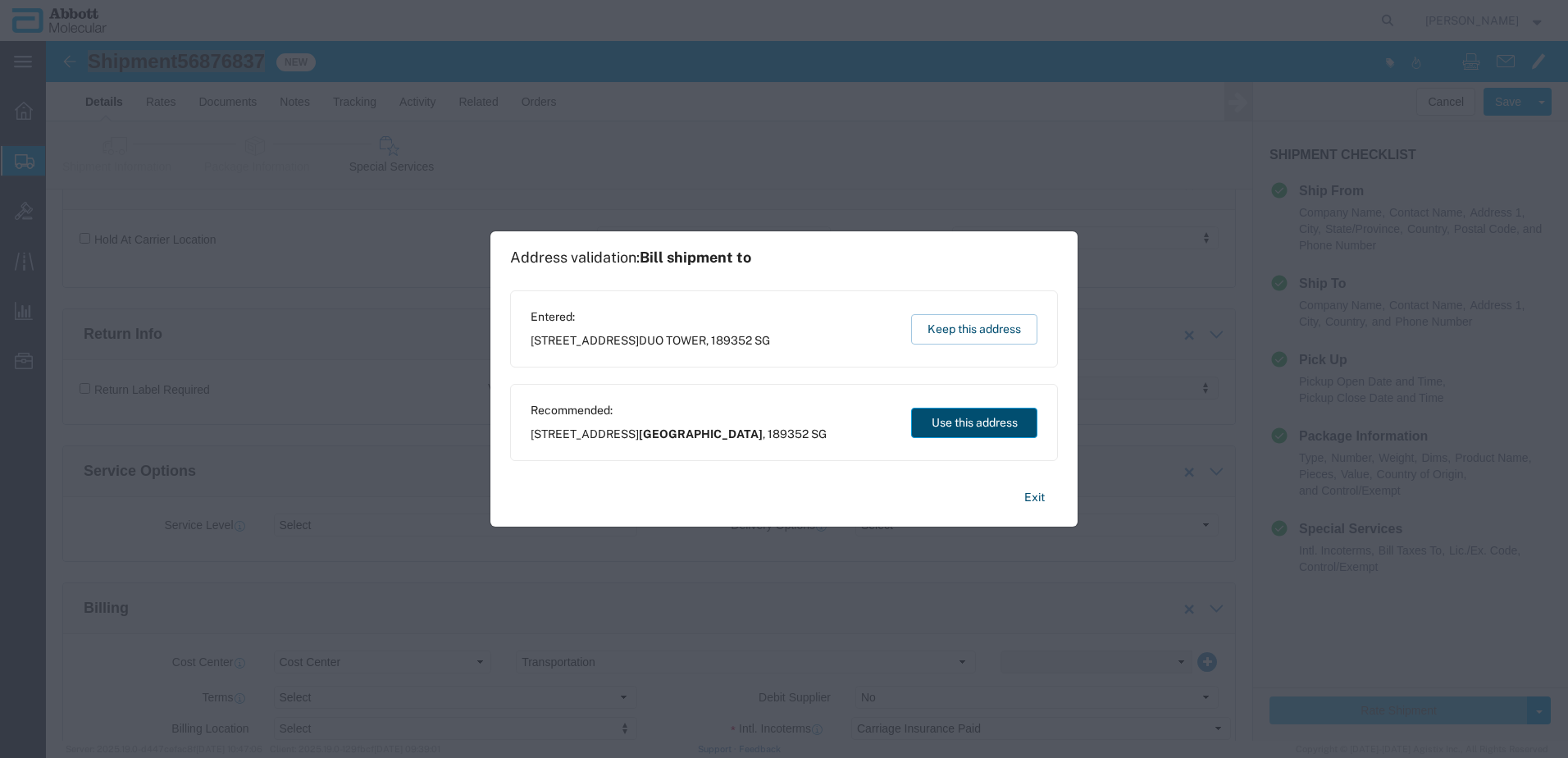
click at [968, 420] on button "Use this address" at bounding box center [974, 422] width 127 height 31
type input "[GEOGRAPHIC_DATA]"
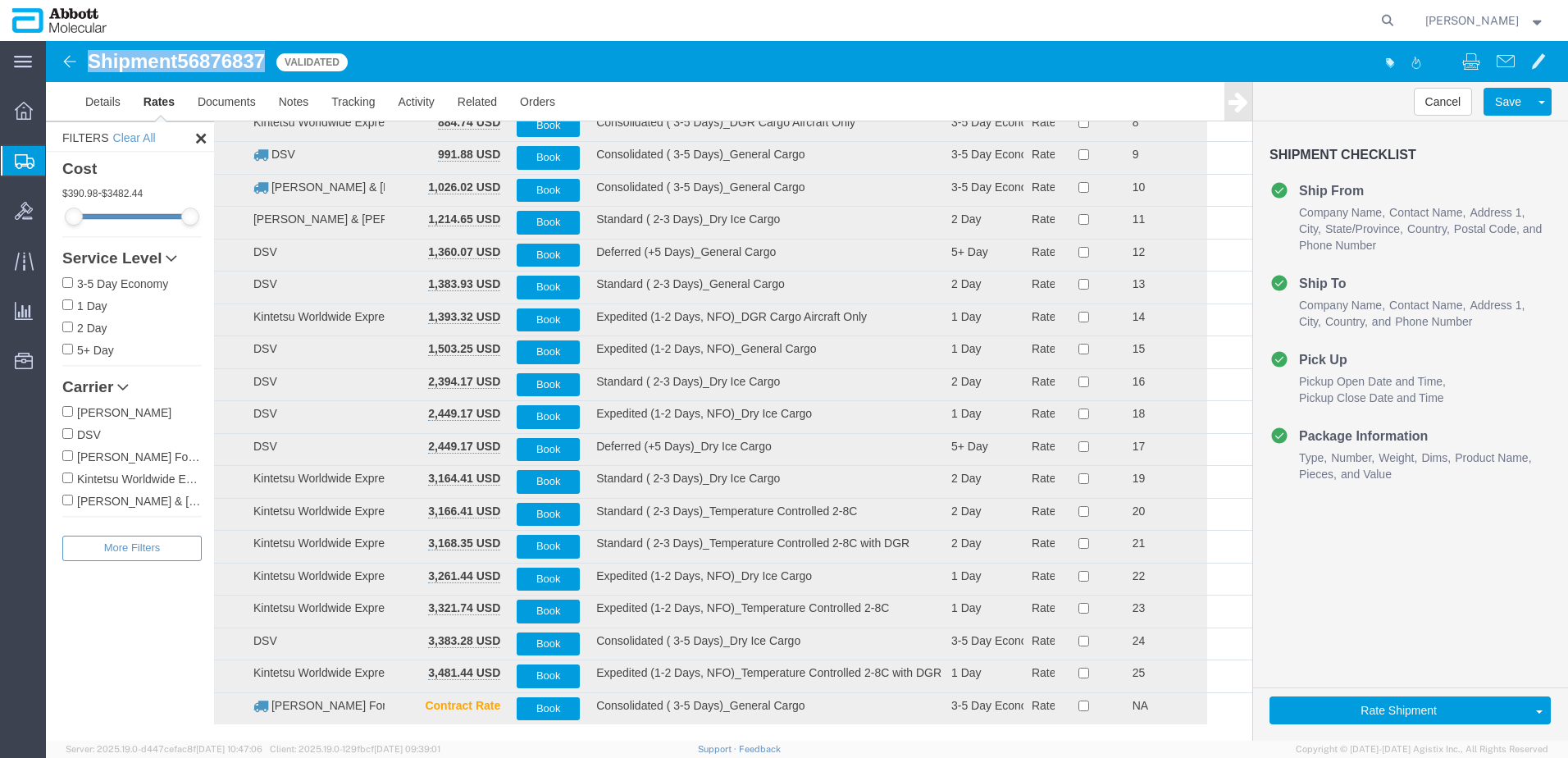
click at [70, 475] on input "Kintetsu Worldwide Express" at bounding box center [67, 477] width 11 height 11
checkbox input "true"
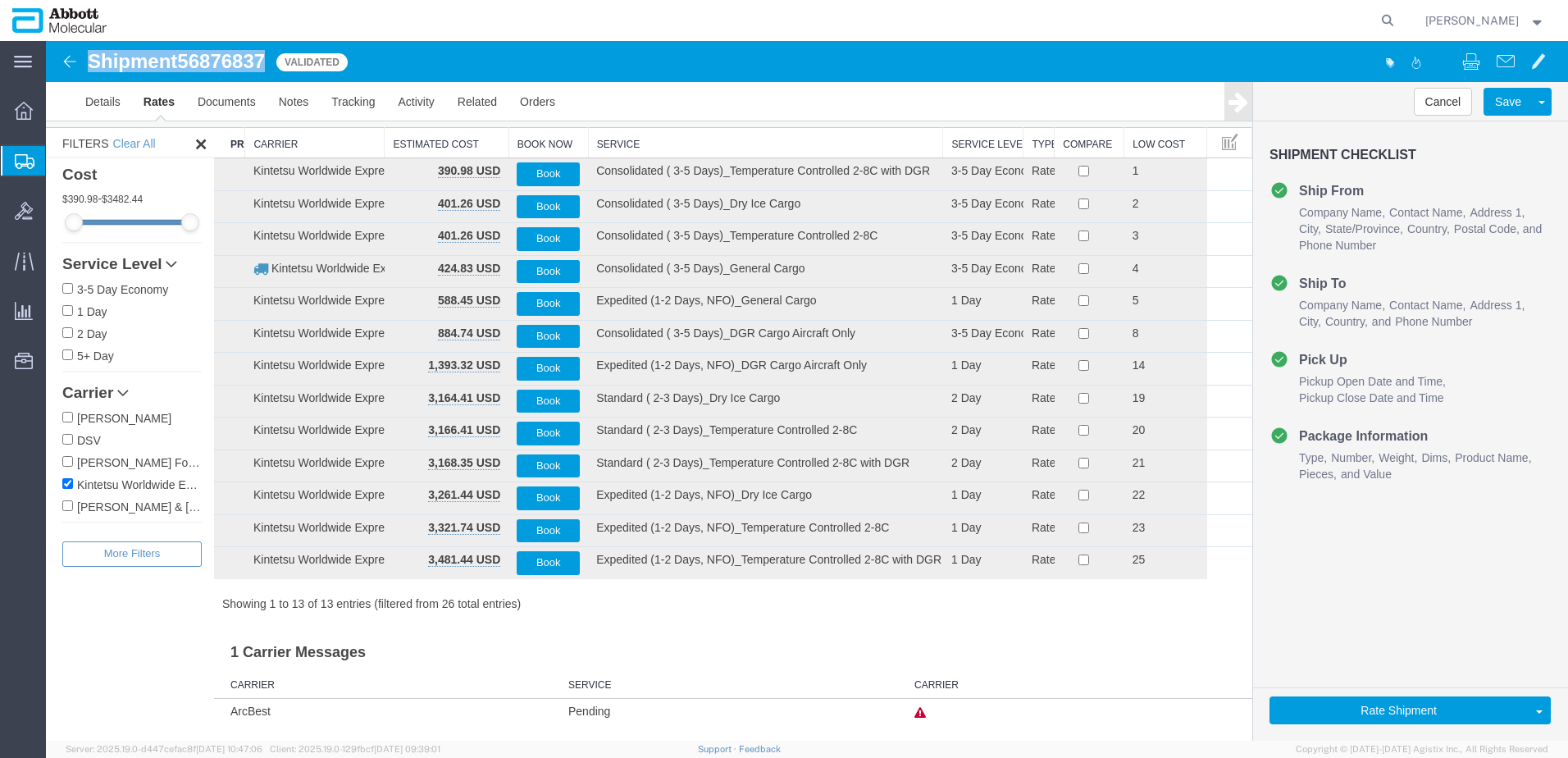
scroll to position [60, 0]
click at [626, 135] on th "Service" at bounding box center [765, 143] width 355 height 31
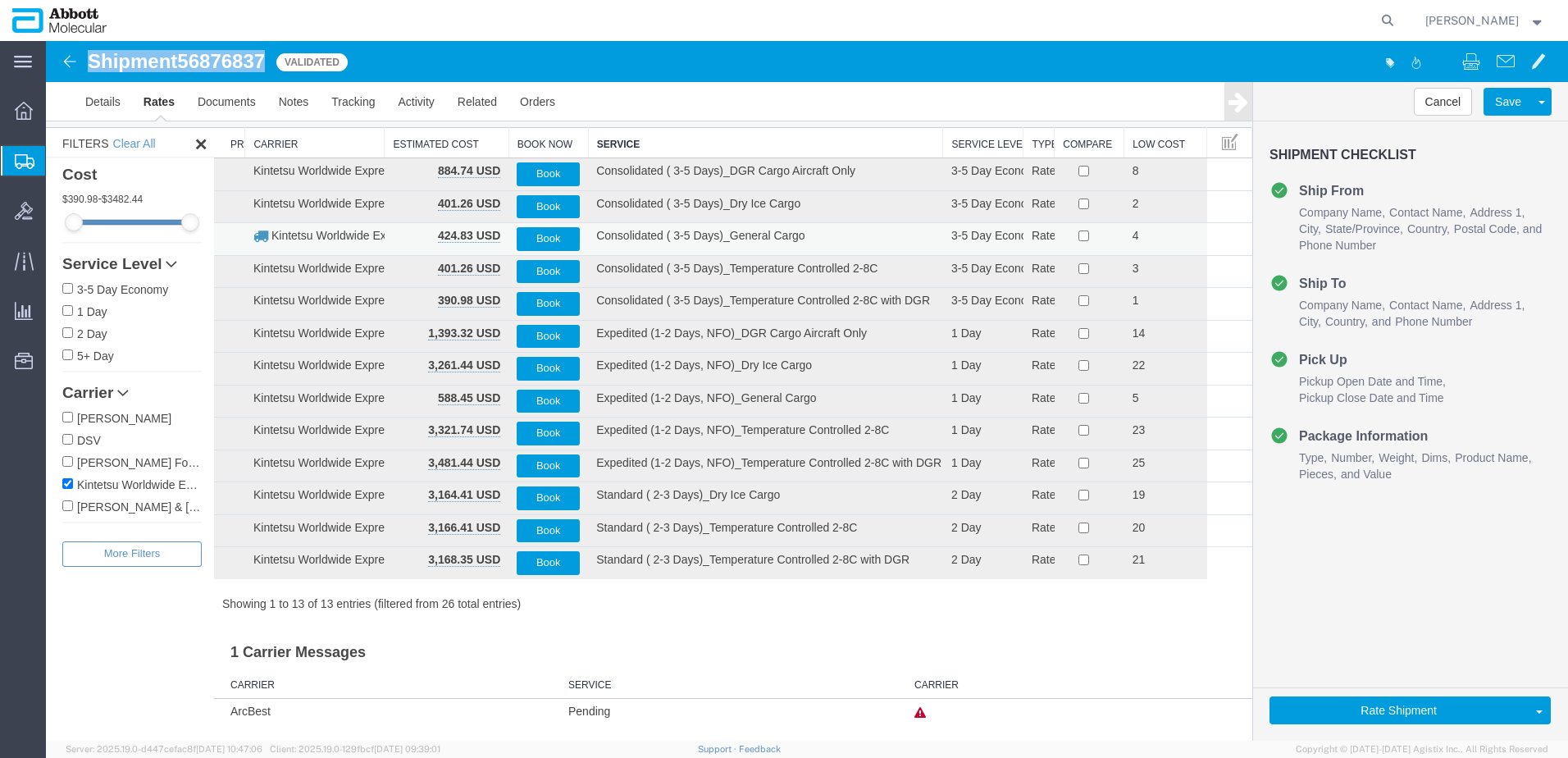
scroll to position [0, 0]
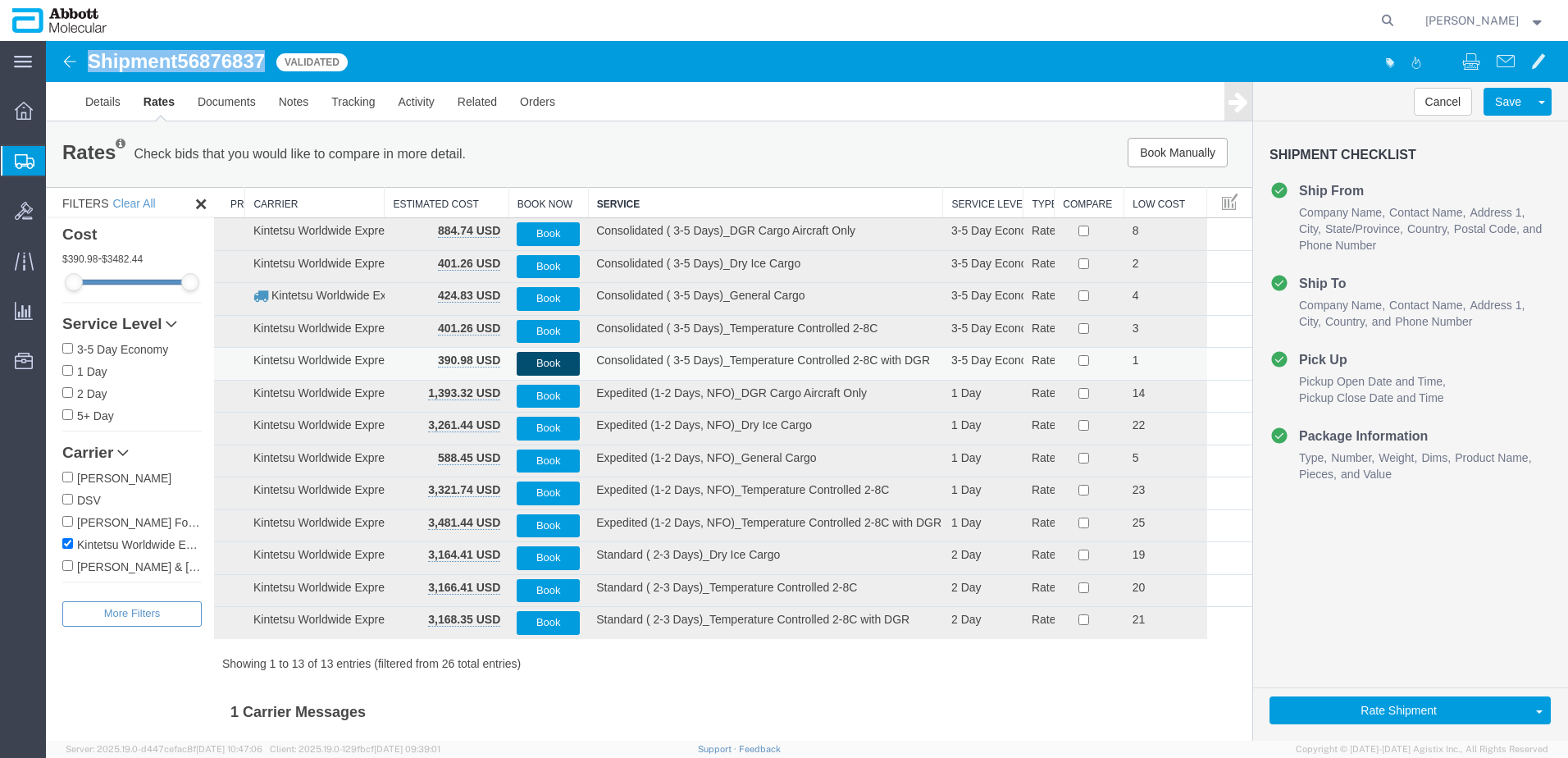
click at [547, 358] on button "Book" at bounding box center [548, 363] width 63 height 24
